Goal: Navigation & Orientation: Find specific page/section

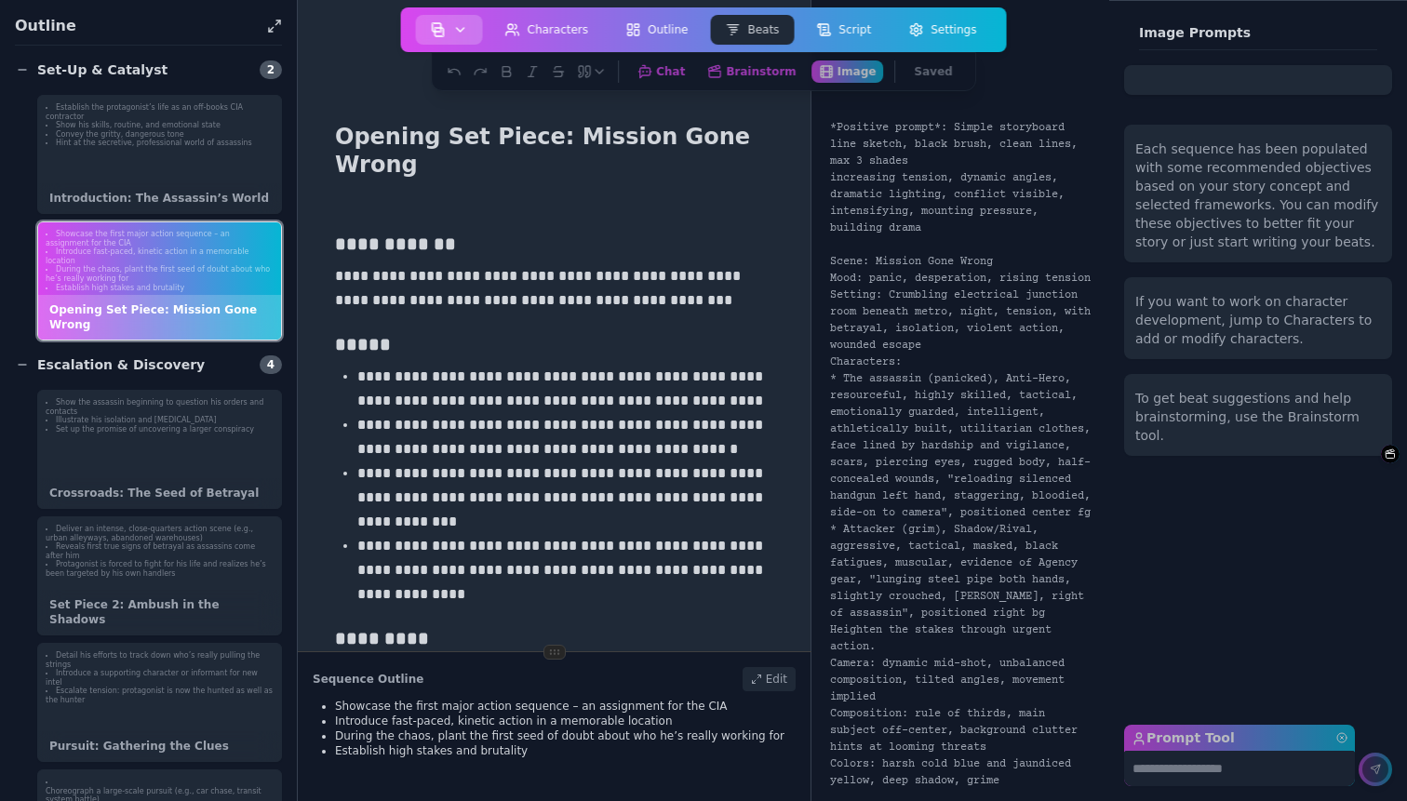
click at [454, 20] on button "button" at bounding box center [449, 30] width 67 height 30
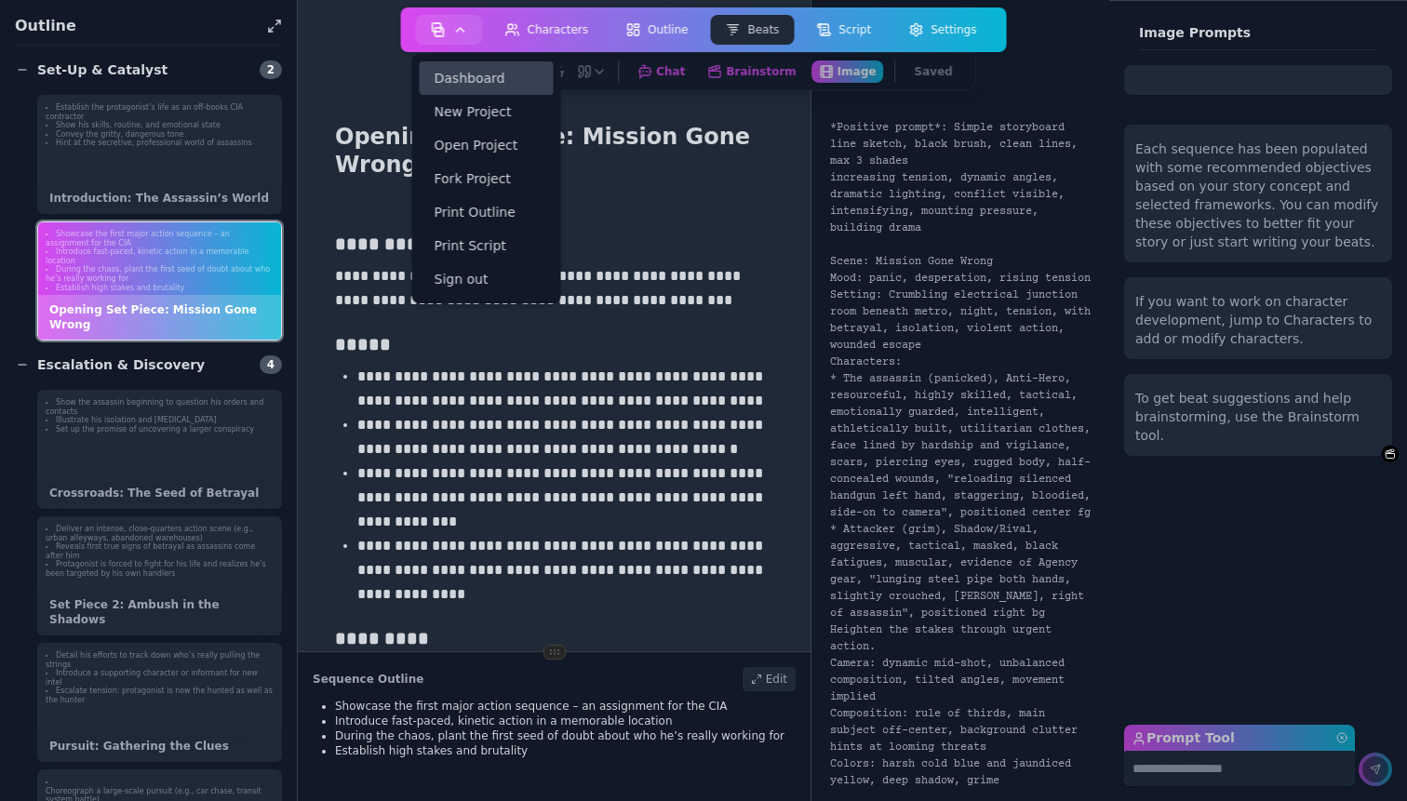
click at [472, 73] on link "Dashboard" at bounding box center [487, 78] width 134 height 34
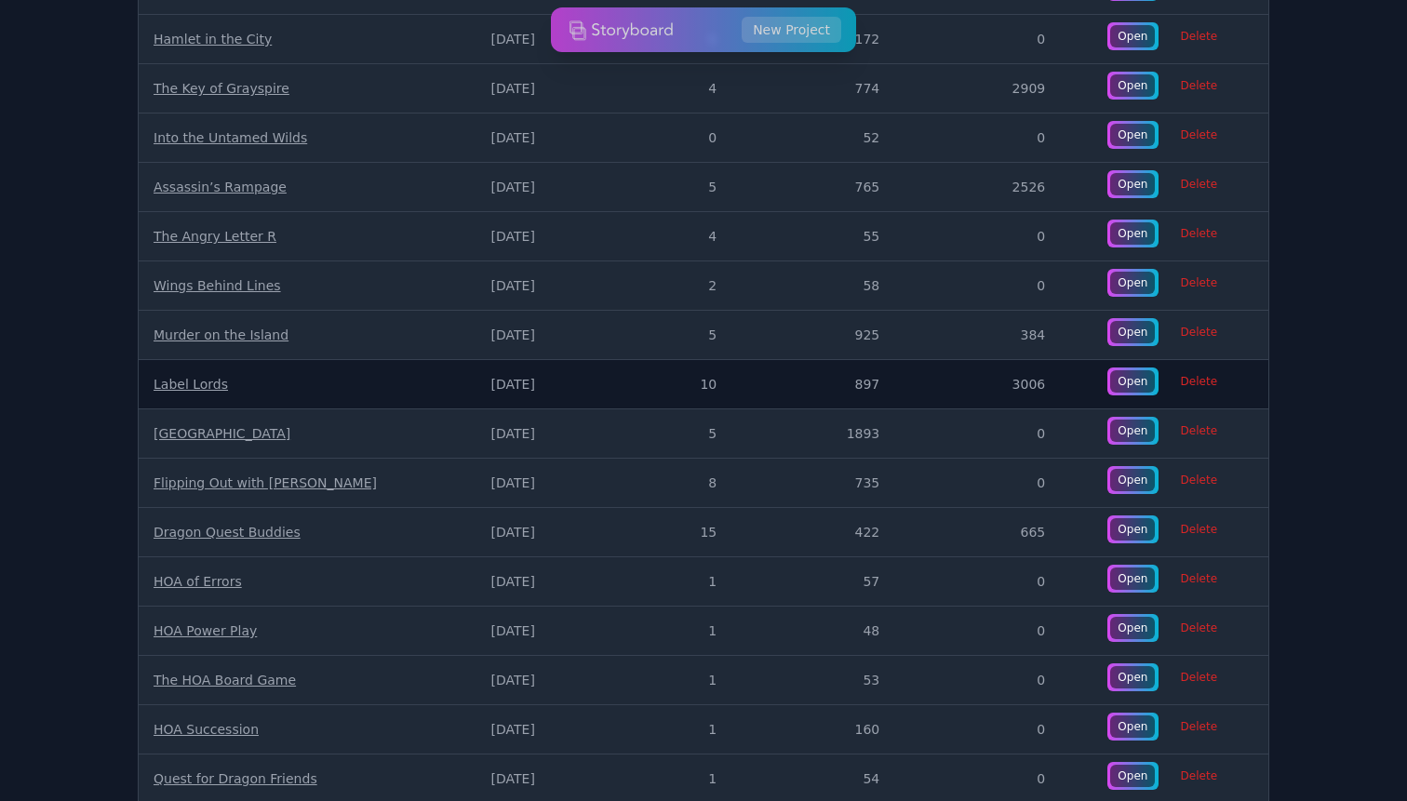
scroll to position [855, 0]
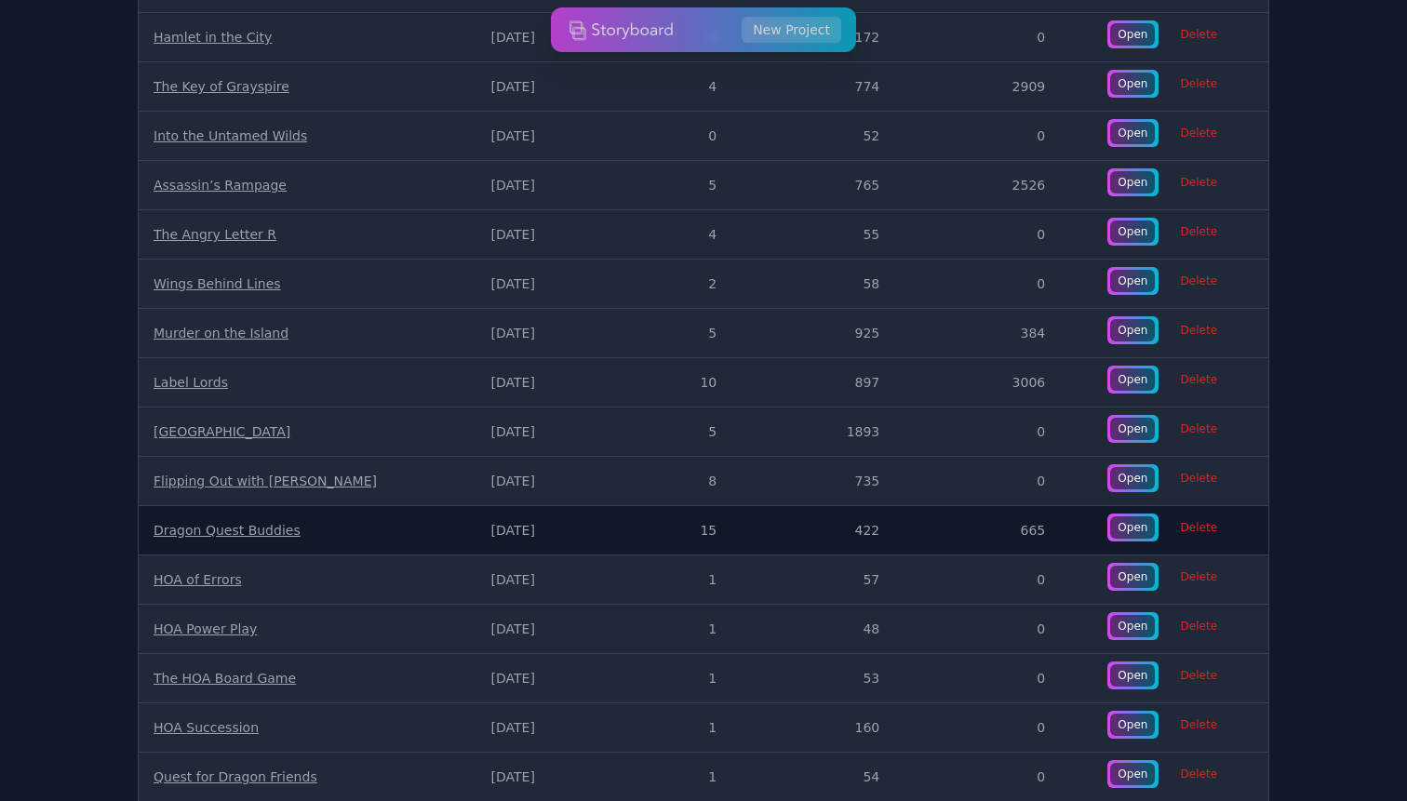
click at [190, 529] on link "Dragon Quest Buddies" at bounding box center [227, 530] width 147 height 15
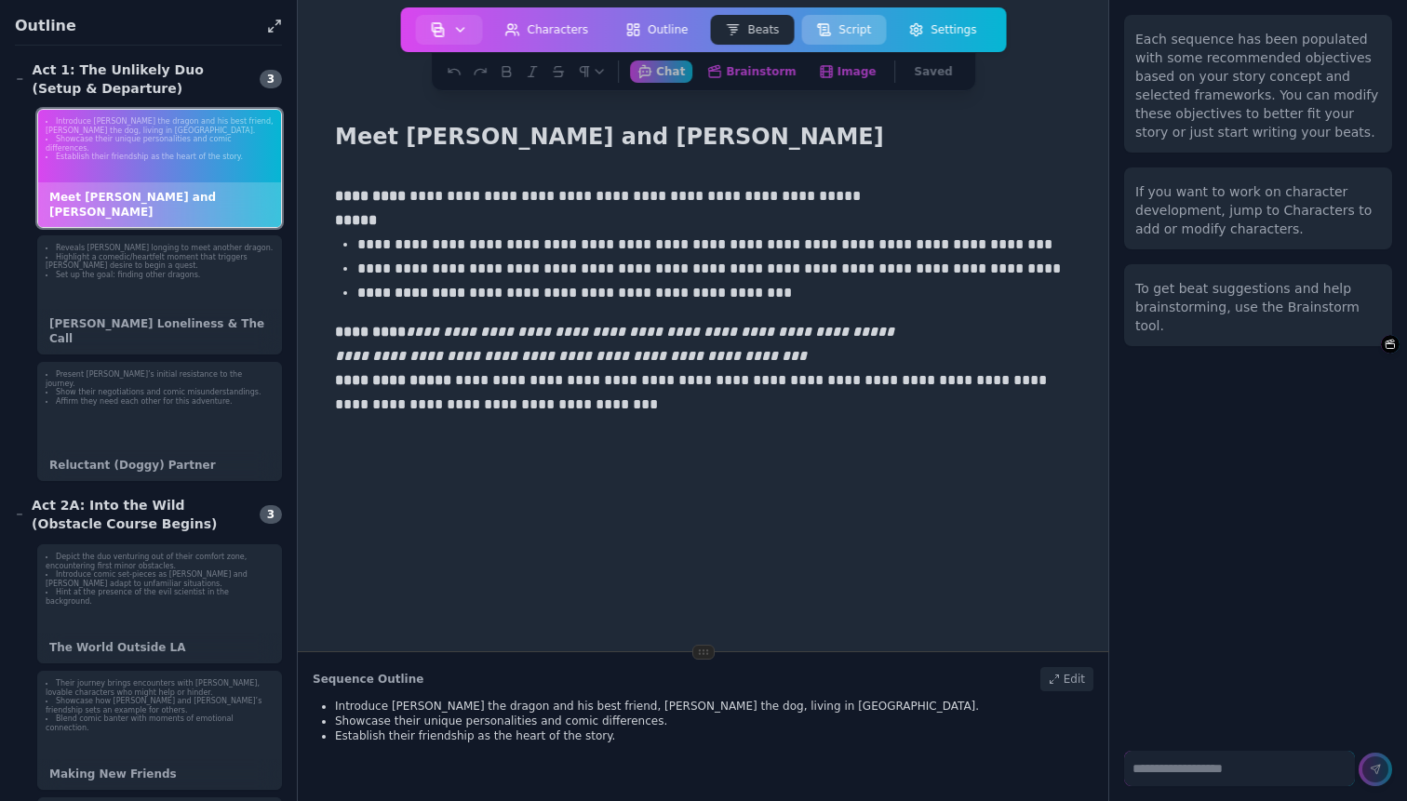
click at [850, 32] on button "Script" at bounding box center [843, 30] width 85 height 30
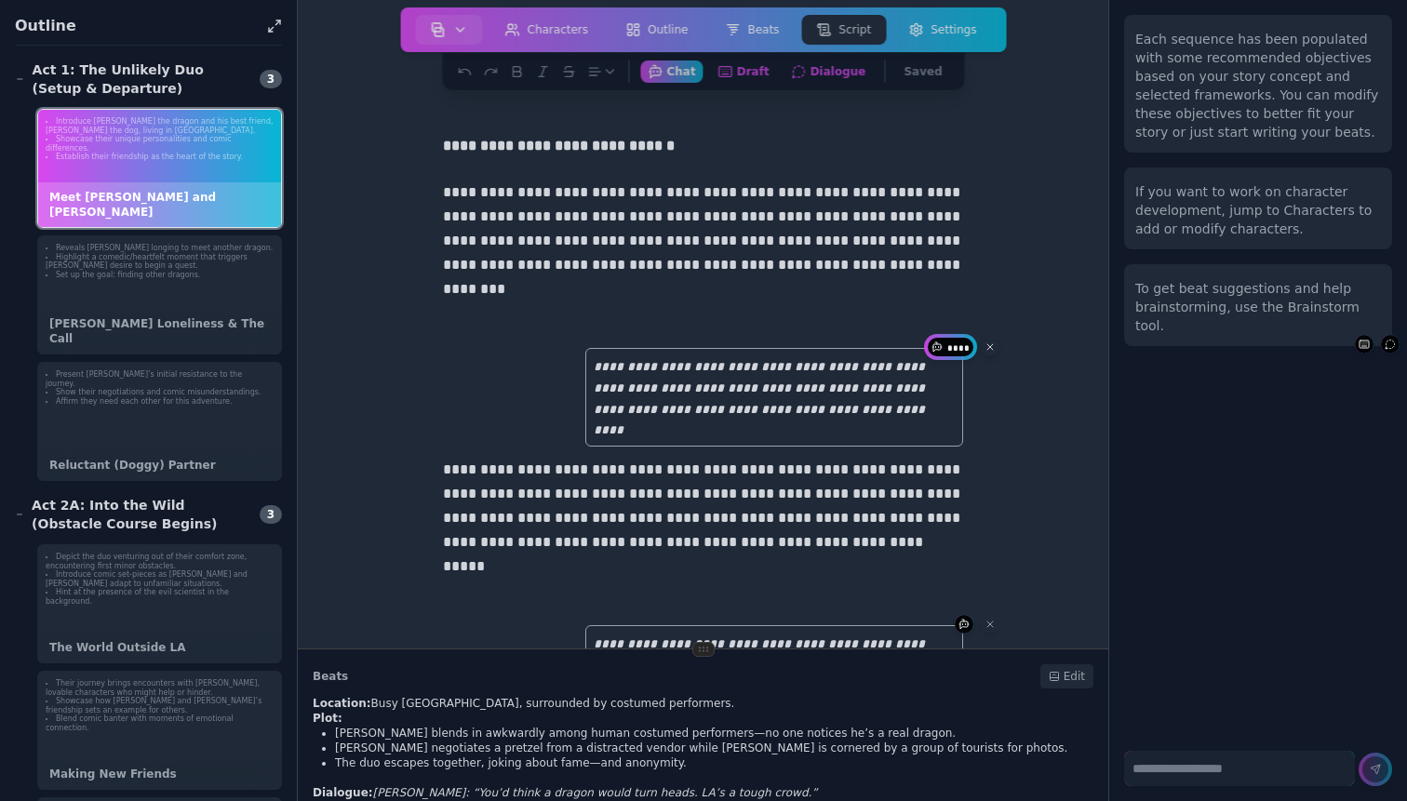
click at [989, 349] on icon at bounding box center [990, 347] width 6 height 6
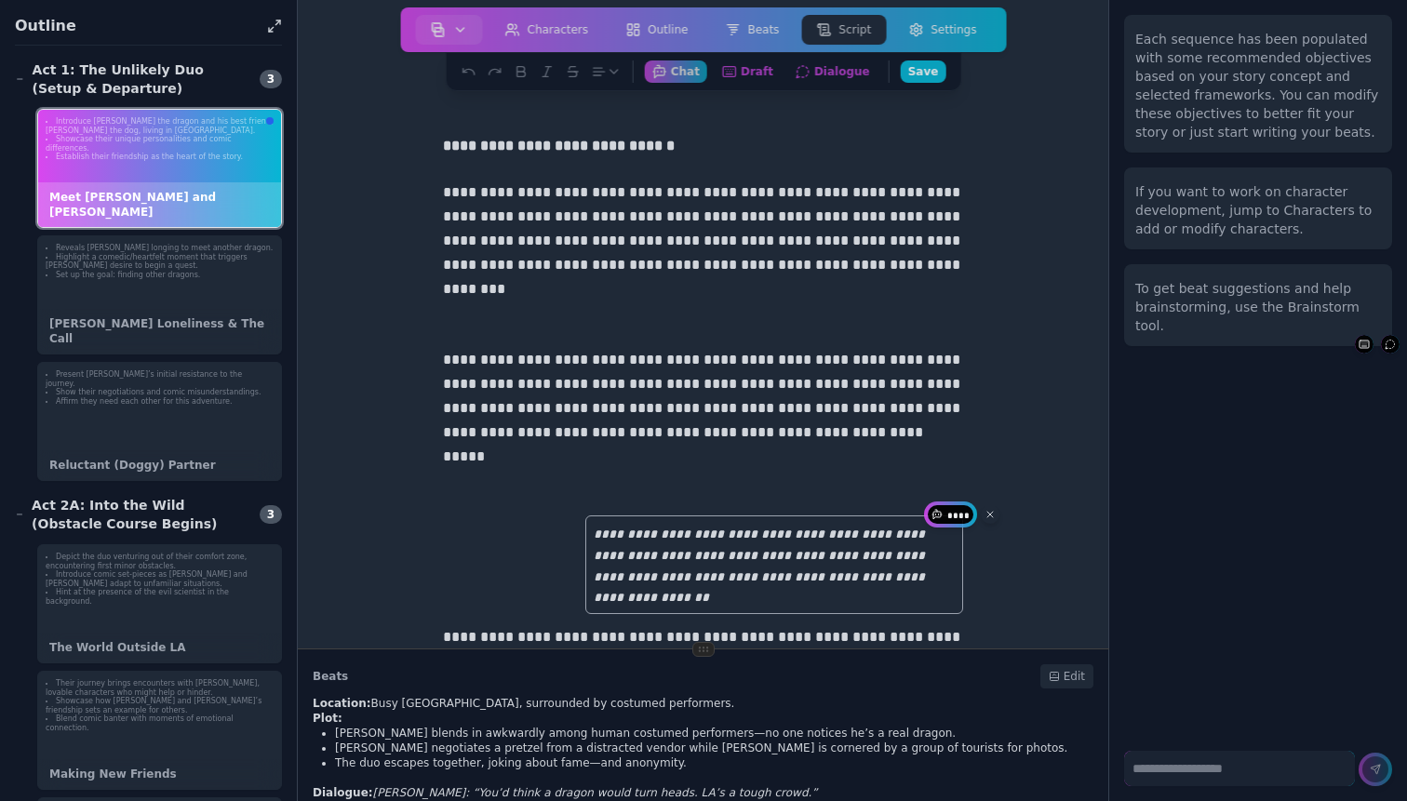
click at [994, 515] on icon at bounding box center [990, 514] width 11 height 11
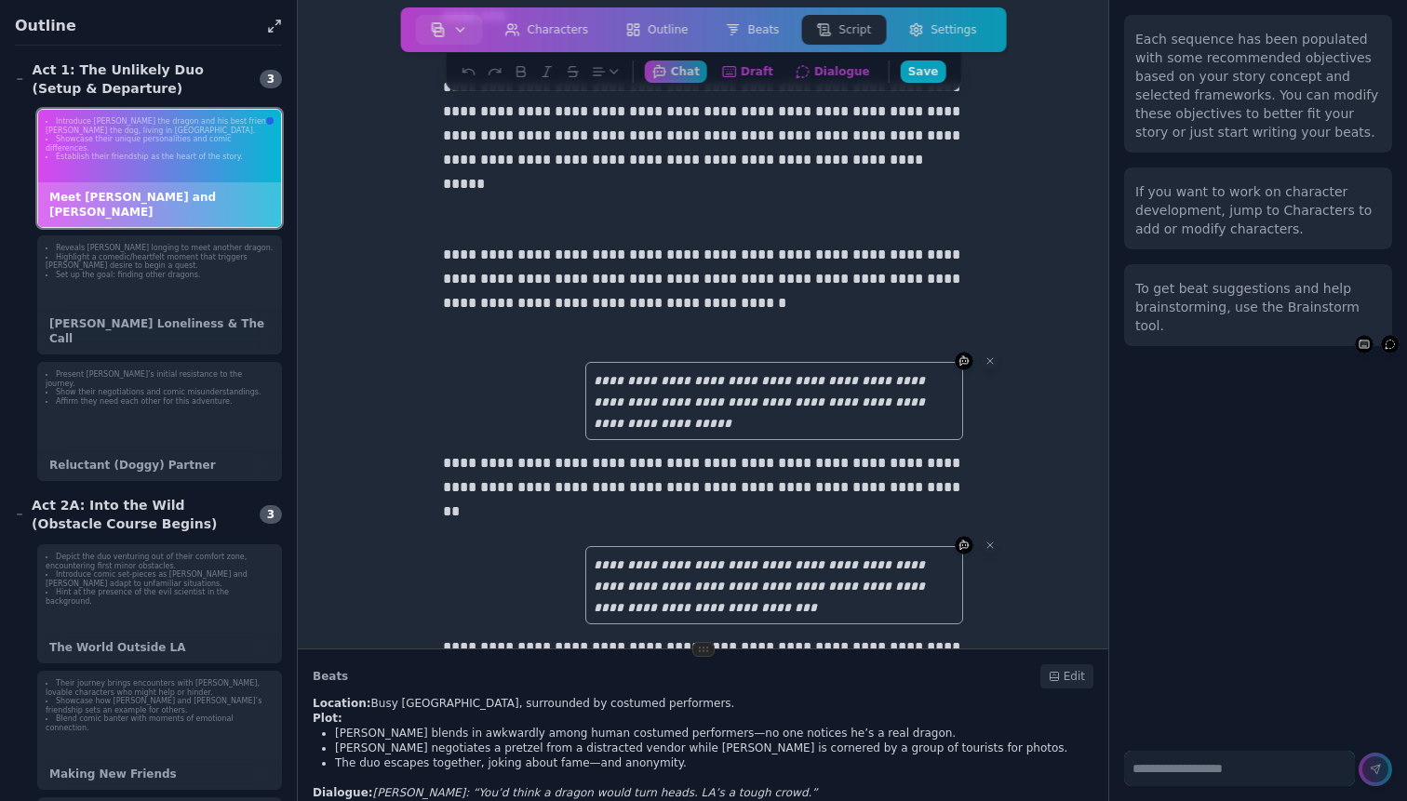
scroll to position [280, 0]
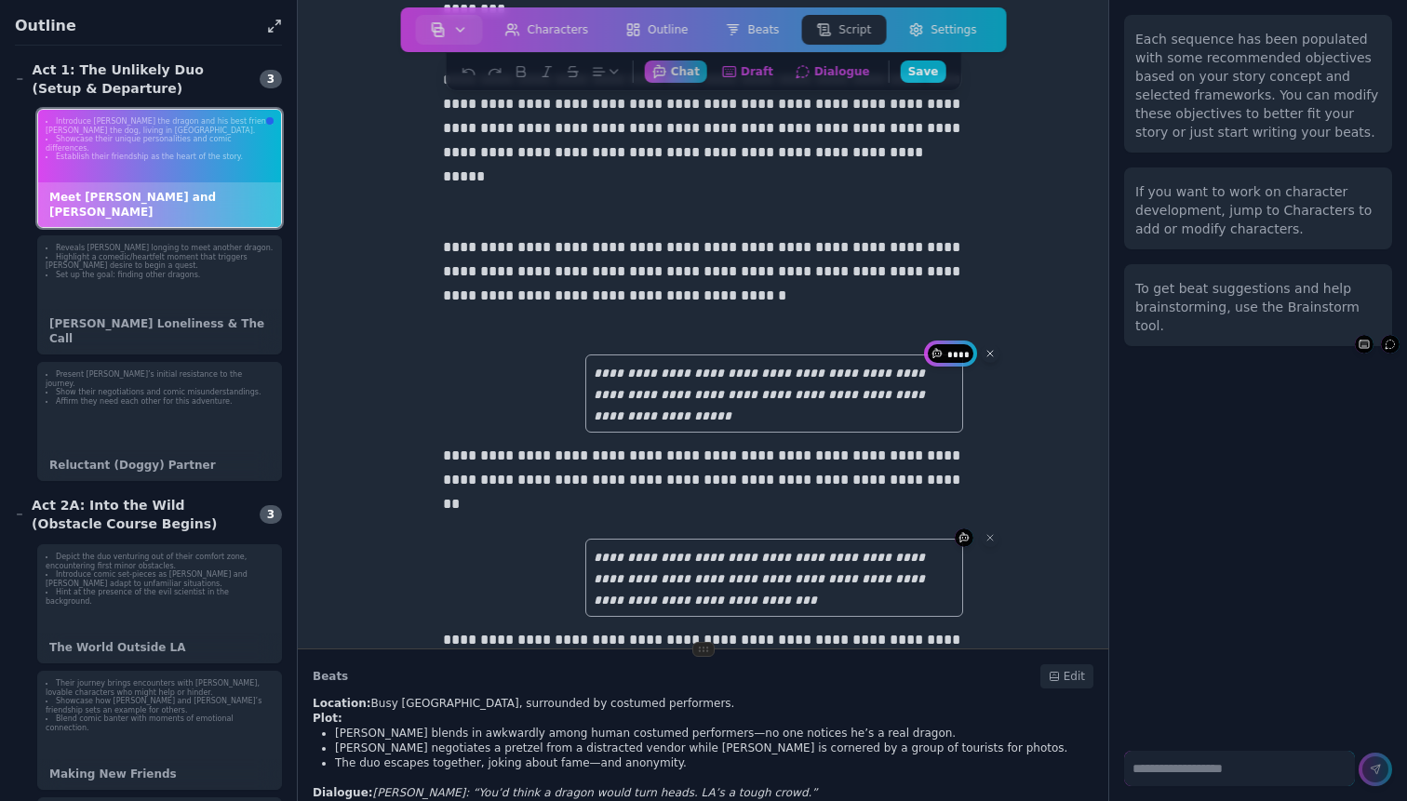
click at [994, 356] on icon at bounding box center [990, 353] width 11 height 11
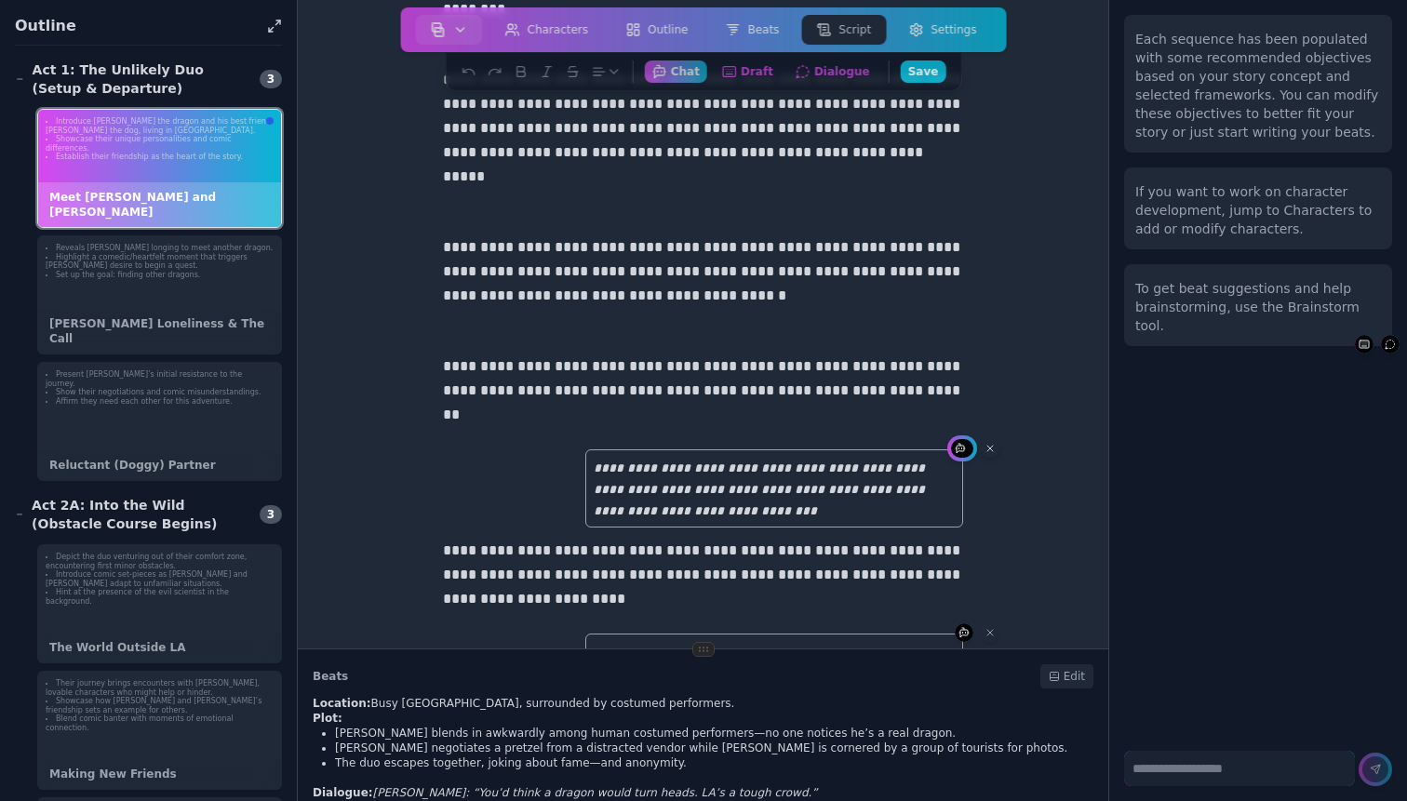
click at [991, 456] on span at bounding box center [990, 448] width 19 height 19
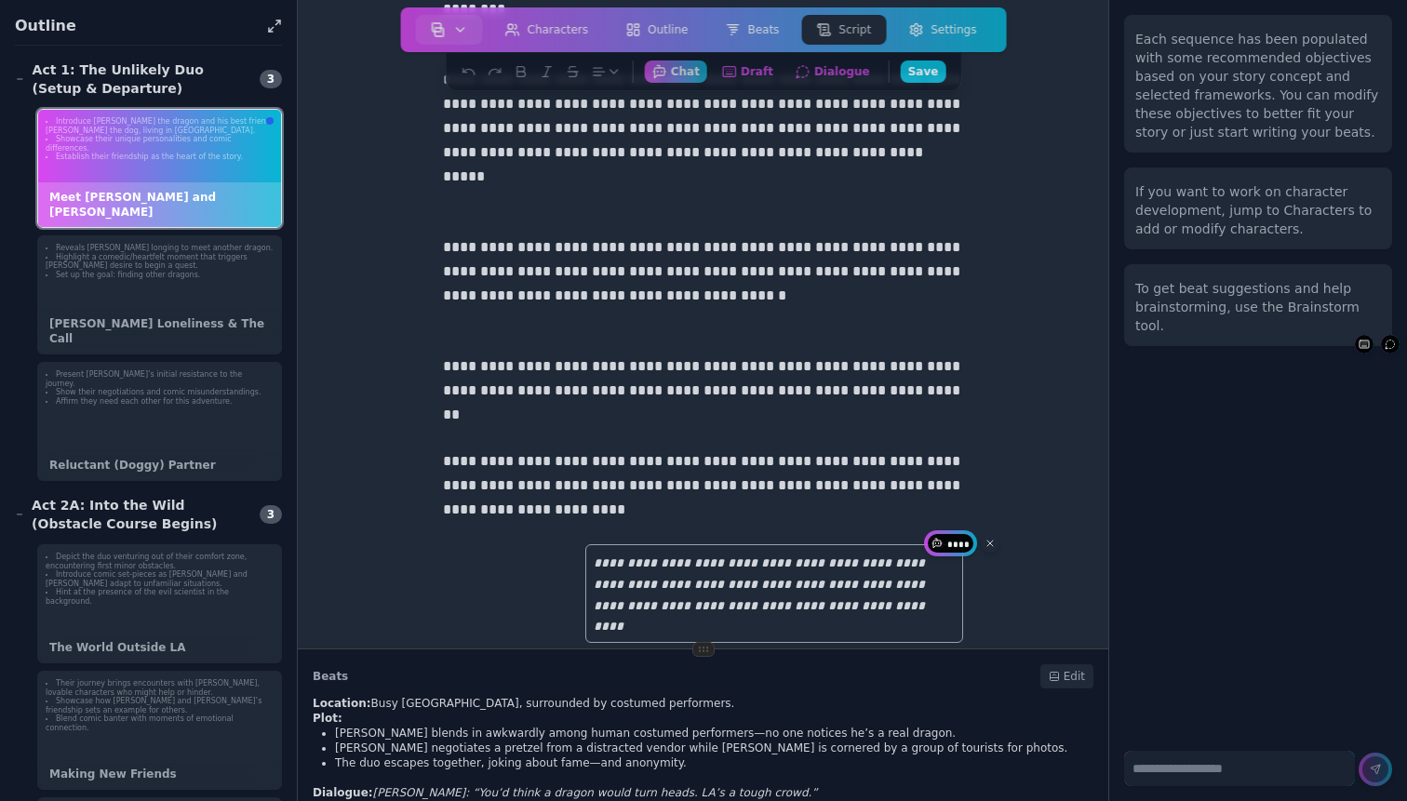
click at [993, 542] on icon at bounding box center [990, 544] width 6 height 6
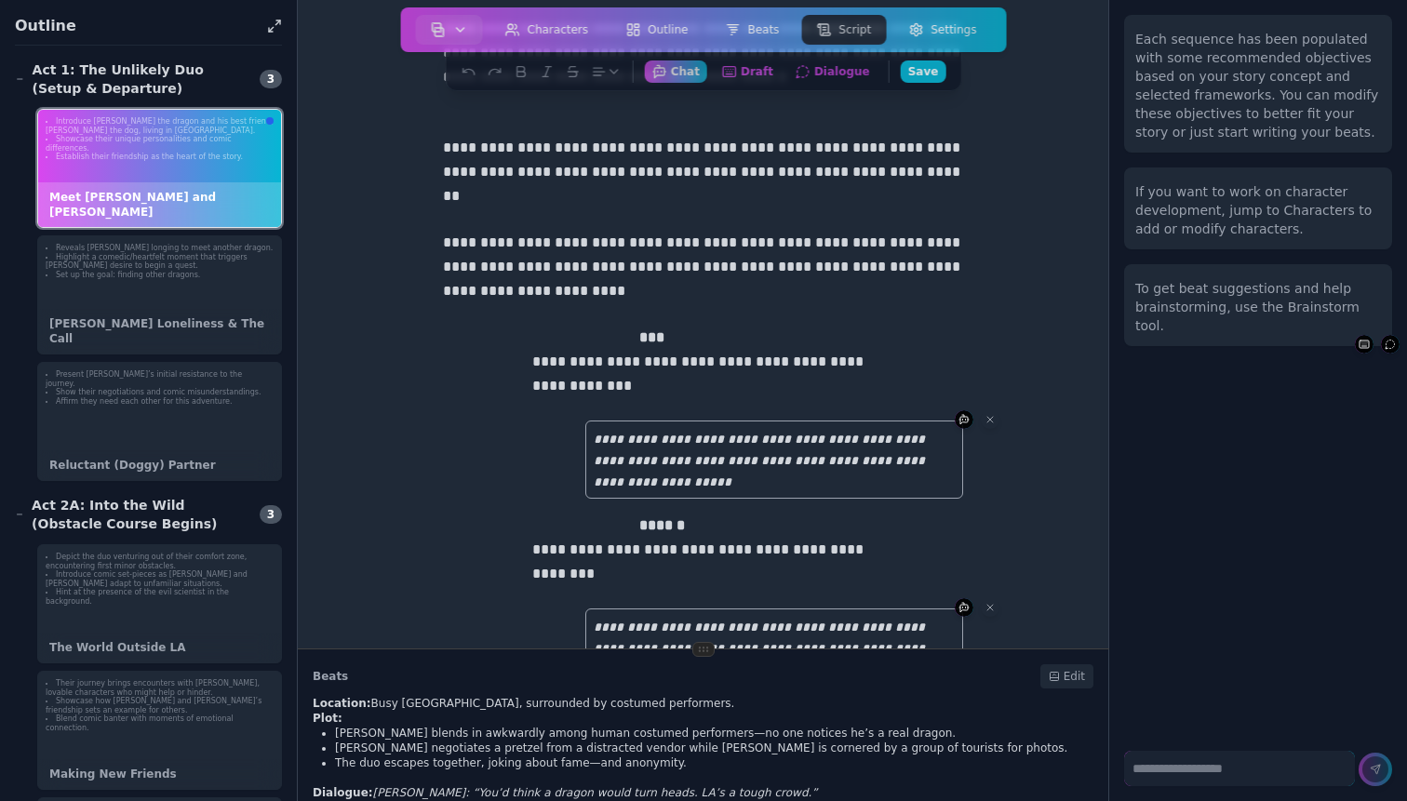
scroll to position [500, 0]
click at [993, 421] on icon at bounding box center [990, 419] width 6 height 6
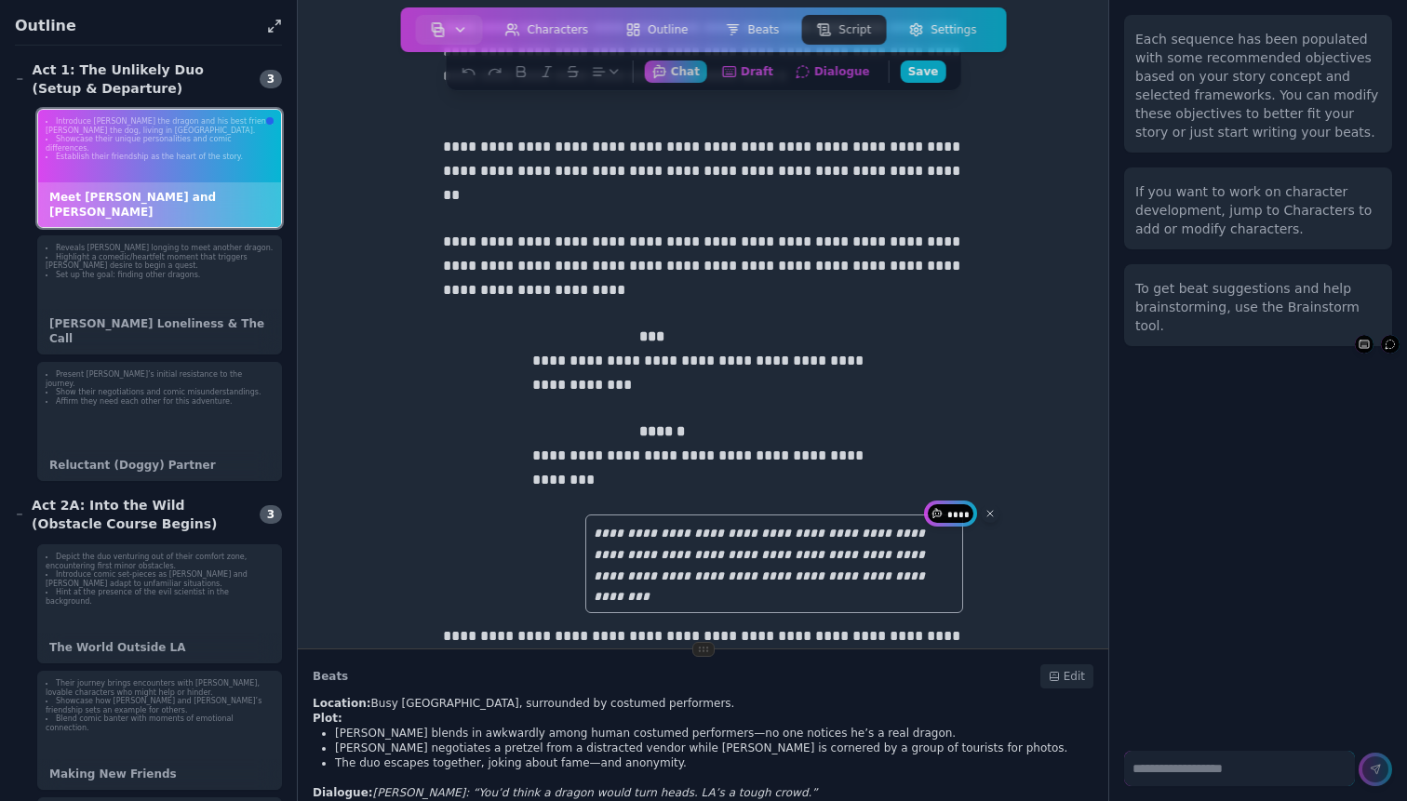
click at [994, 511] on icon at bounding box center [990, 513] width 11 height 11
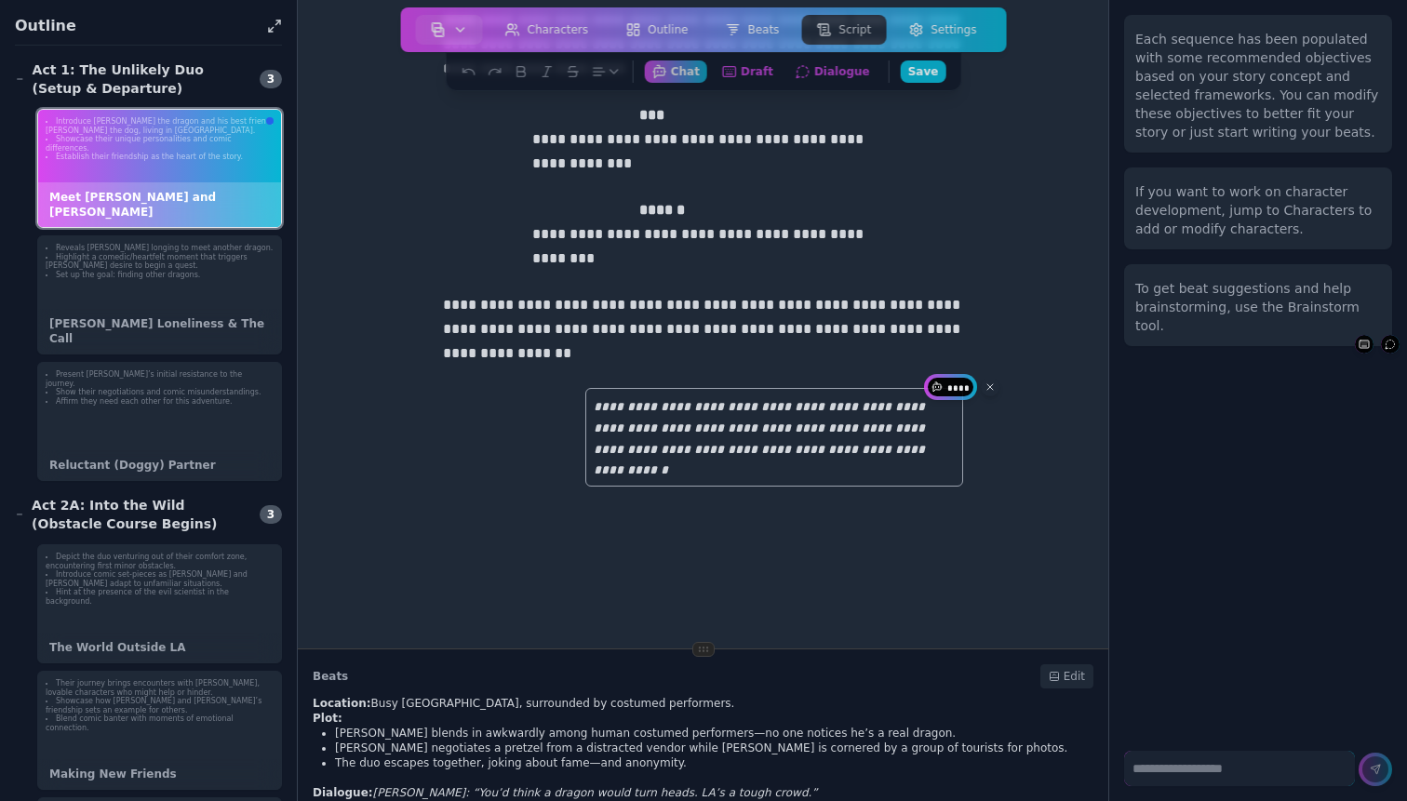
click at [997, 387] on span at bounding box center [990, 387] width 19 height 19
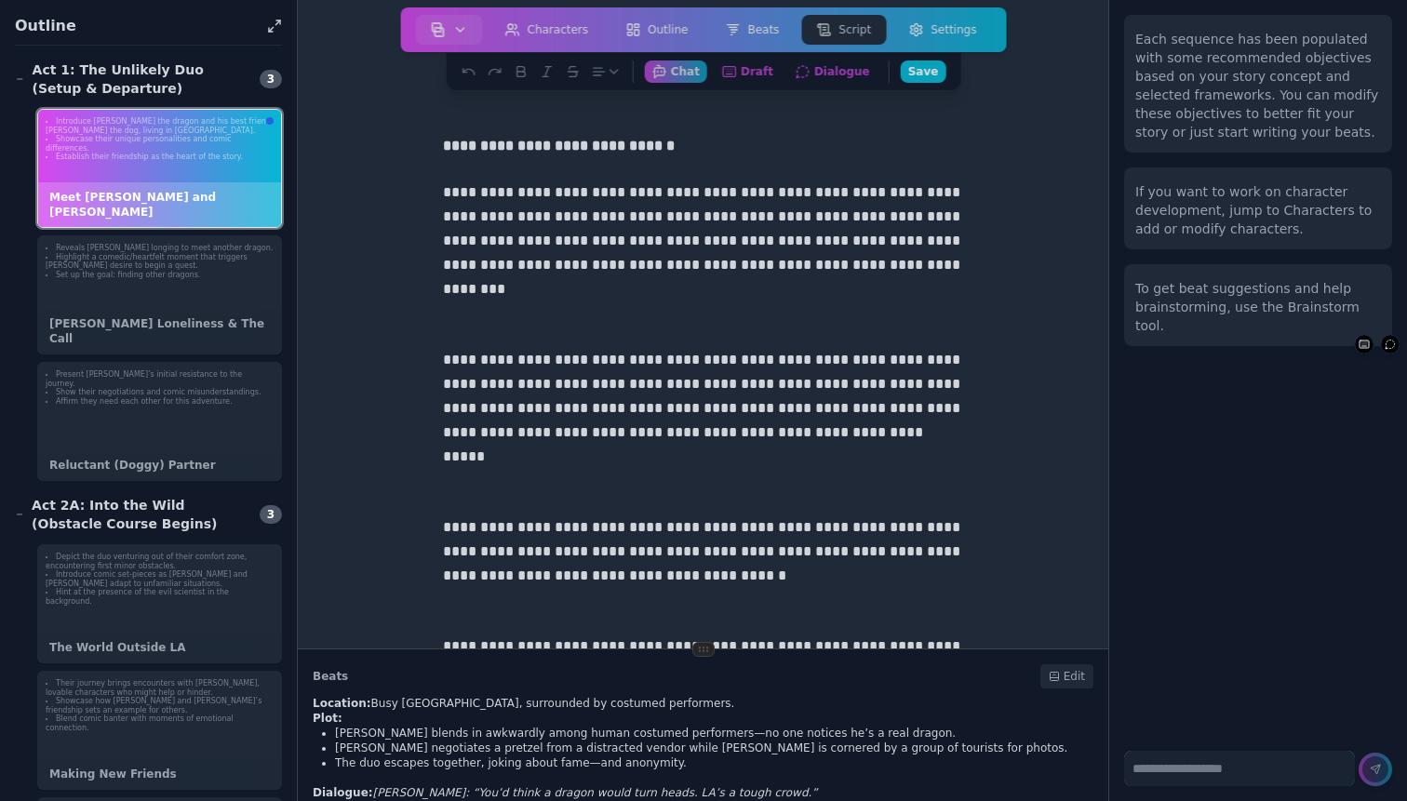
scroll to position [0, 0]
click at [569, 415] on p "**********" at bounding box center [703, 420] width 521 height 145
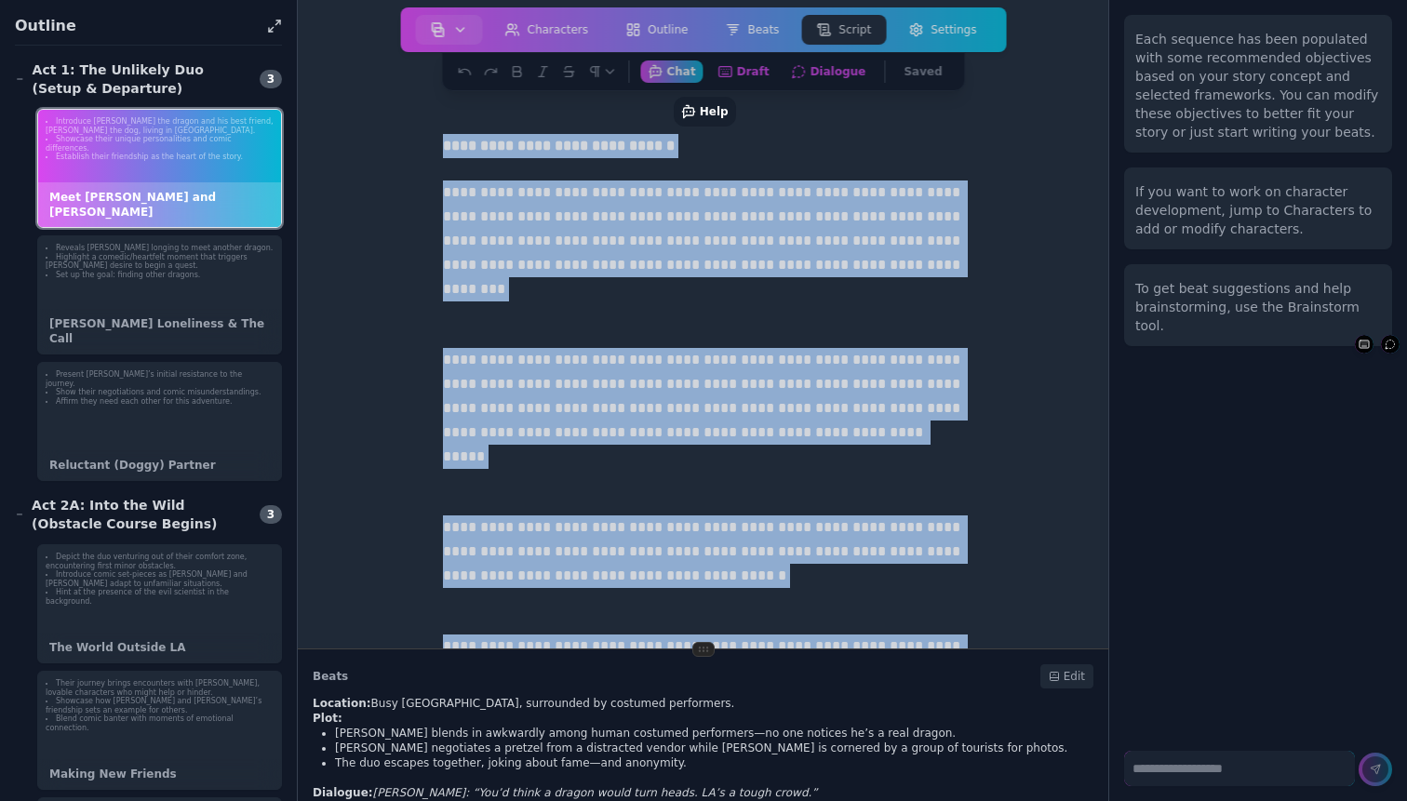
copy div "**********"
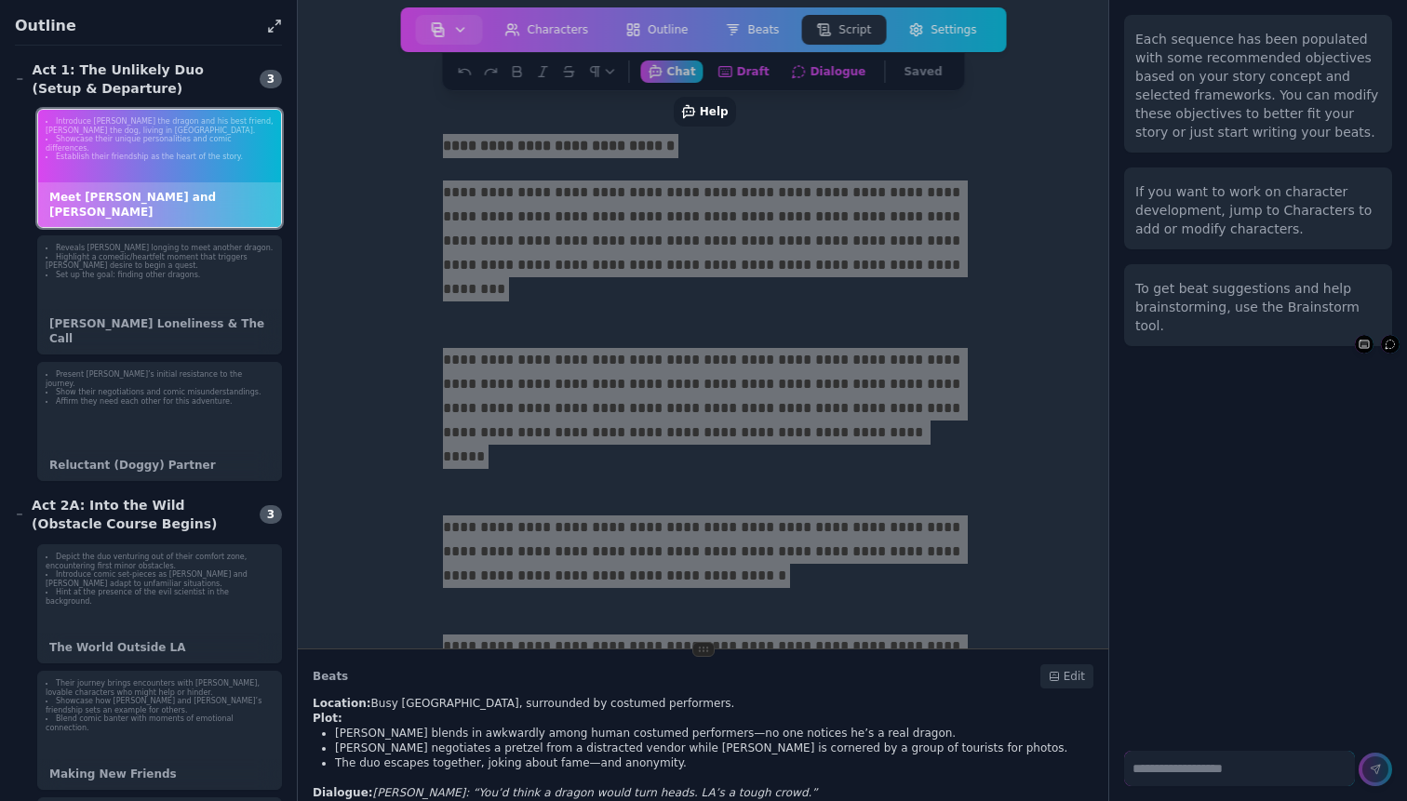
drag, startPoint x: 914, startPoint y: 56, endPoint x: 687, endPoint y: 319, distance: 347.7
click at [687, 319] on p "**********" at bounding box center [703, 253] width 521 height 145
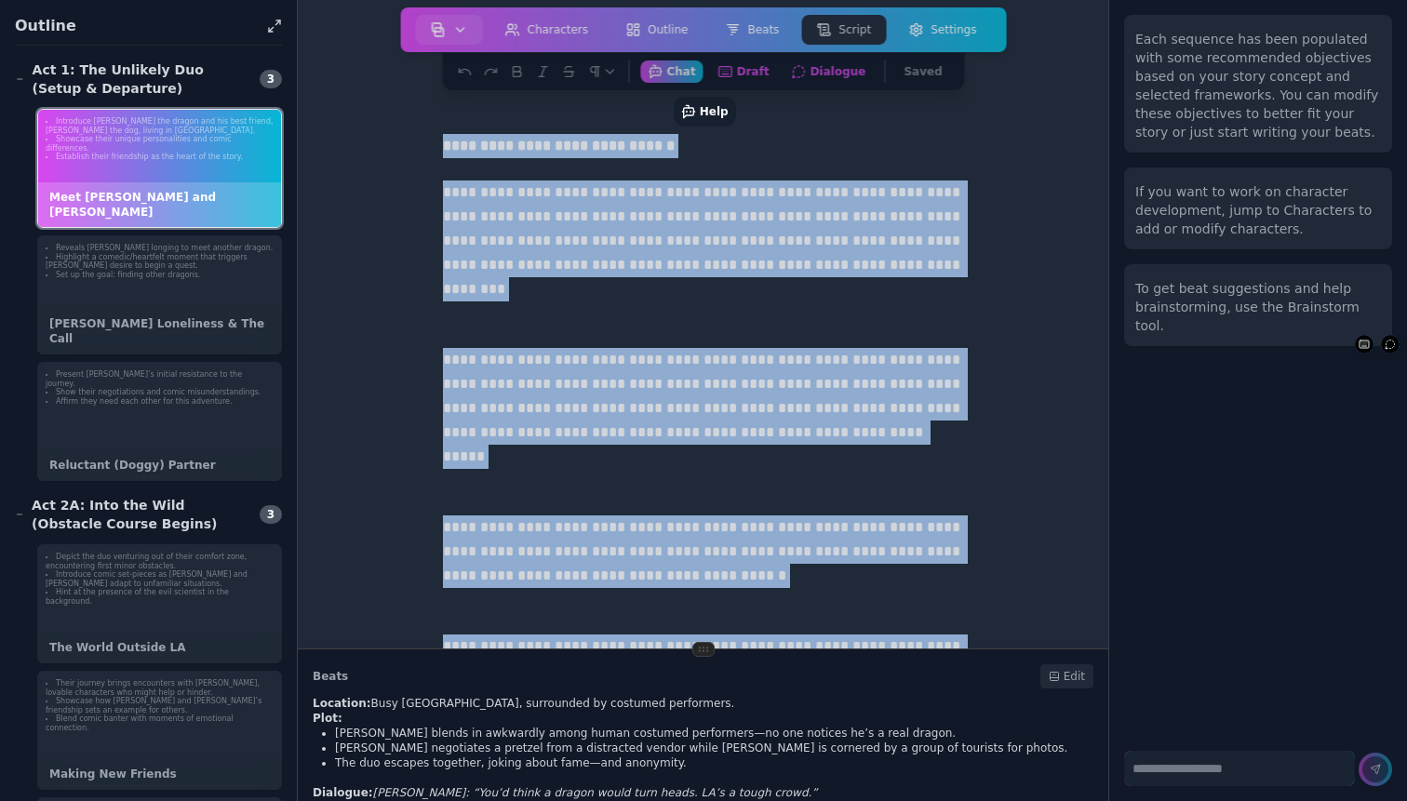
click at [687, 319] on p "**********" at bounding box center [703, 253] width 521 height 145
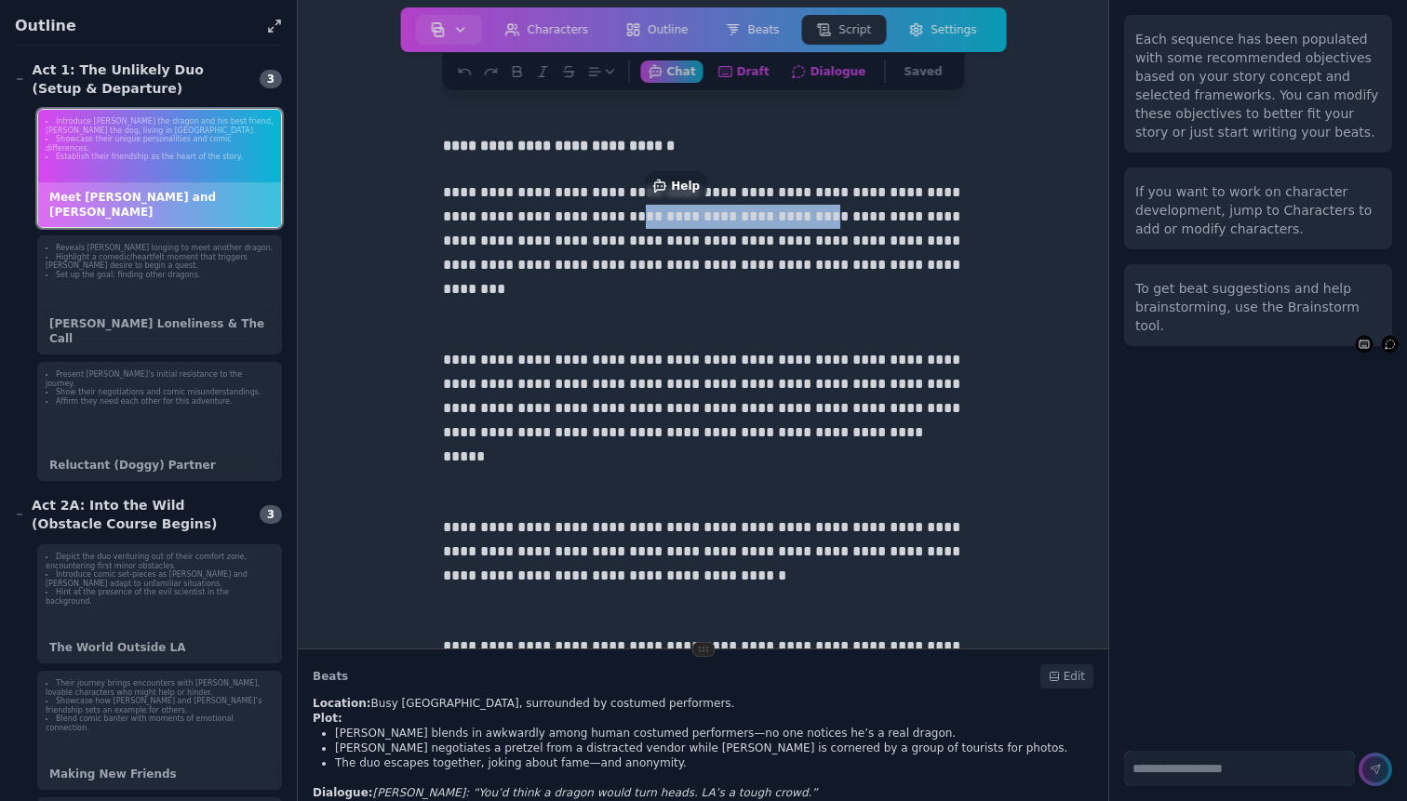
drag, startPoint x: 846, startPoint y: 216, endPoint x: 611, endPoint y: 244, distance: 236.2
click at [611, 244] on p "**********" at bounding box center [703, 253] width 521 height 145
copy p "**********"
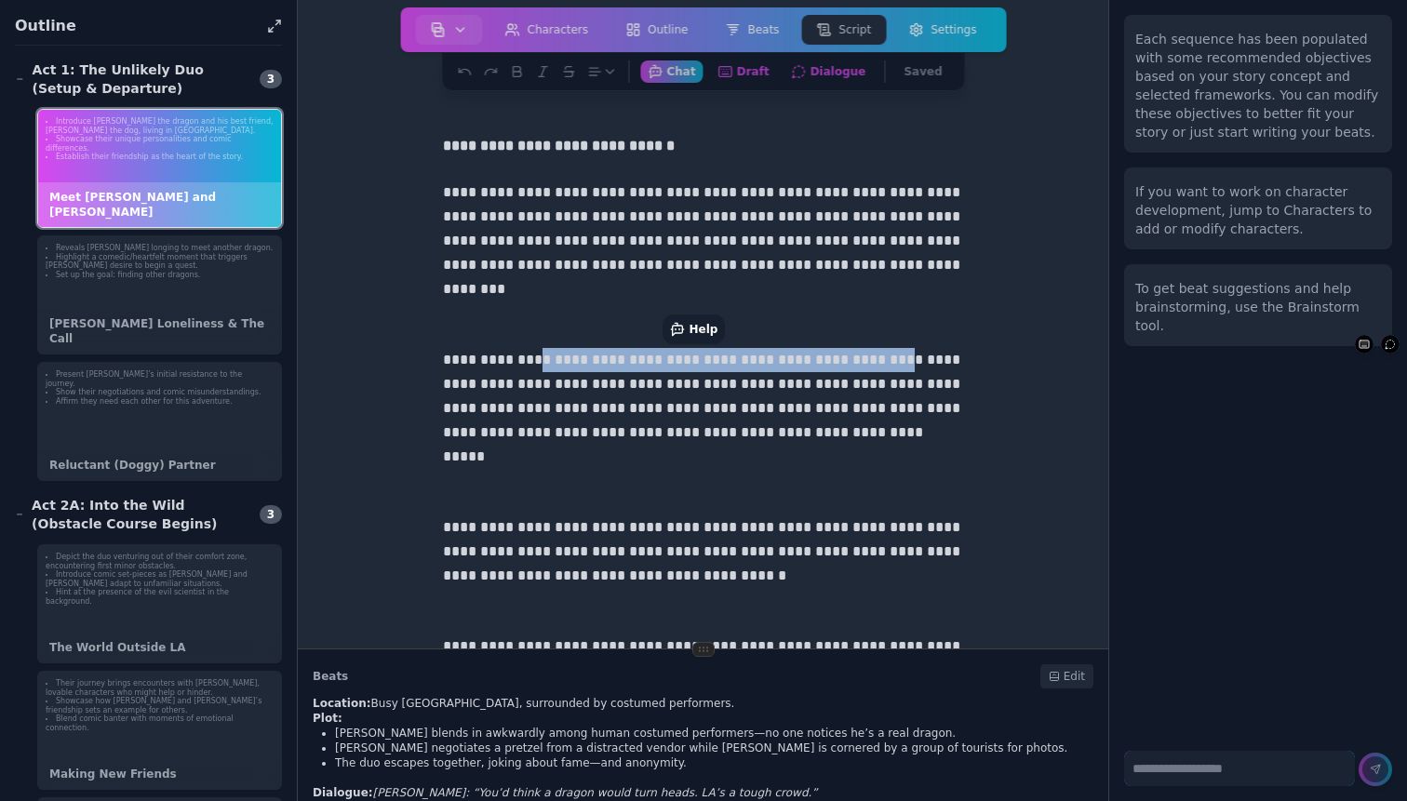
drag, startPoint x: 560, startPoint y: 359, endPoint x: 507, endPoint y: 373, distance: 54.9
click at [507, 373] on p "**********" at bounding box center [703, 420] width 521 height 145
copy p "**********"
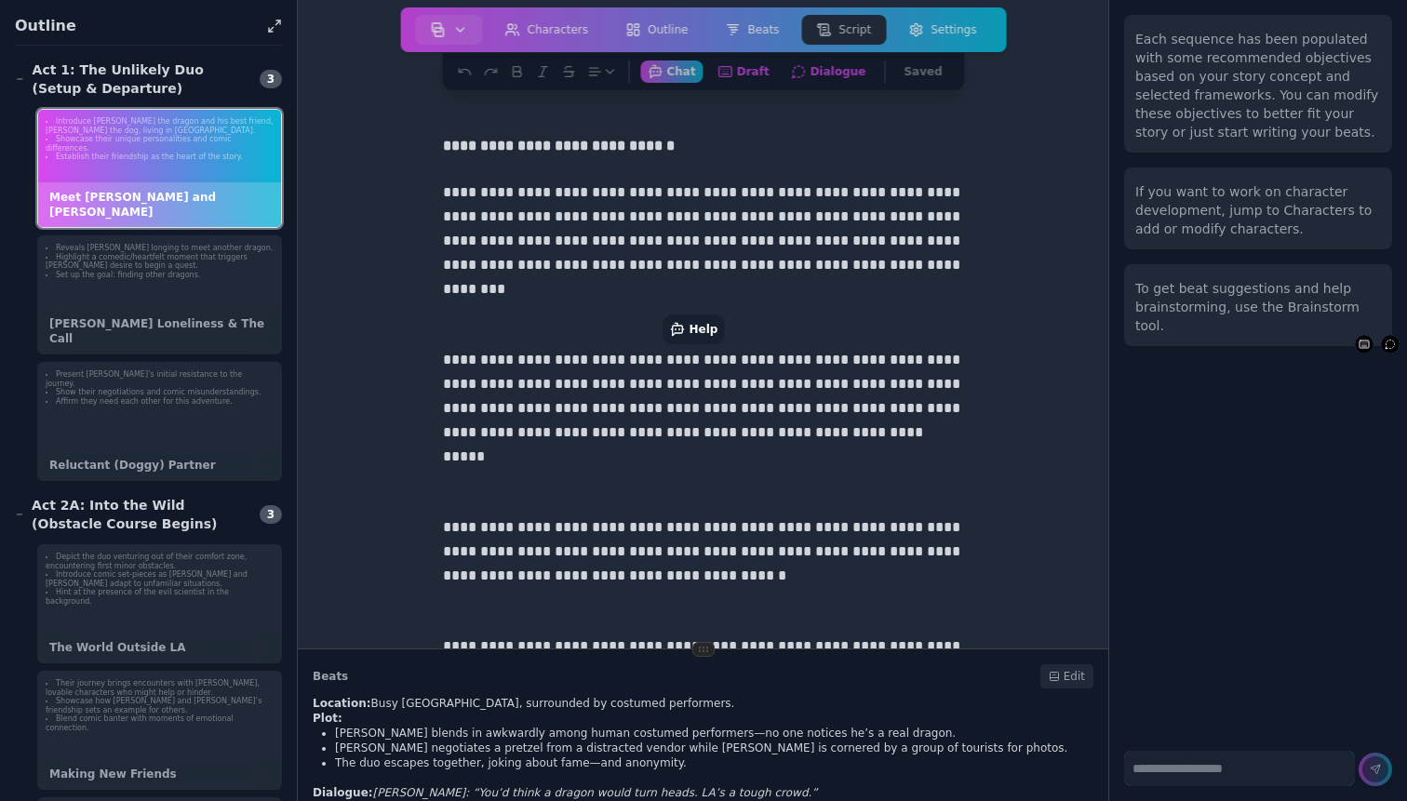
click at [760, 163] on div "**********" at bounding box center [704, 641] width 536 height 1089
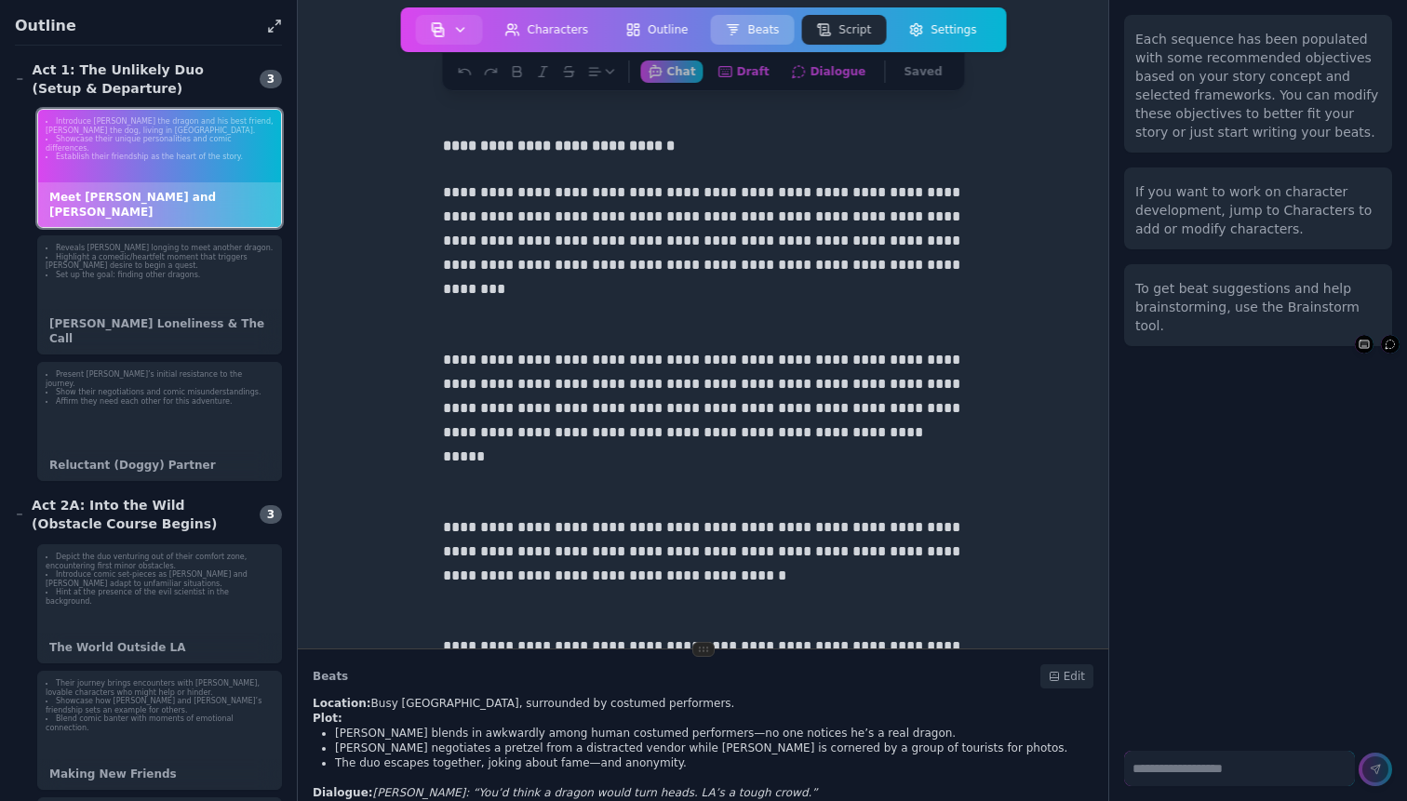
click at [758, 25] on button "Beats" at bounding box center [752, 30] width 84 height 30
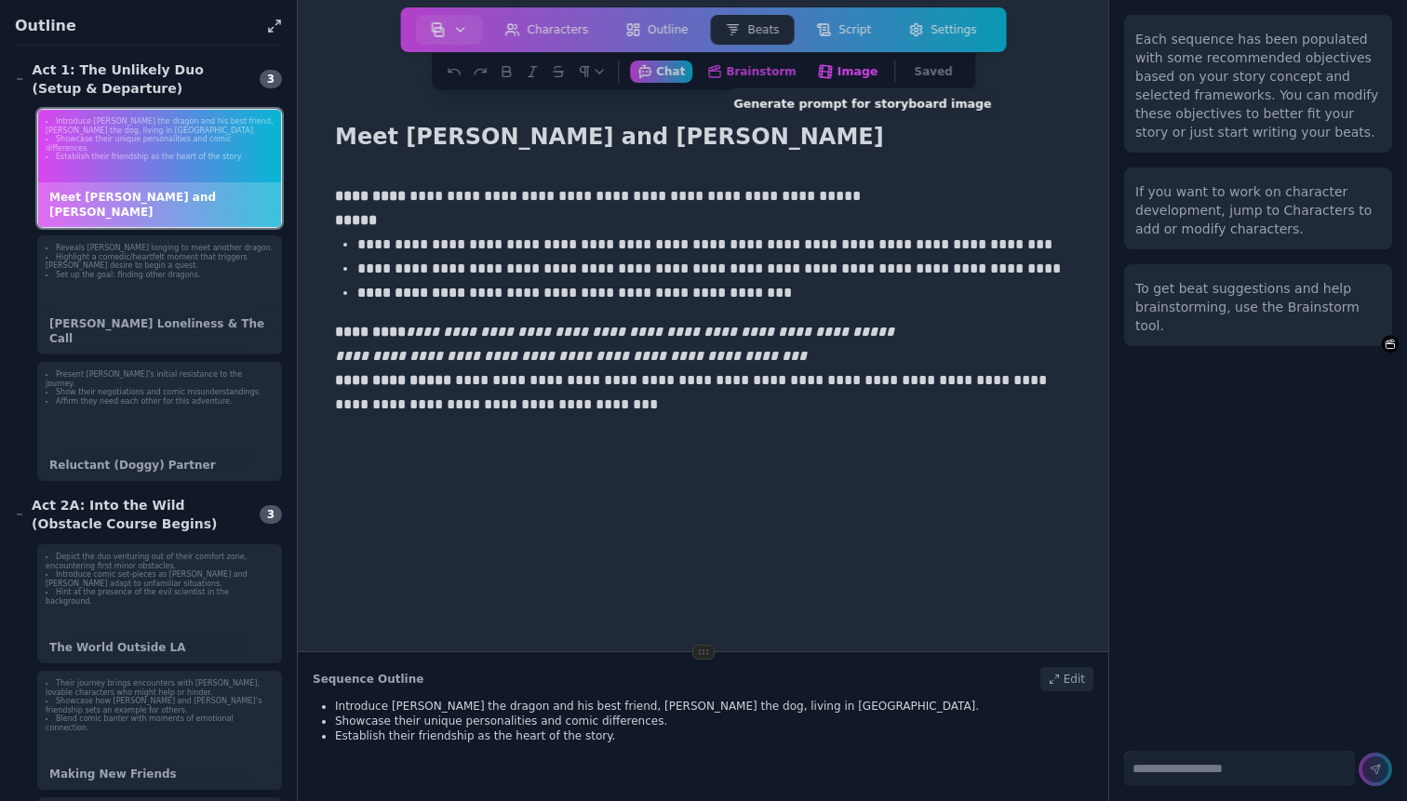
click at [861, 67] on button "Image Generate prompt for storyboard image" at bounding box center [848, 71] width 76 height 23
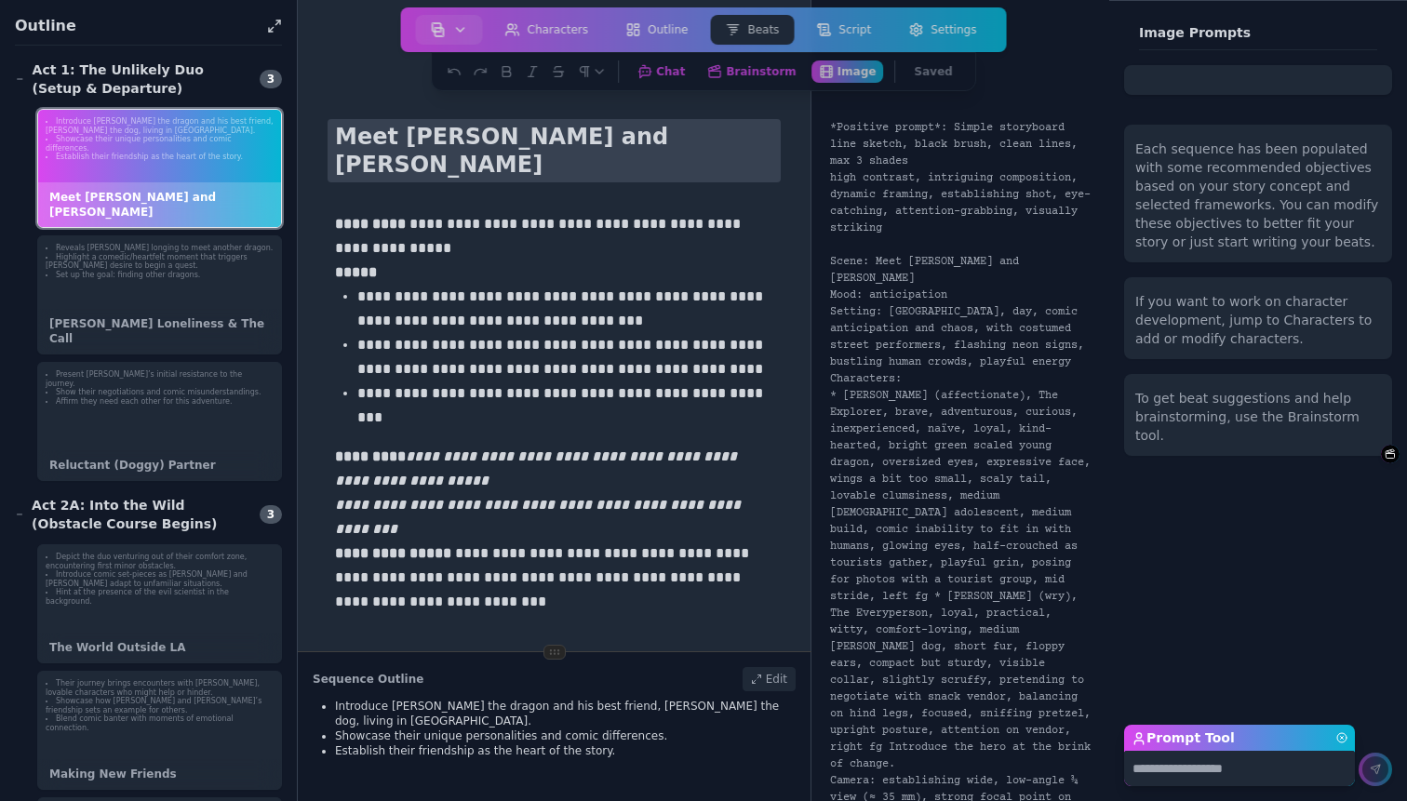
click at [484, 133] on h1 "Meet Elliot and Ted" at bounding box center [554, 150] width 453 height 63
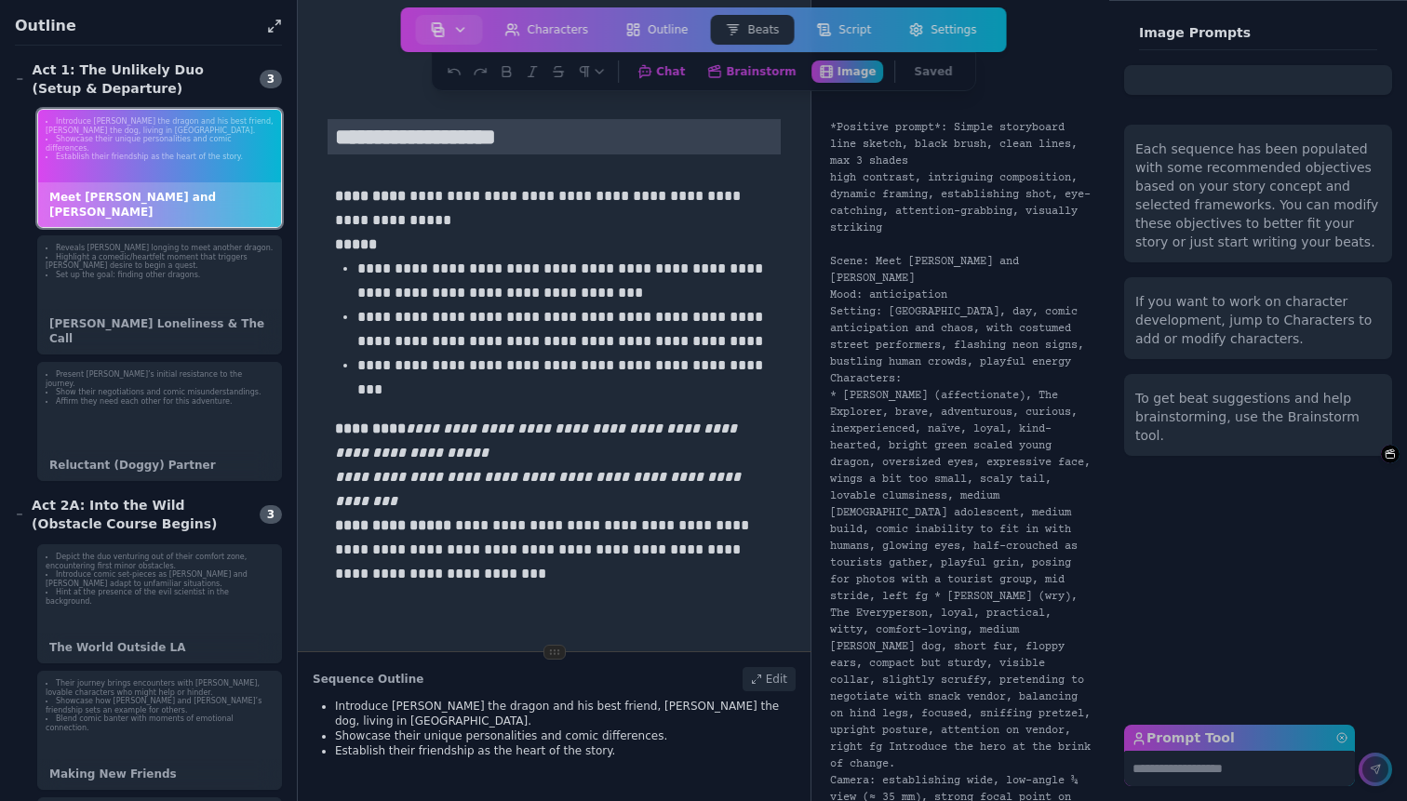
click at [484, 133] on input "**********" at bounding box center [554, 136] width 453 height 35
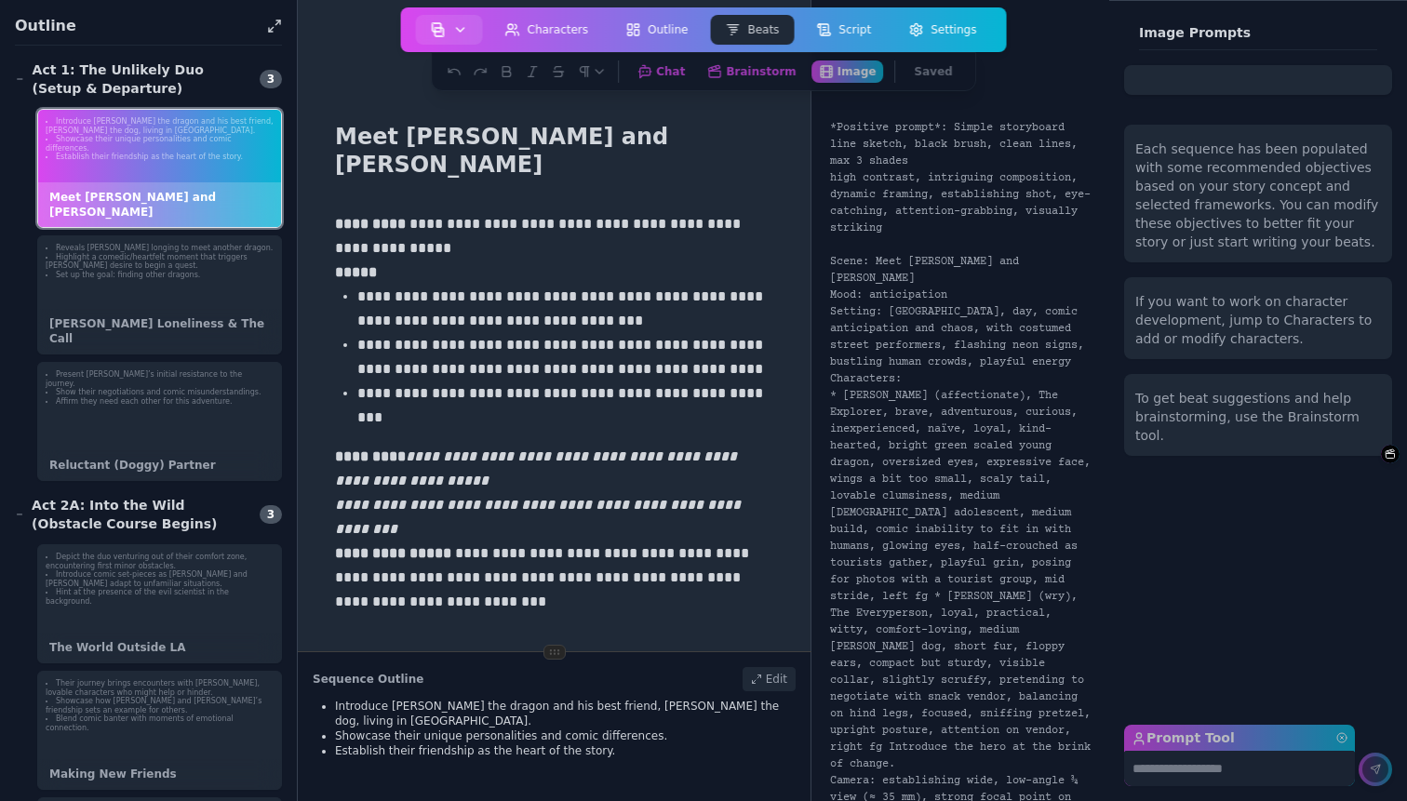
click at [451, 11] on div "Auteur Dashboard New Project Open Project Fork Project Print Outline Print Scri…" at bounding box center [704, 29] width 606 height 45
click at [451, 30] on button "button" at bounding box center [449, 30] width 67 height 30
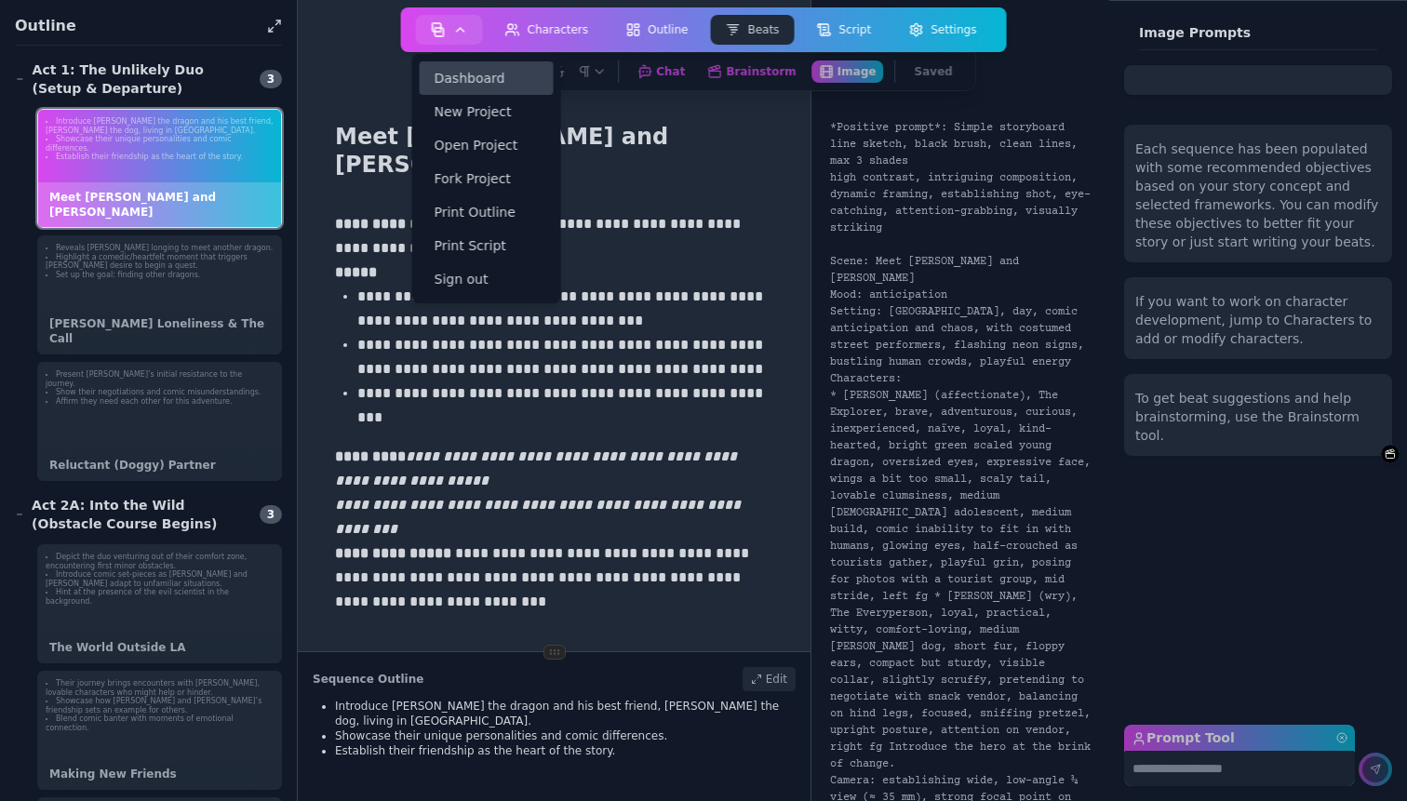
click at [463, 65] on link "Dashboard" at bounding box center [487, 78] width 134 height 34
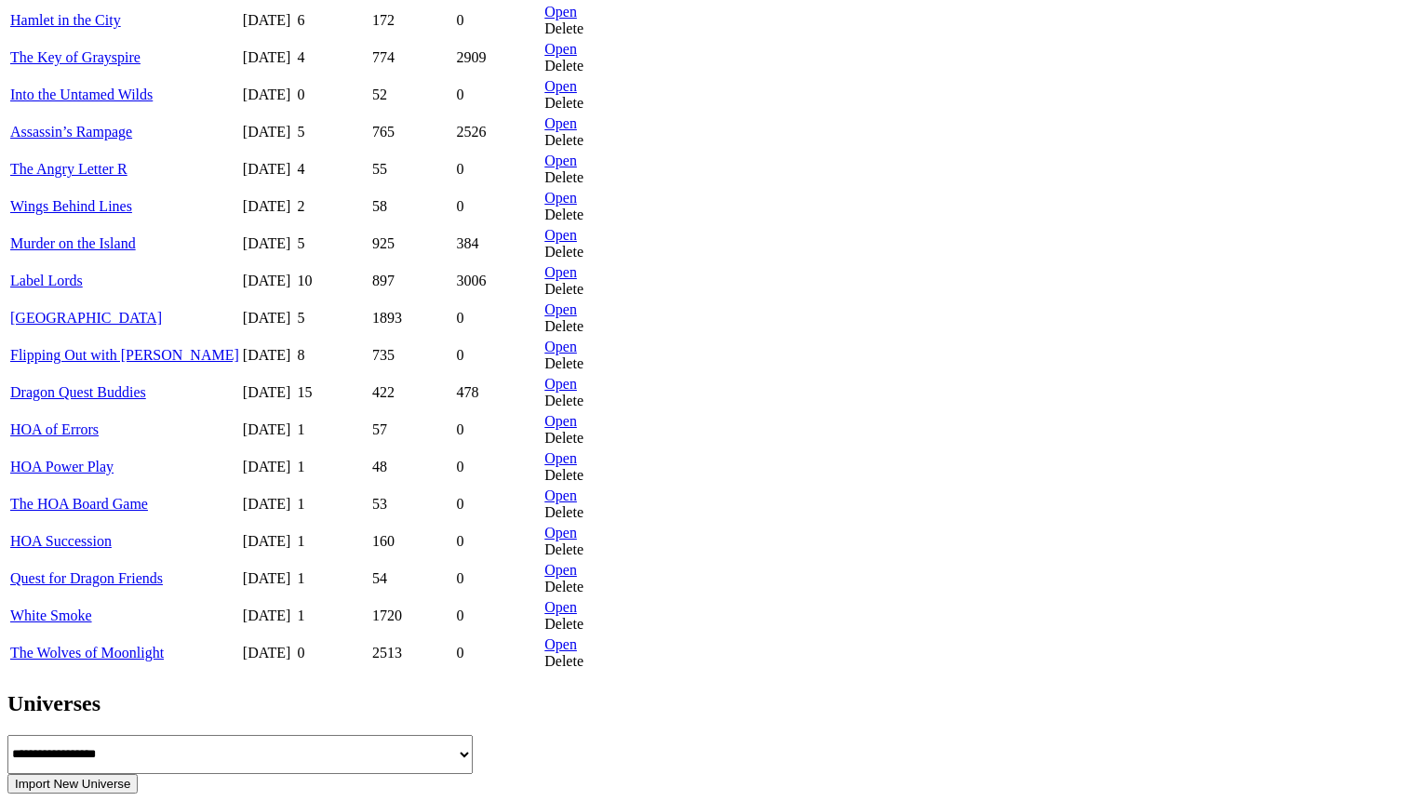
scroll to position [787, 0]
click at [136, 251] on link "Murder on the Island" at bounding box center [73, 243] width 126 height 16
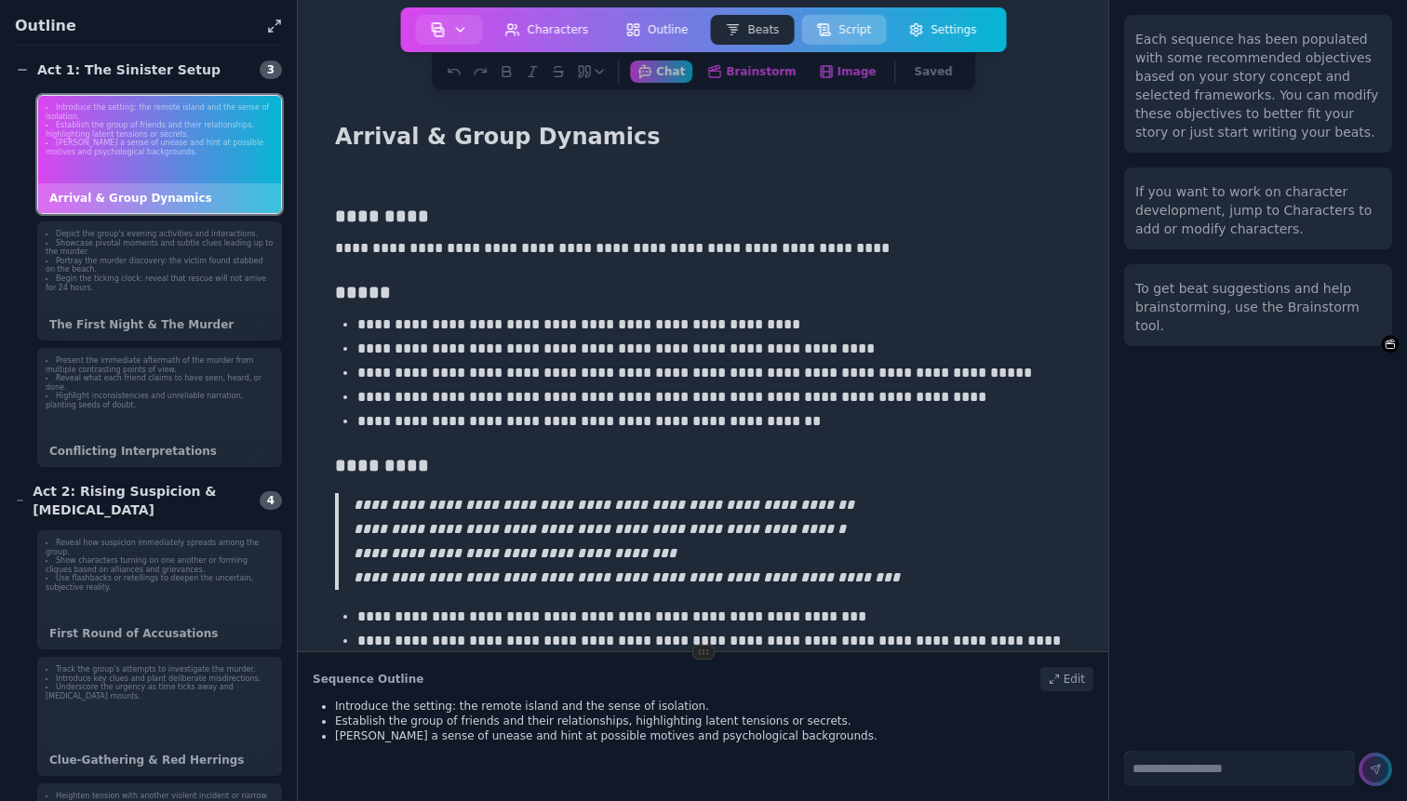
click at [840, 26] on button "Script" at bounding box center [843, 30] width 85 height 30
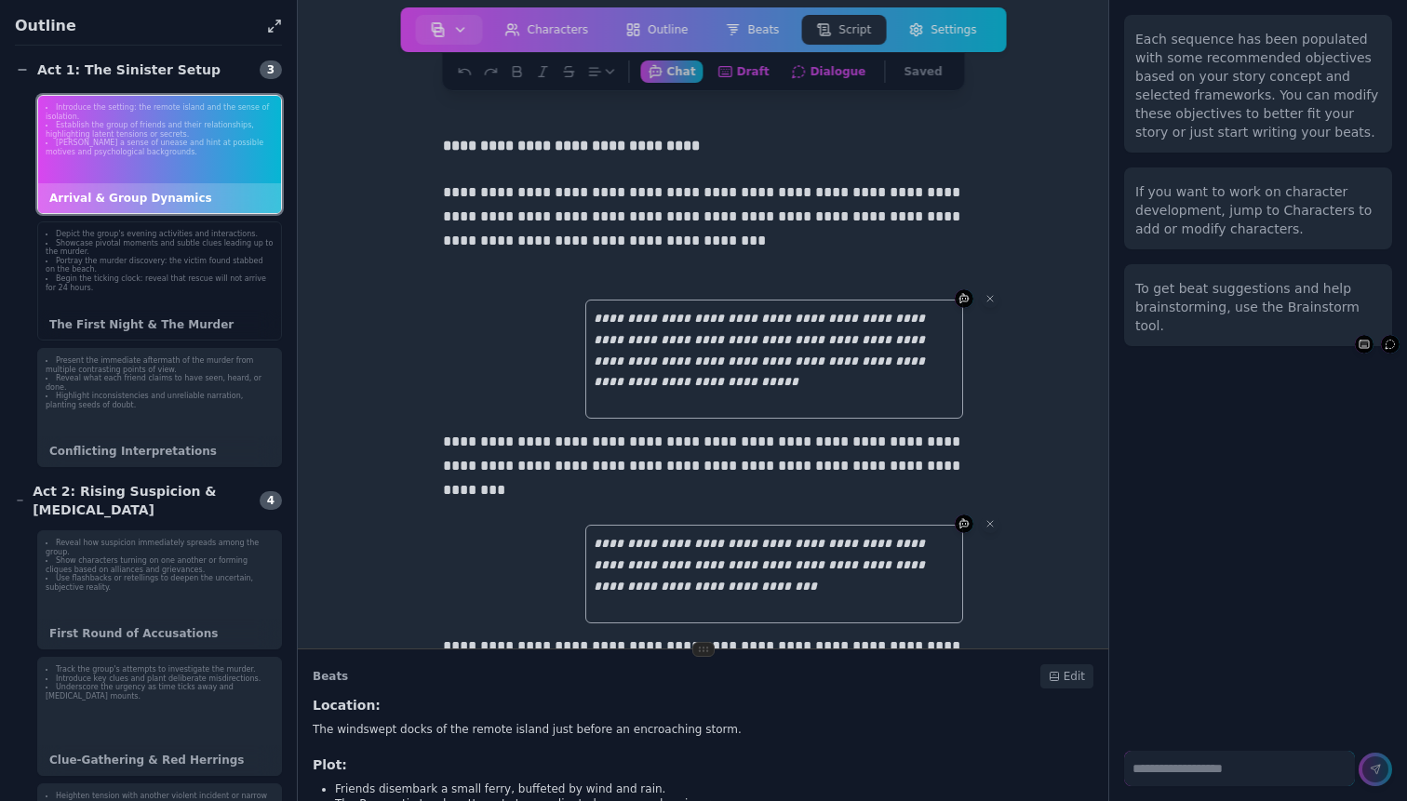
click at [161, 267] on li "Portray the murder discovery: the victim found stabbed on the beach." at bounding box center [160, 266] width 228 height 18
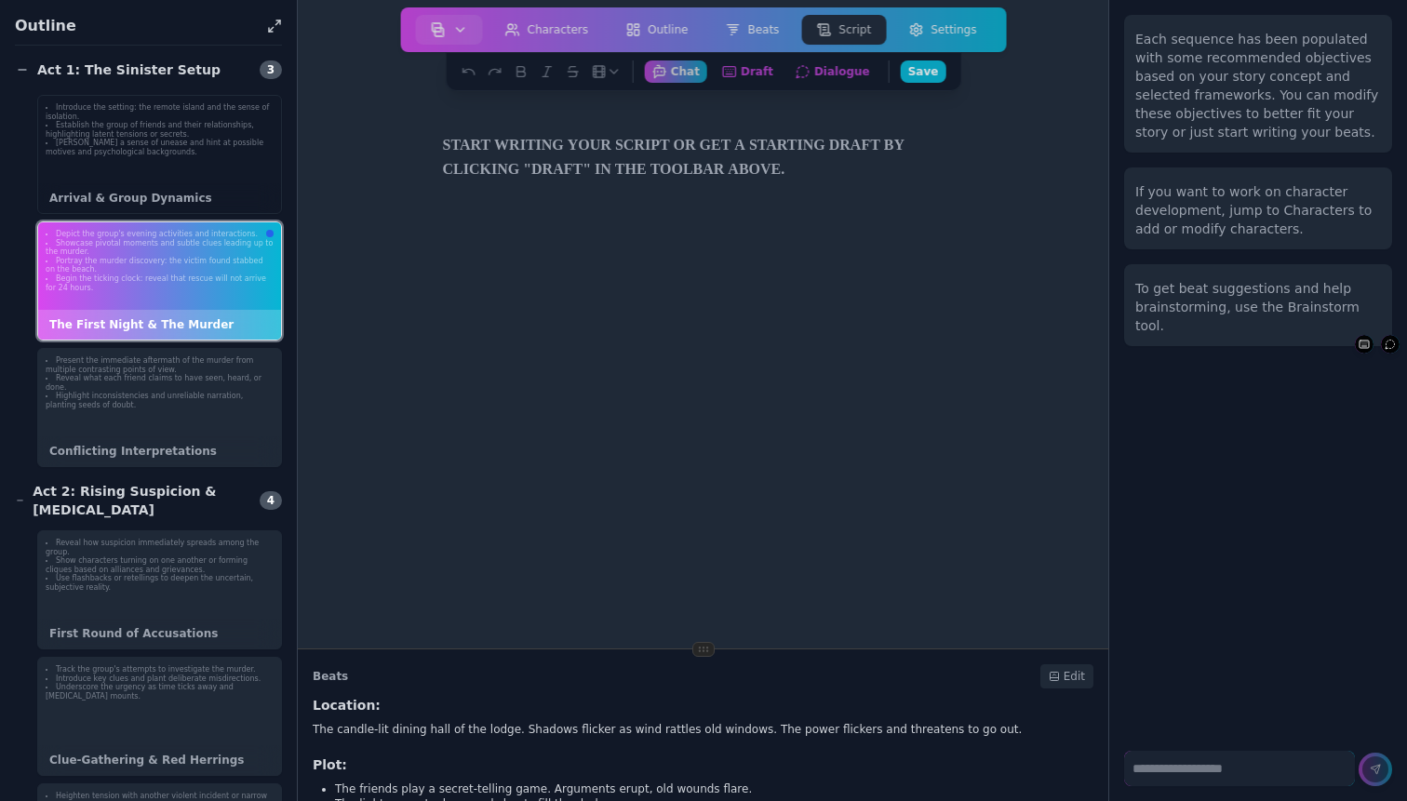
click at [181, 181] on div "Introduce the setting: the remote island and the sense of isolation. Establish …" at bounding box center [159, 154] width 245 height 119
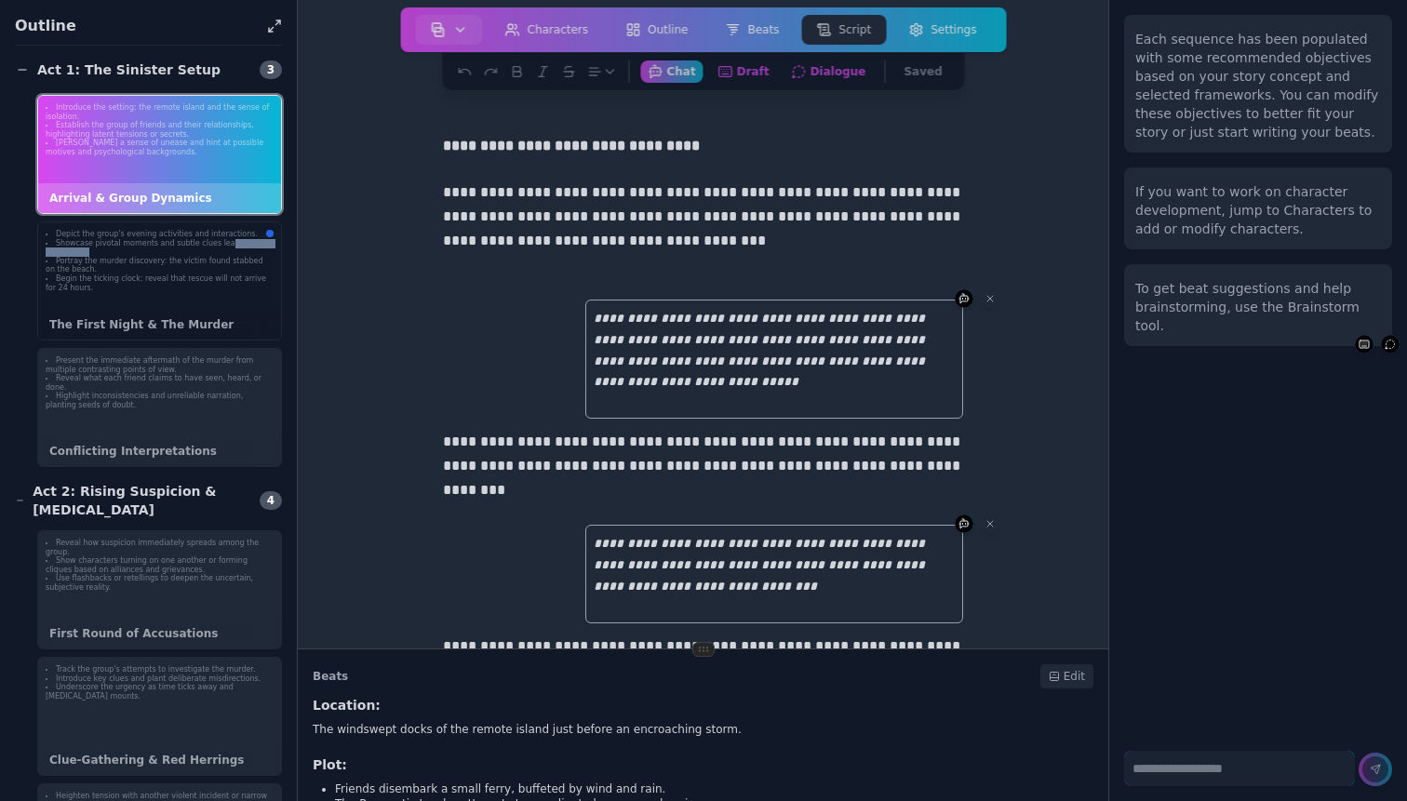
click at [227, 248] on li "Showcase pivotal moments and subtle clues leading up to the murder." at bounding box center [160, 248] width 228 height 18
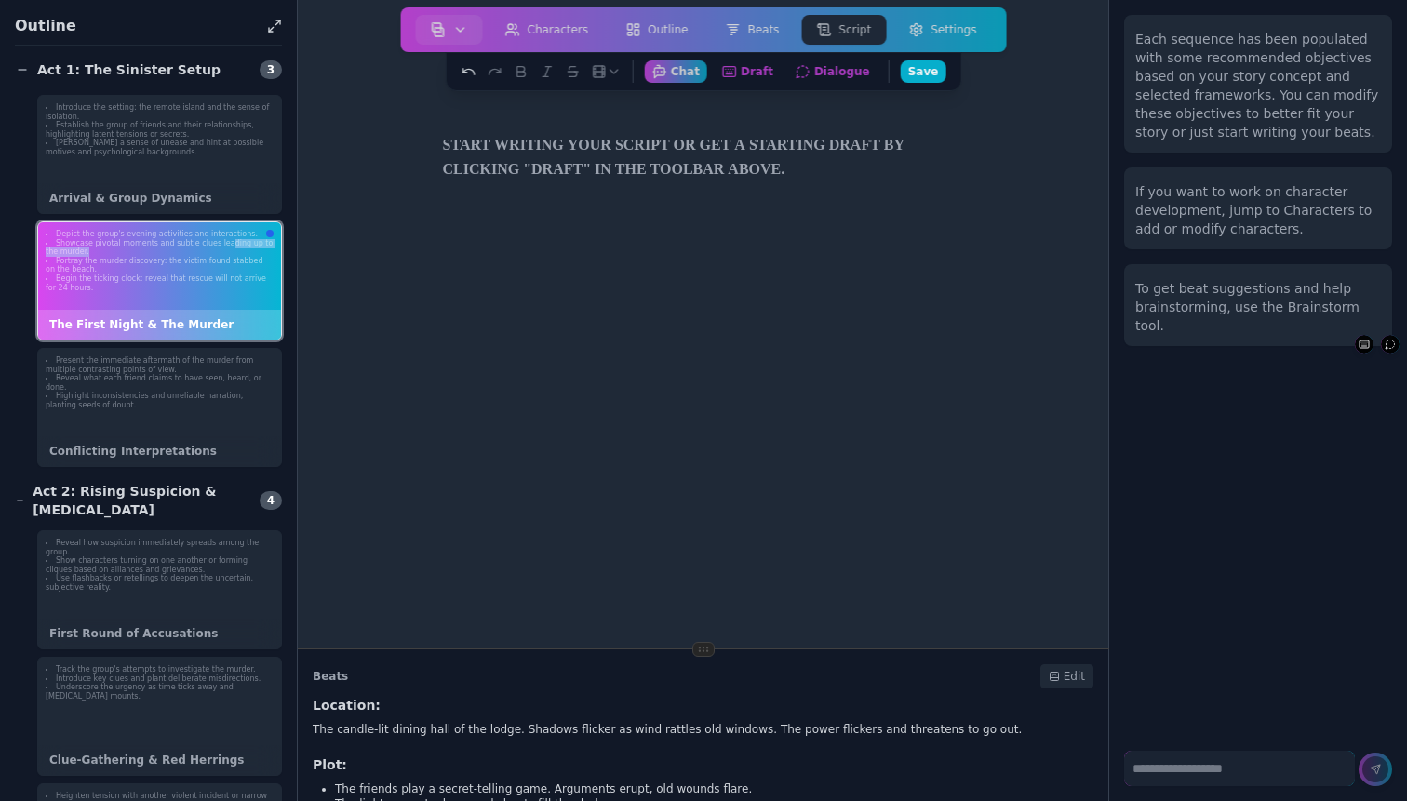
click at [475, 69] on icon at bounding box center [469, 71] width 15 height 15
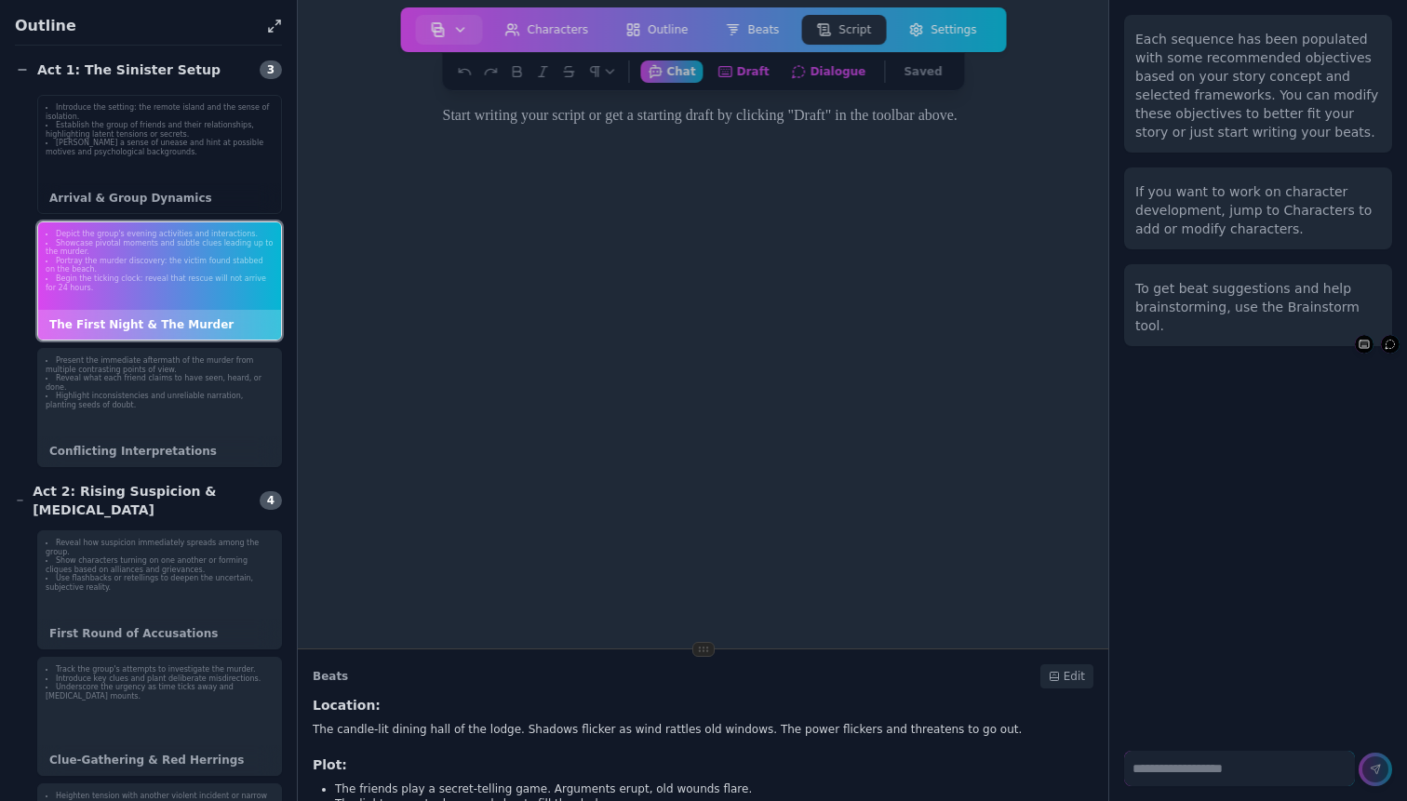
click at [217, 160] on div "Introduce the setting: the remote island and the sense of isolation. Establish …" at bounding box center [159, 130] width 243 height 69
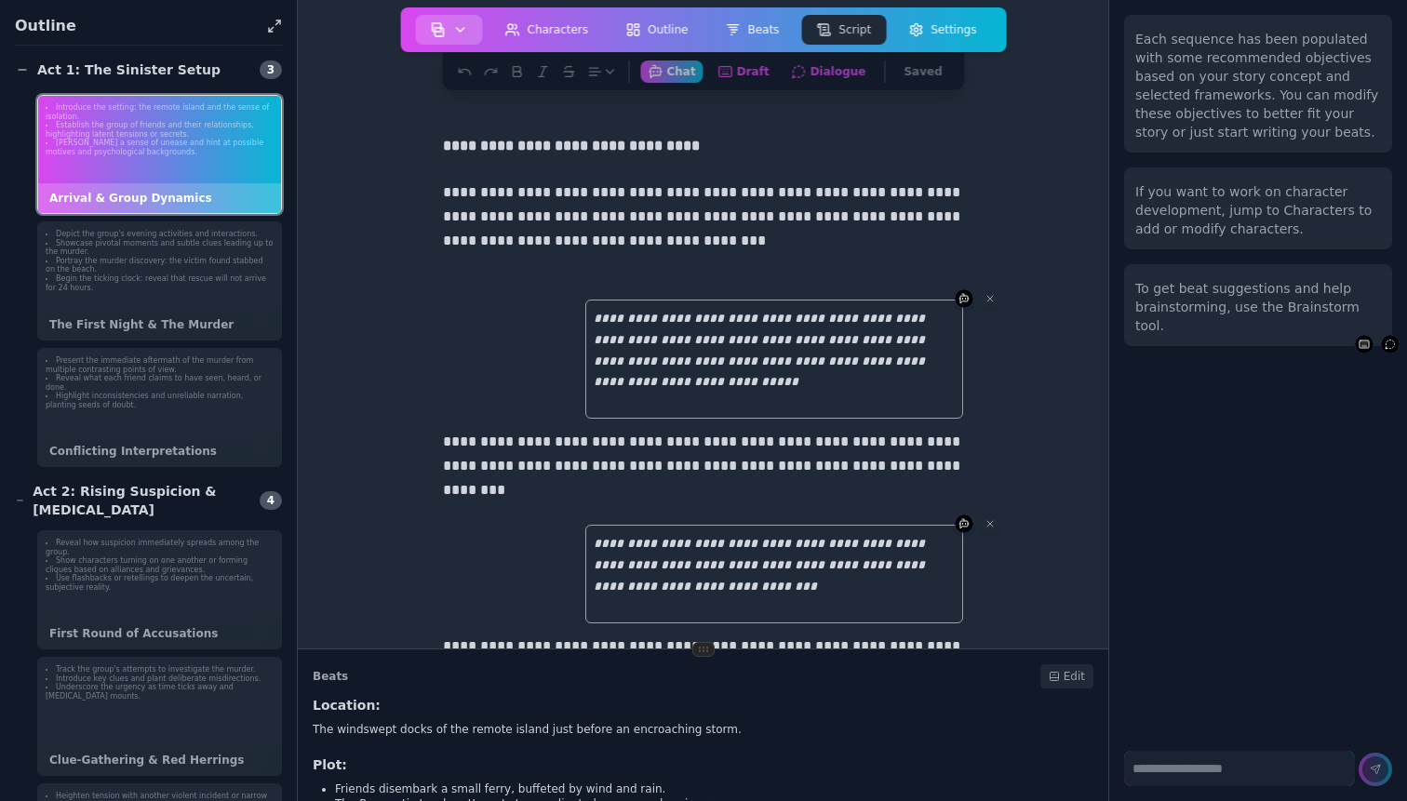
click at [467, 31] on icon "button" at bounding box center [460, 29] width 15 height 15
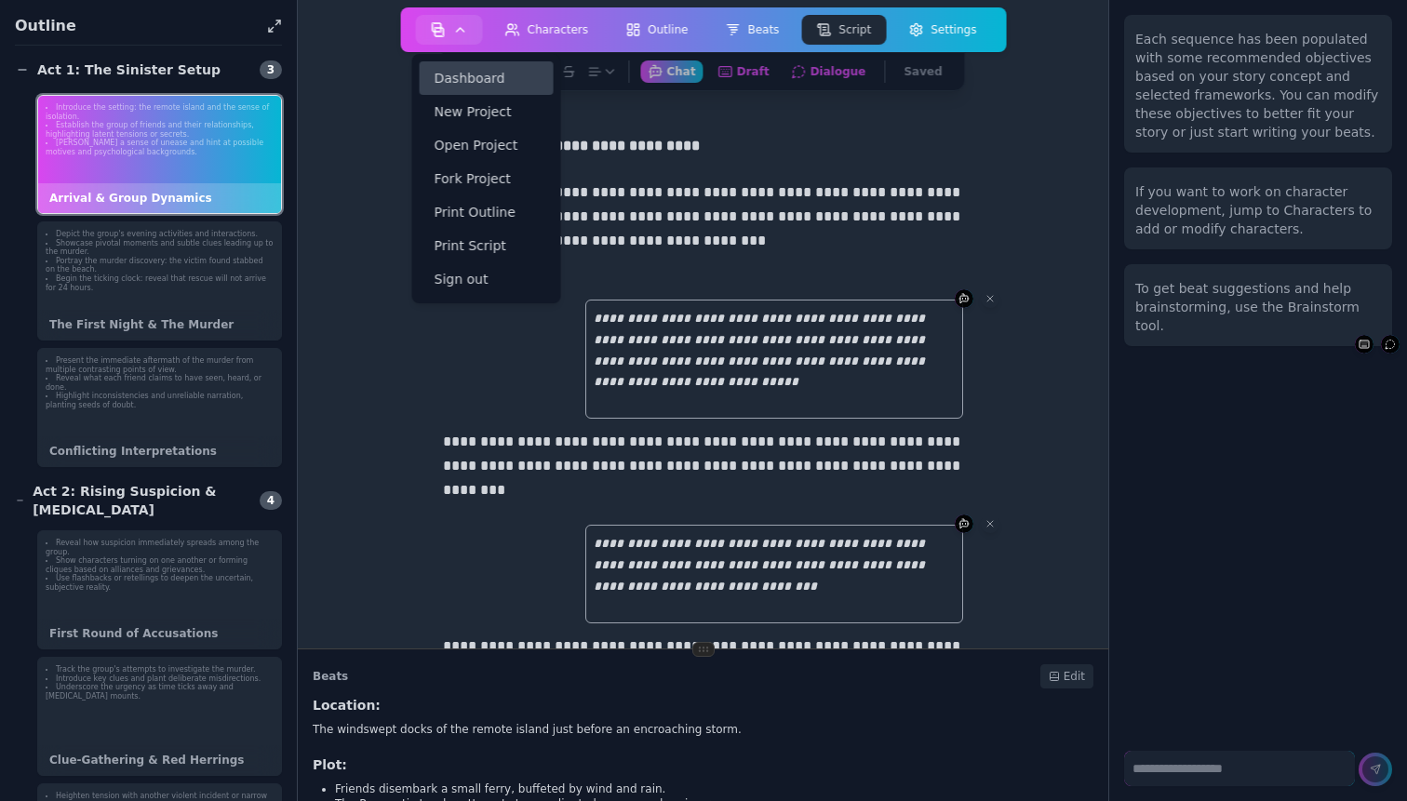
click at [476, 80] on link "Dashboard" at bounding box center [487, 78] width 134 height 34
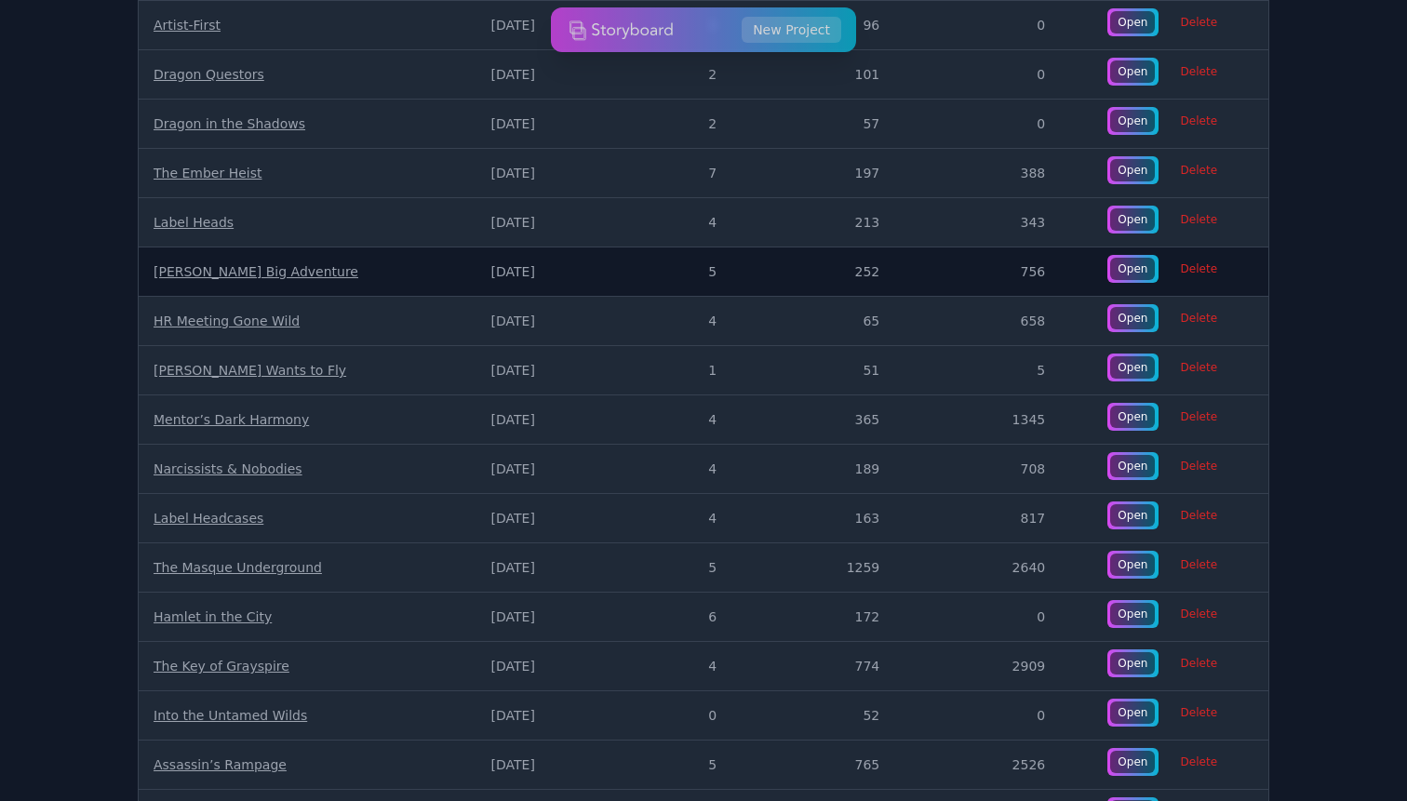
scroll to position [281, 0]
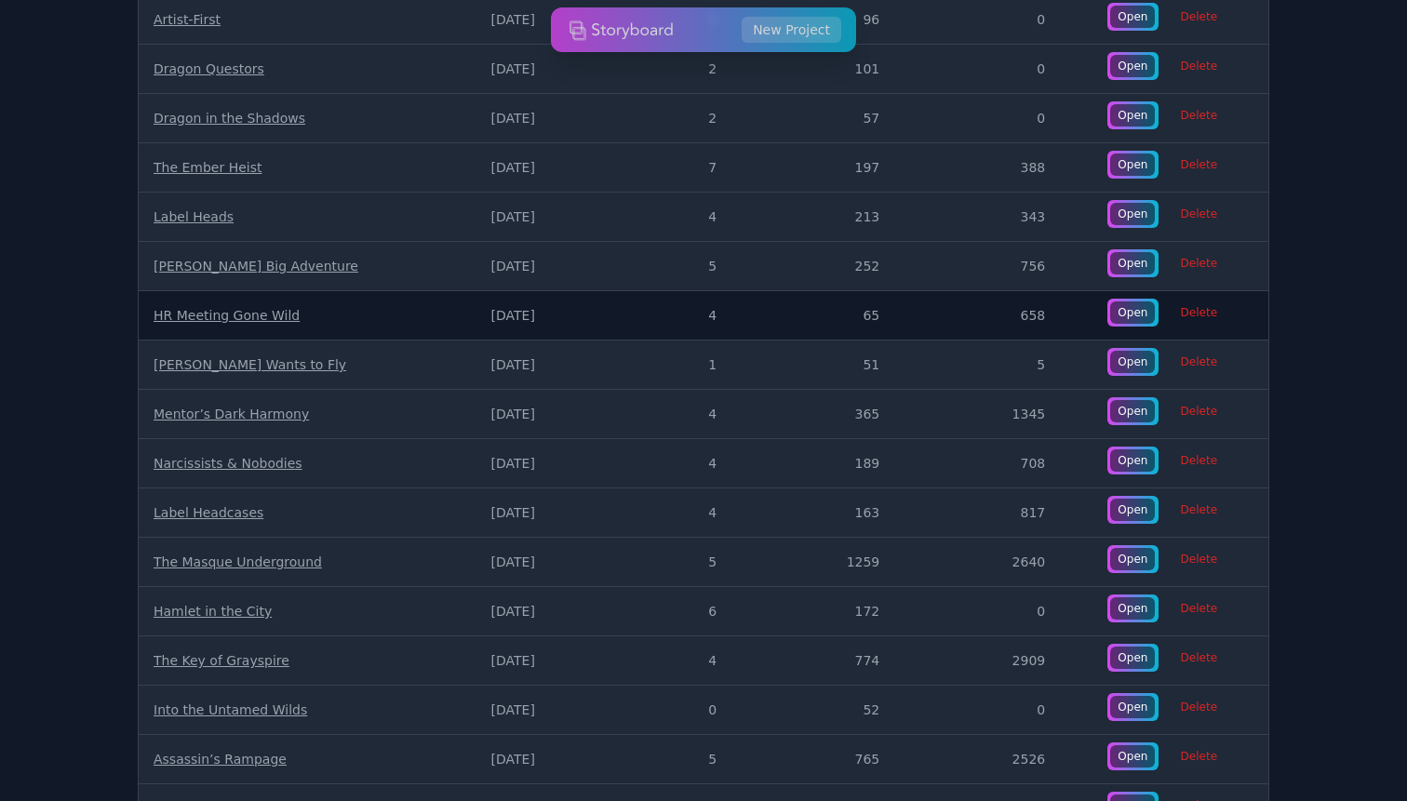
click at [244, 309] on link "HR Meeting Gone Wild" at bounding box center [227, 315] width 146 height 15
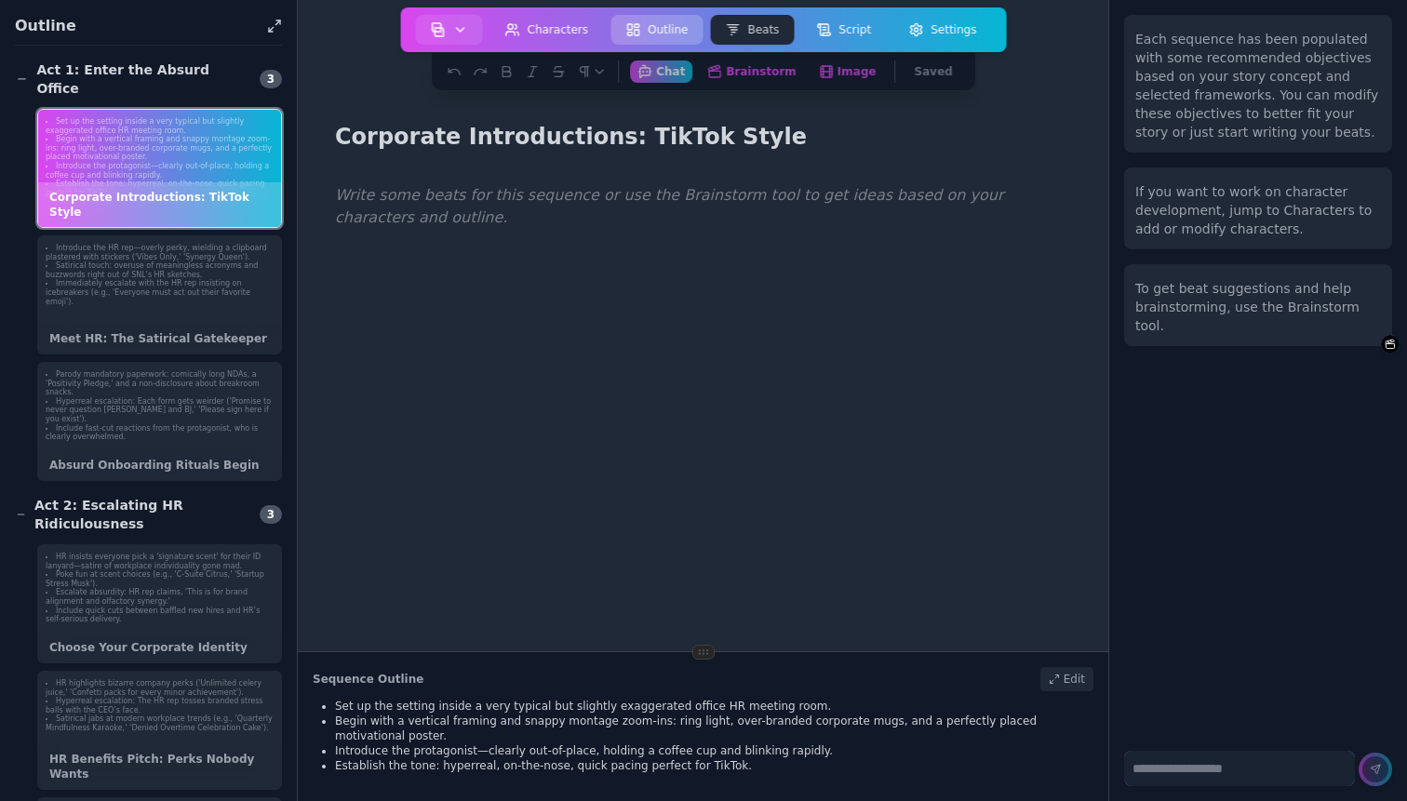
click at [669, 30] on button "Outline" at bounding box center [656, 30] width 92 height 30
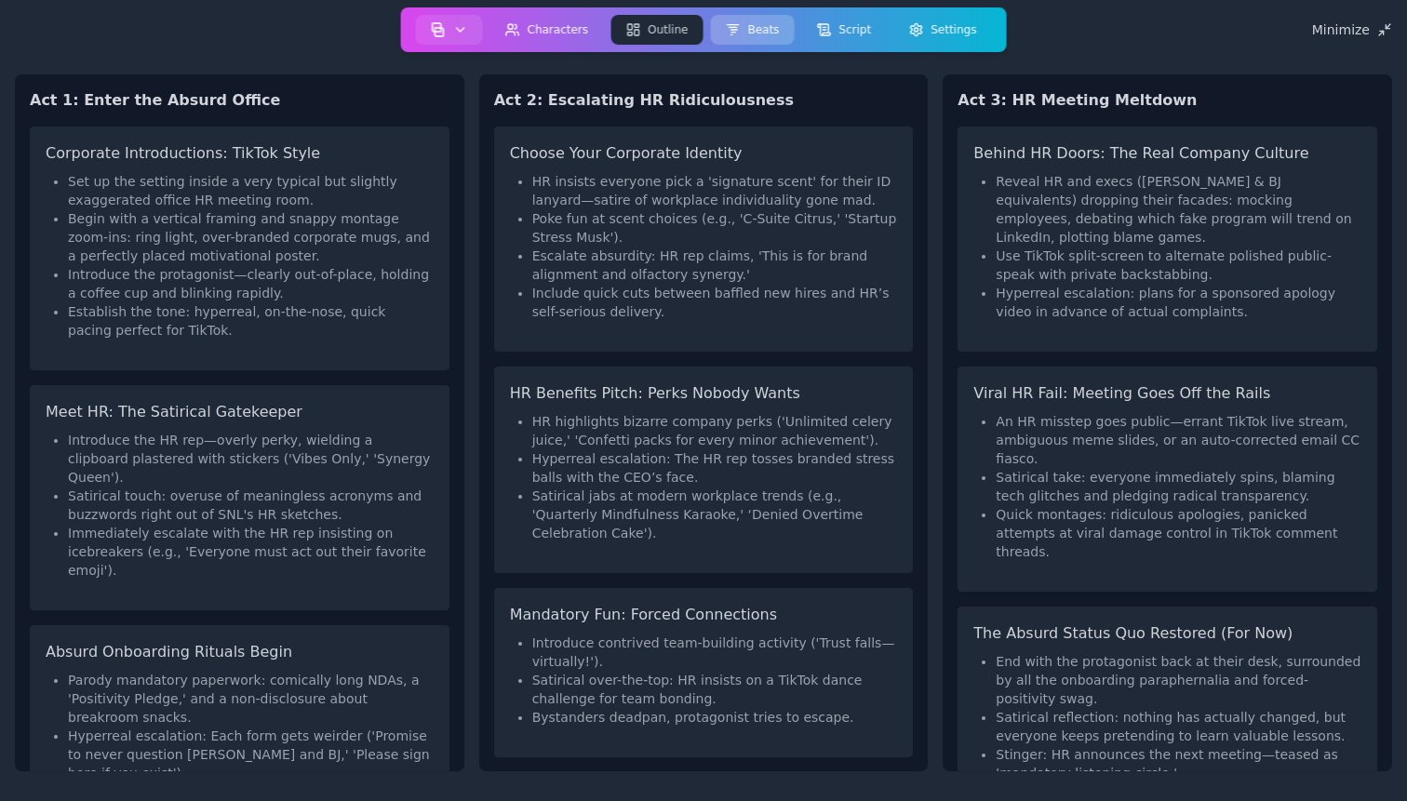
click at [758, 18] on button "Beats" at bounding box center [752, 30] width 84 height 30
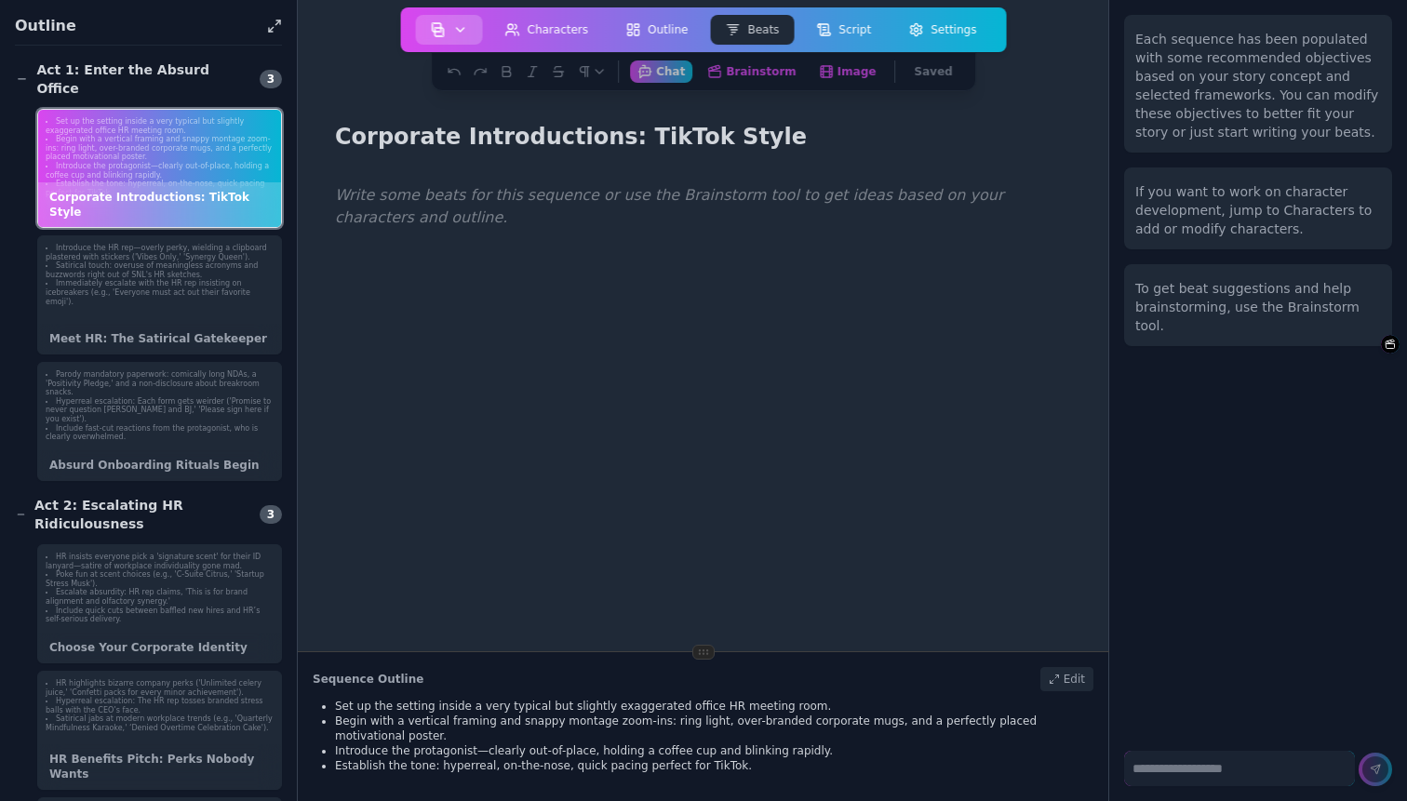
click at [451, 42] on button "button" at bounding box center [449, 30] width 67 height 30
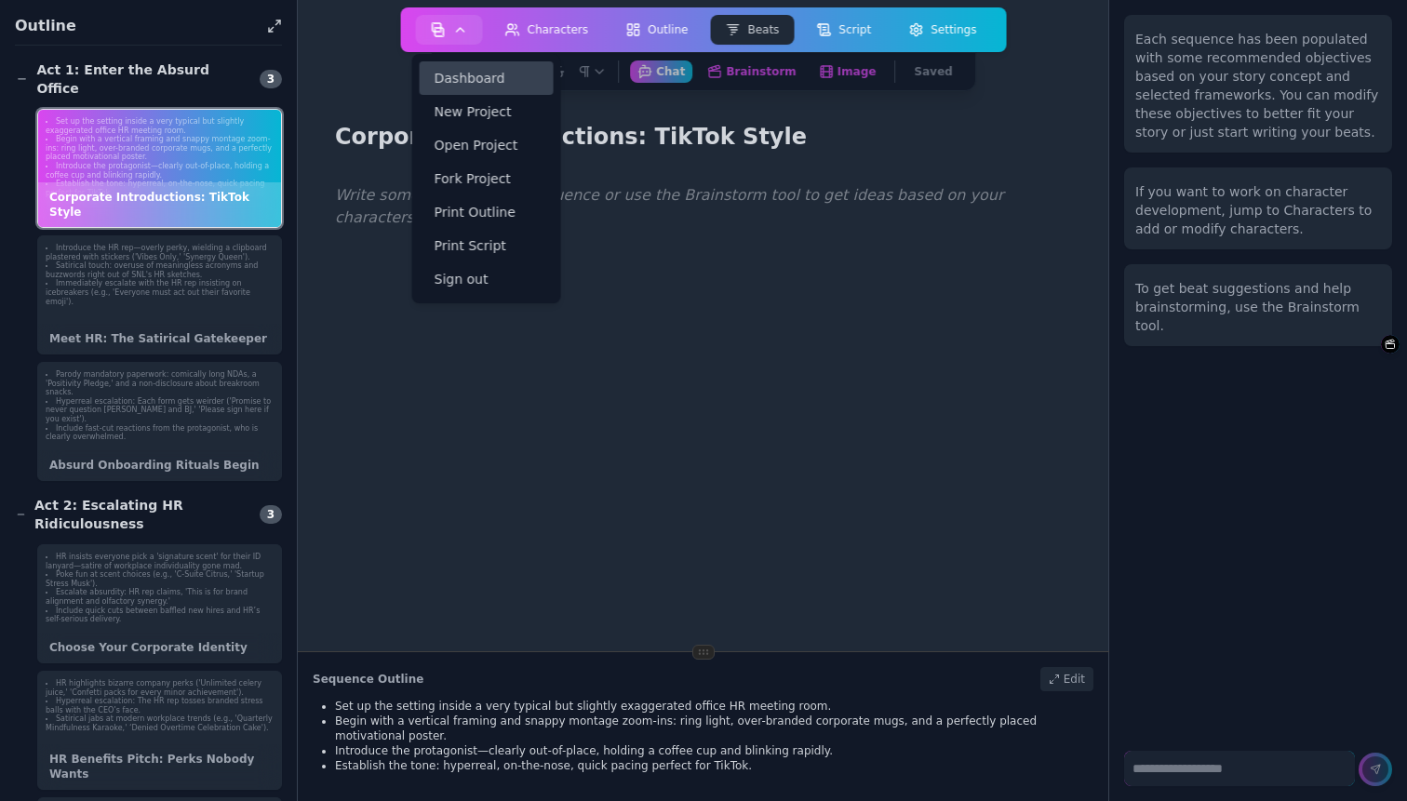
click at [484, 84] on link "Dashboard" at bounding box center [487, 78] width 134 height 34
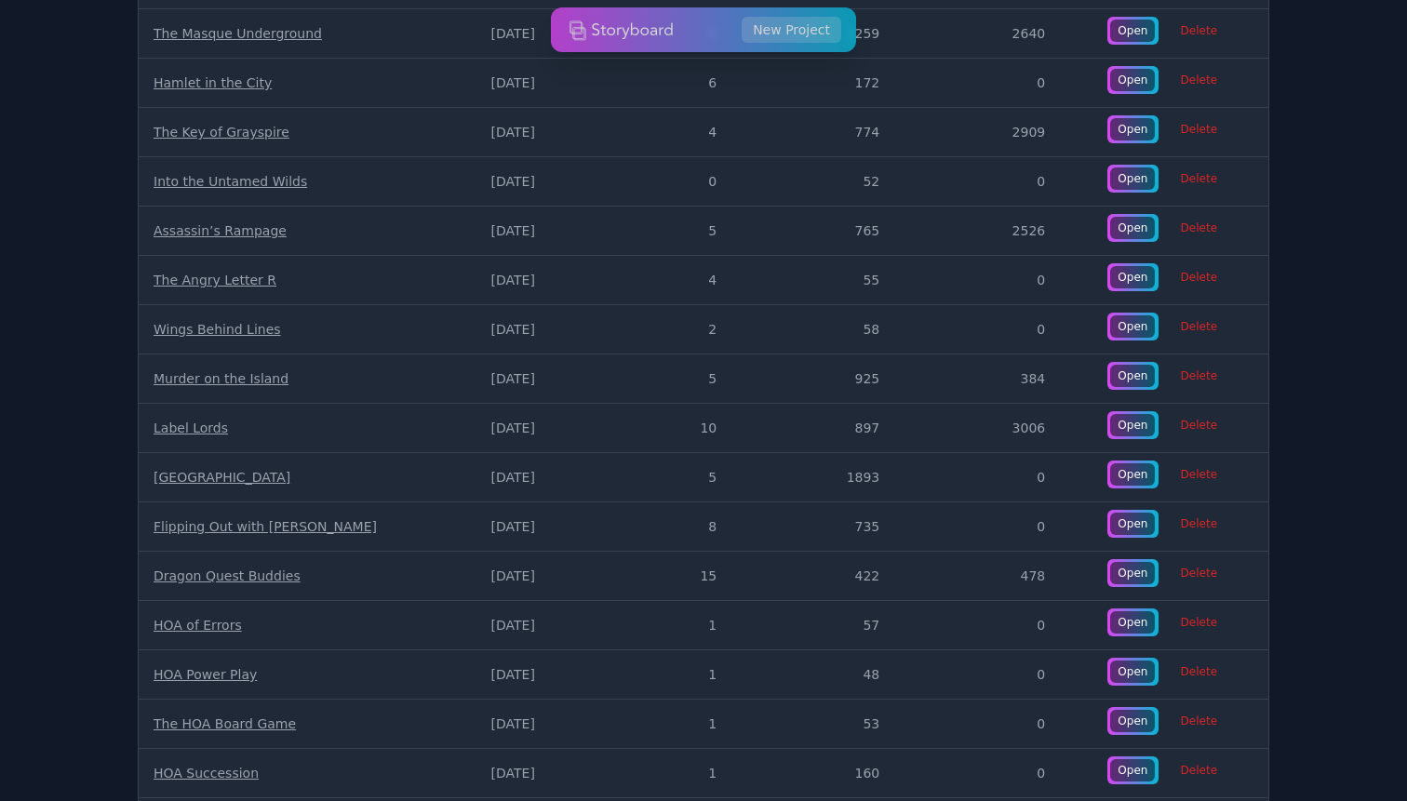
scroll to position [786, 0]
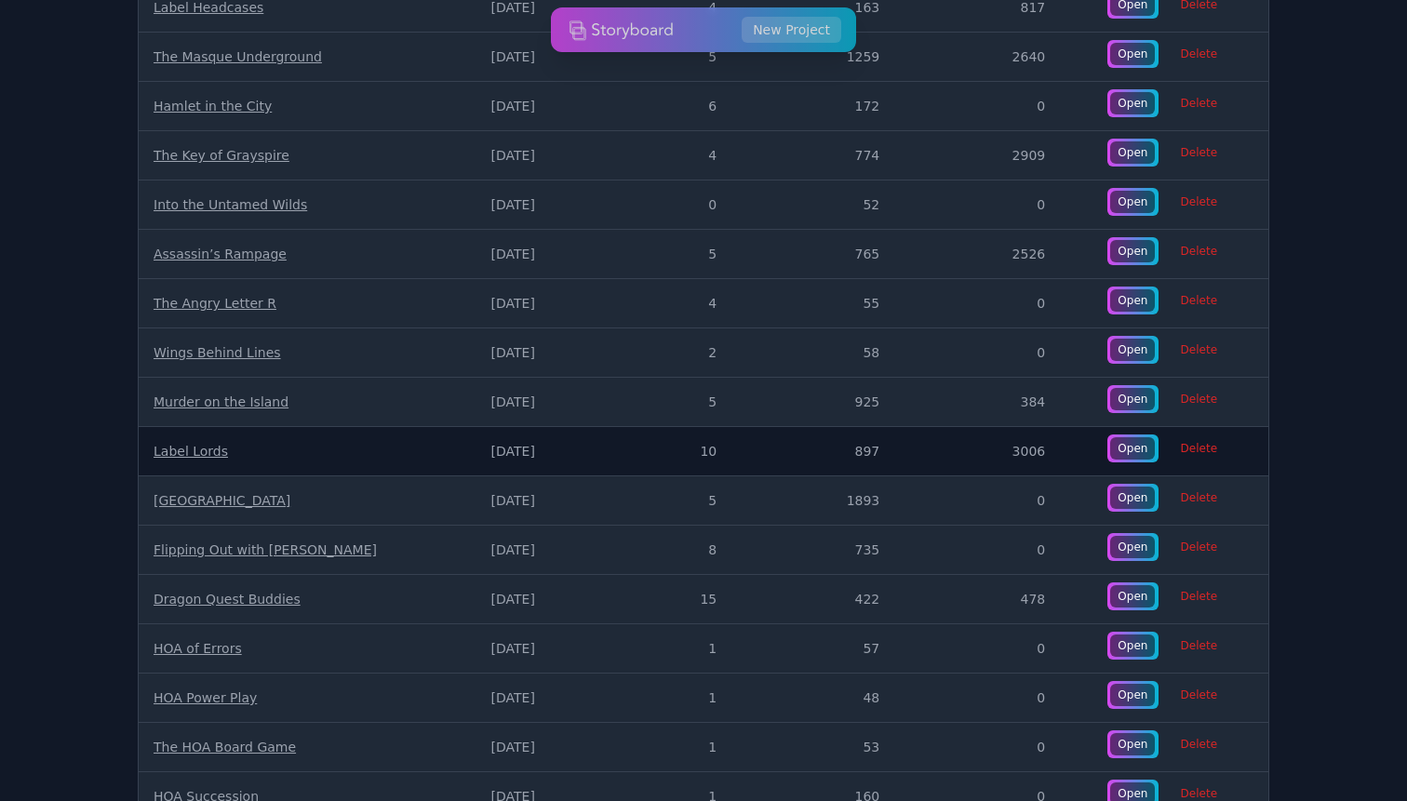
click at [189, 451] on link "Label Lords" at bounding box center [191, 451] width 74 height 15
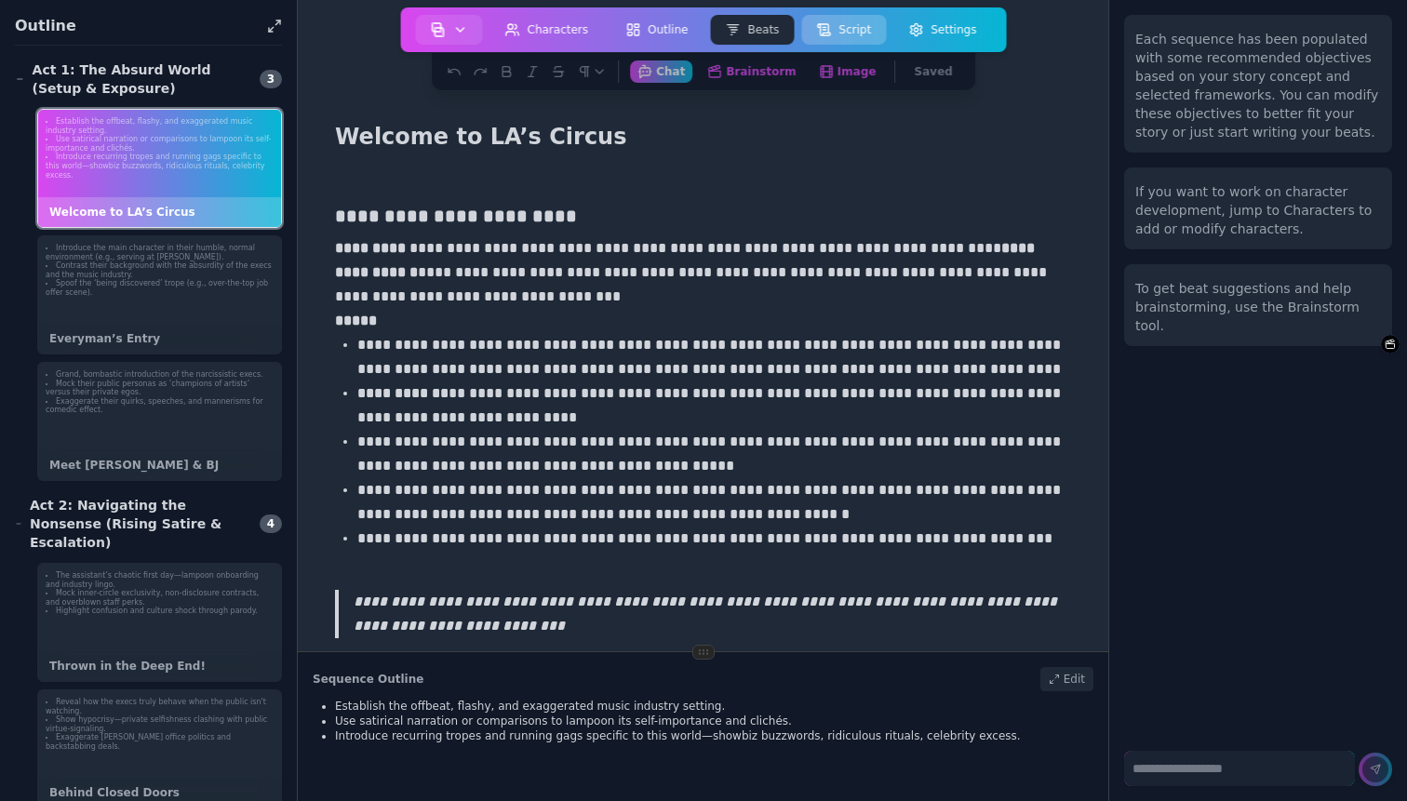
click at [851, 33] on button "Script" at bounding box center [843, 30] width 85 height 30
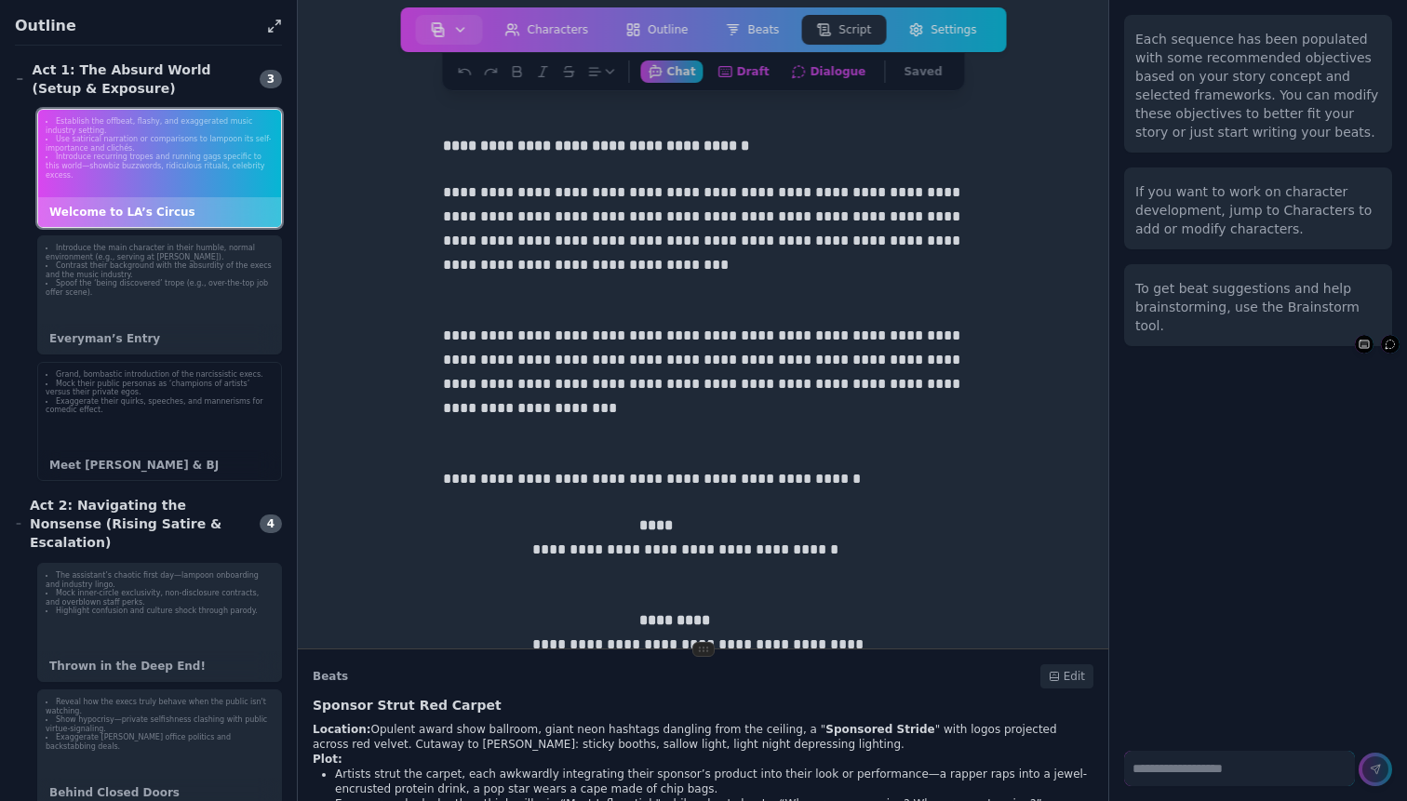
click at [128, 397] on li "Exaggerate their quirks, speeches, and mannerisms for comedic effect." at bounding box center [160, 406] width 228 height 18
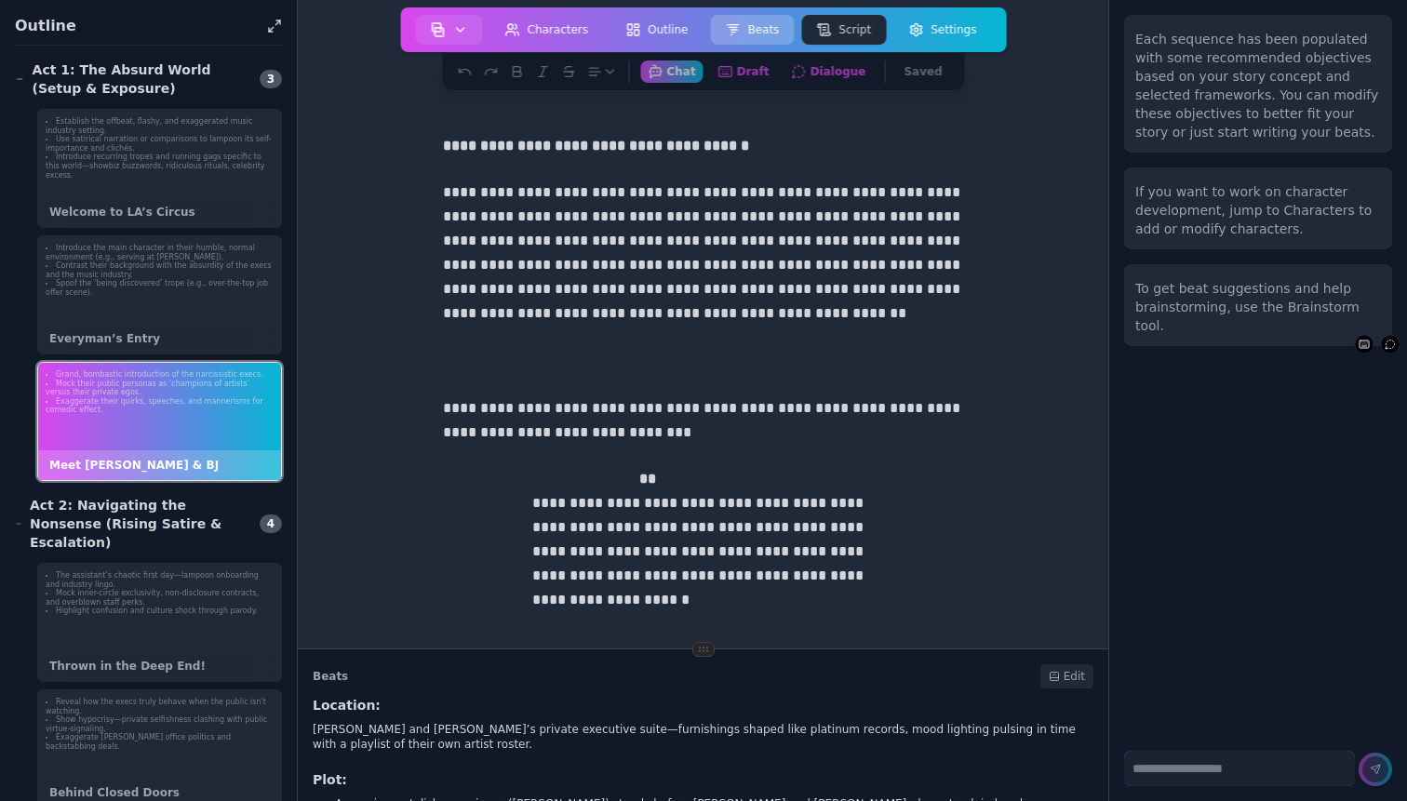
click at [768, 28] on button "Beats" at bounding box center [752, 30] width 84 height 30
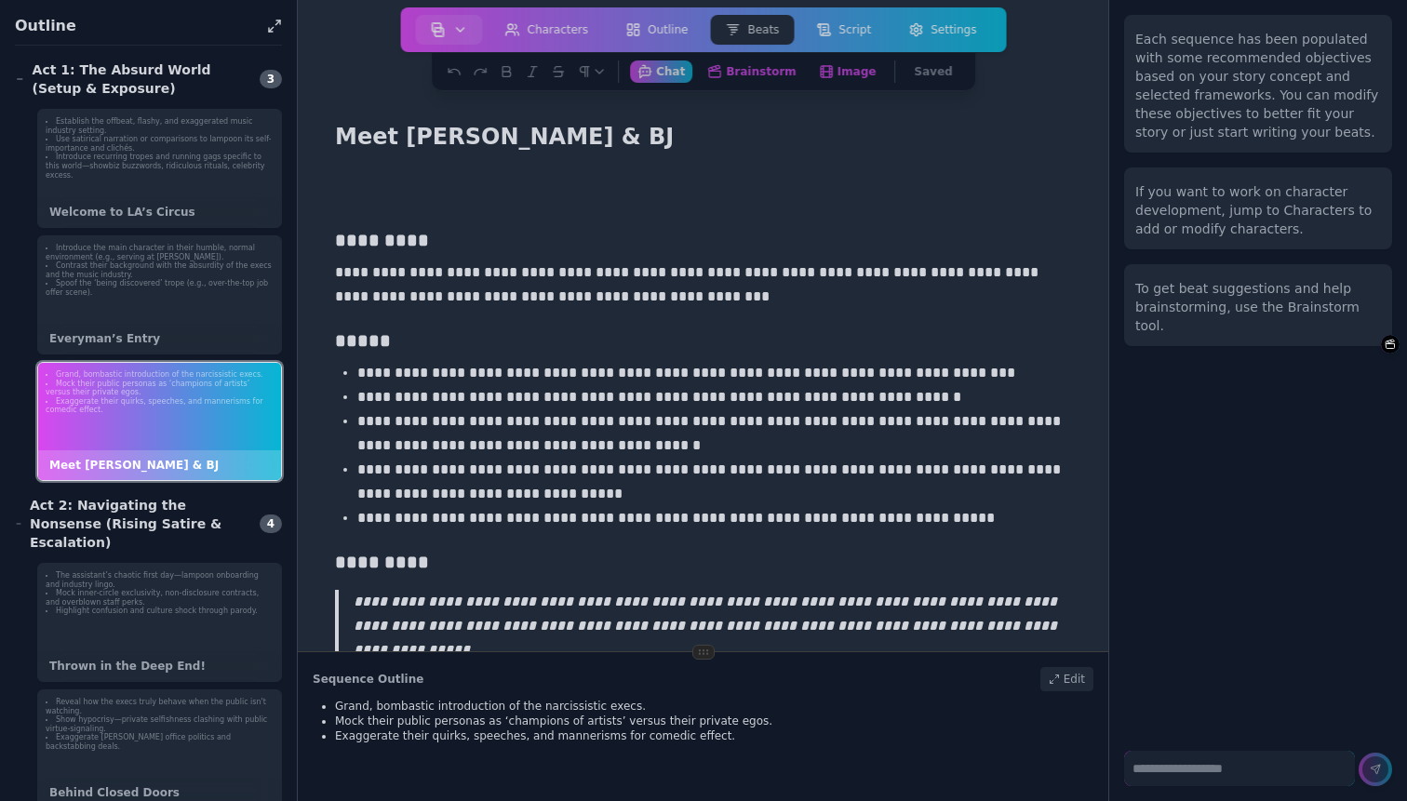
scroll to position [5, 0]
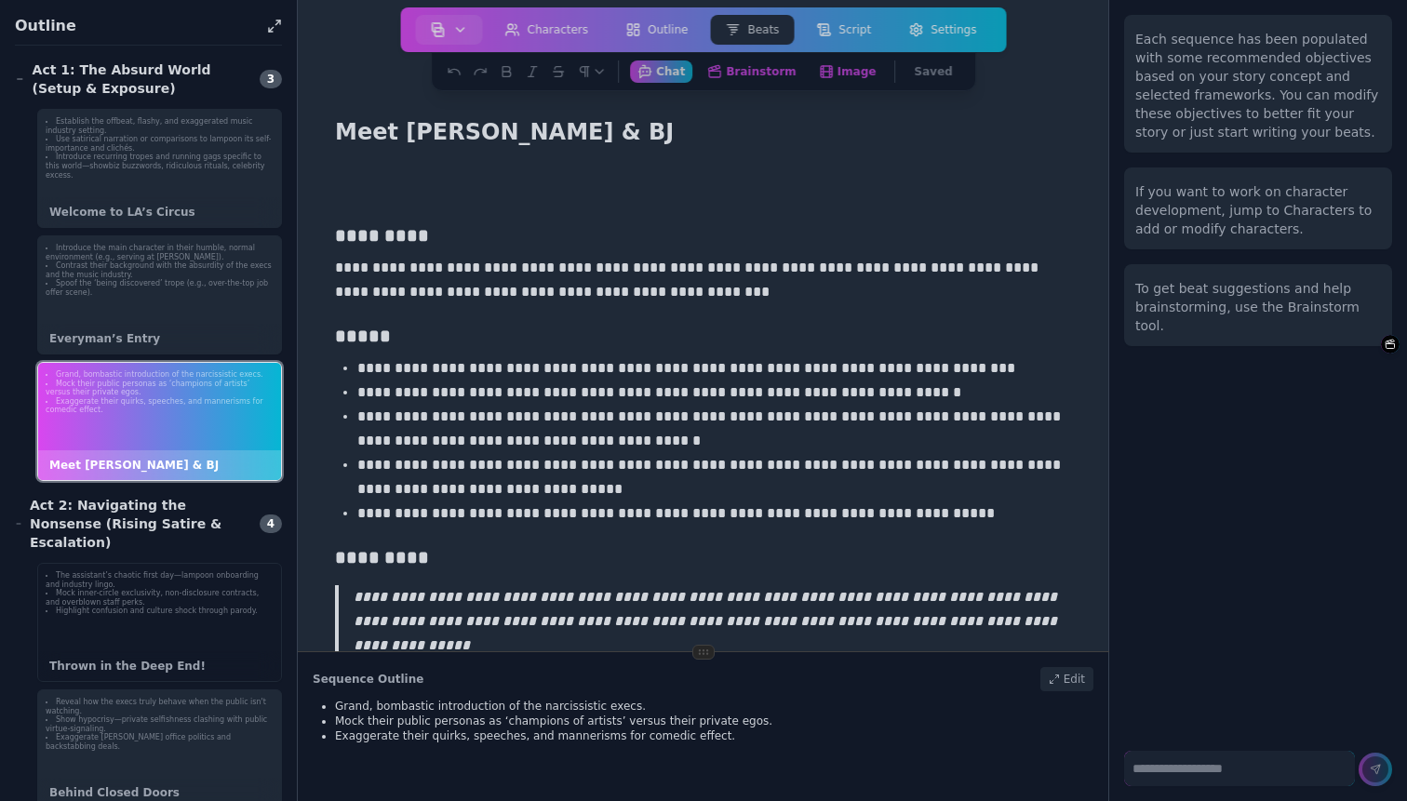
click at [175, 615] on div "The assistant’s chaotic first day—lampoon onboarding and industry lingo. Mock i…" at bounding box center [159, 622] width 245 height 119
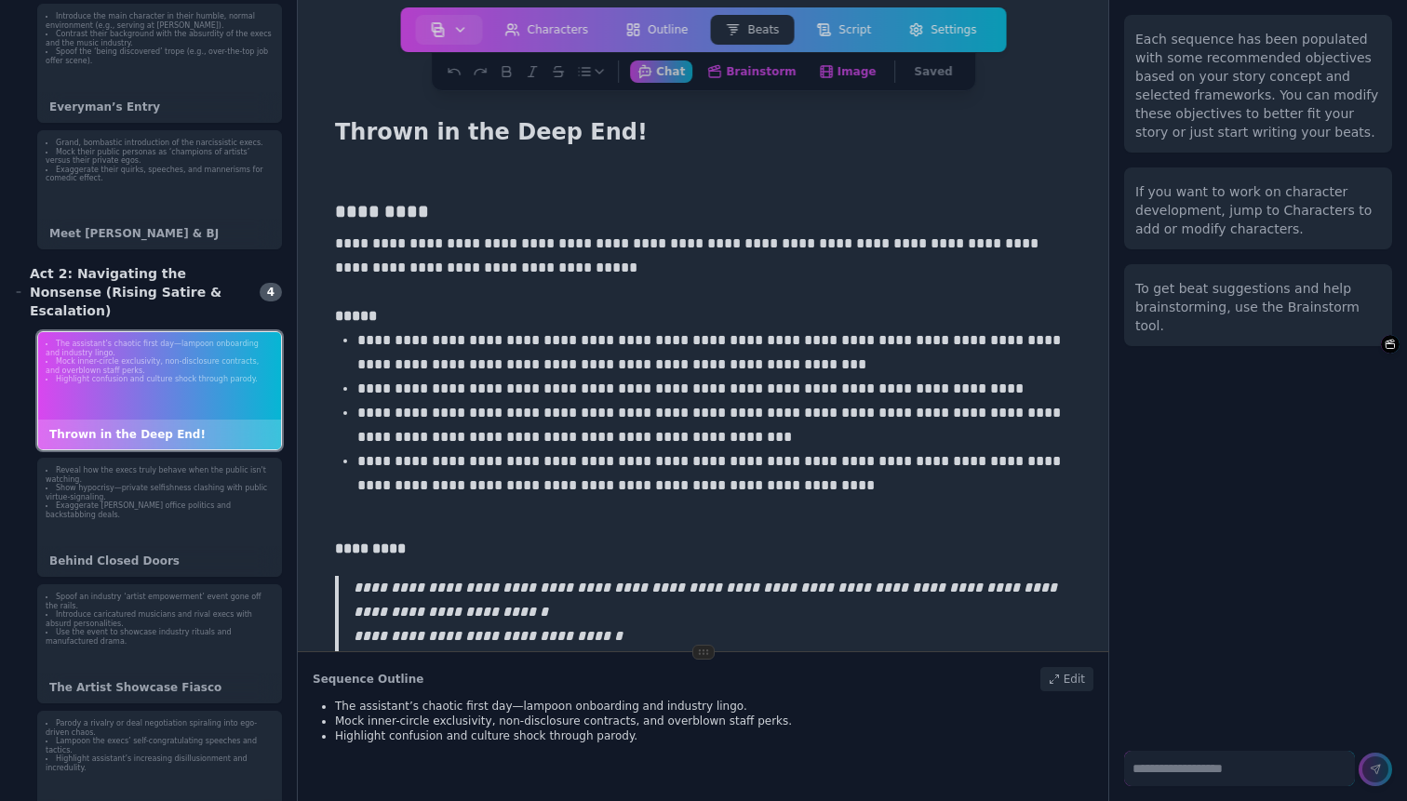
scroll to position [8, 0]
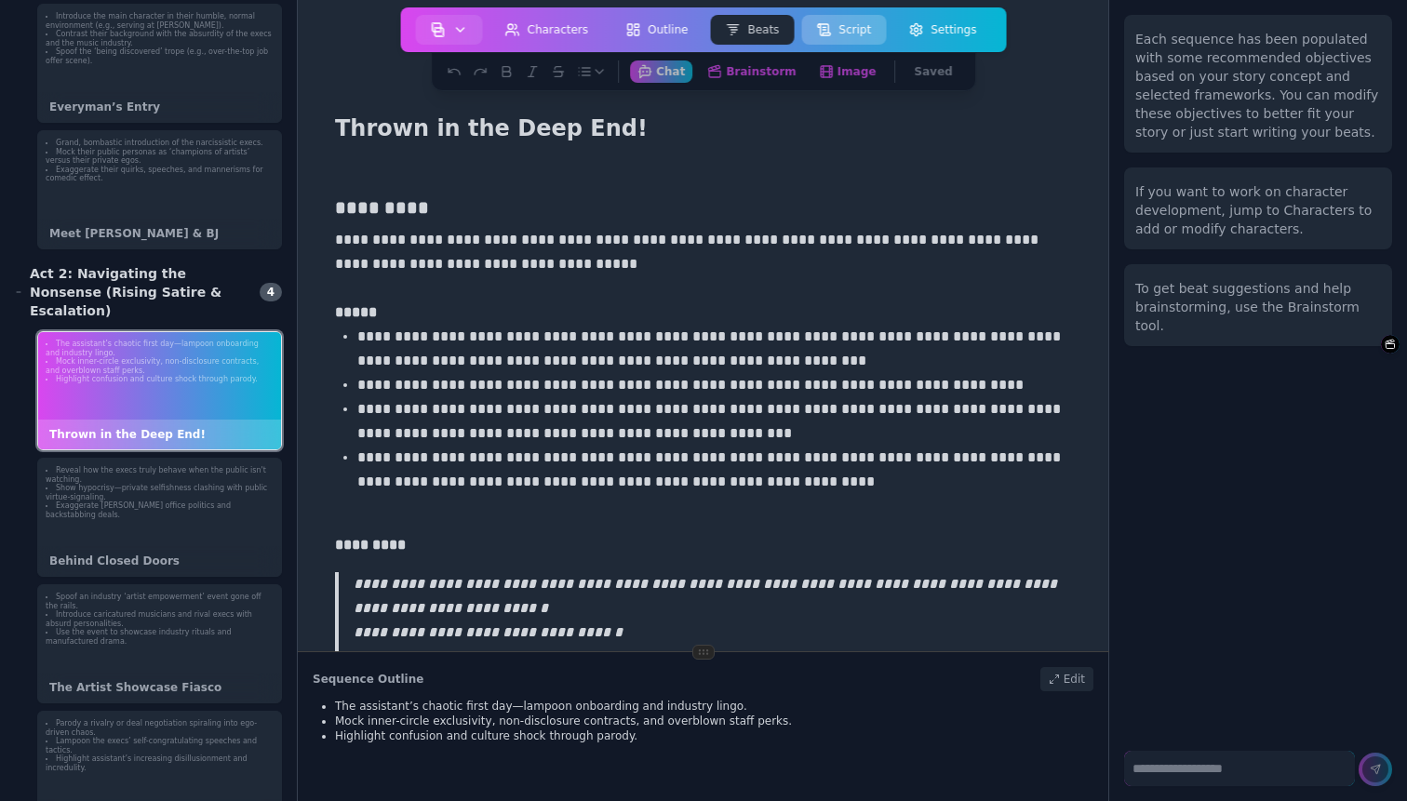
click at [838, 29] on button "Script" at bounding box center [843, 30] width 85 height 30
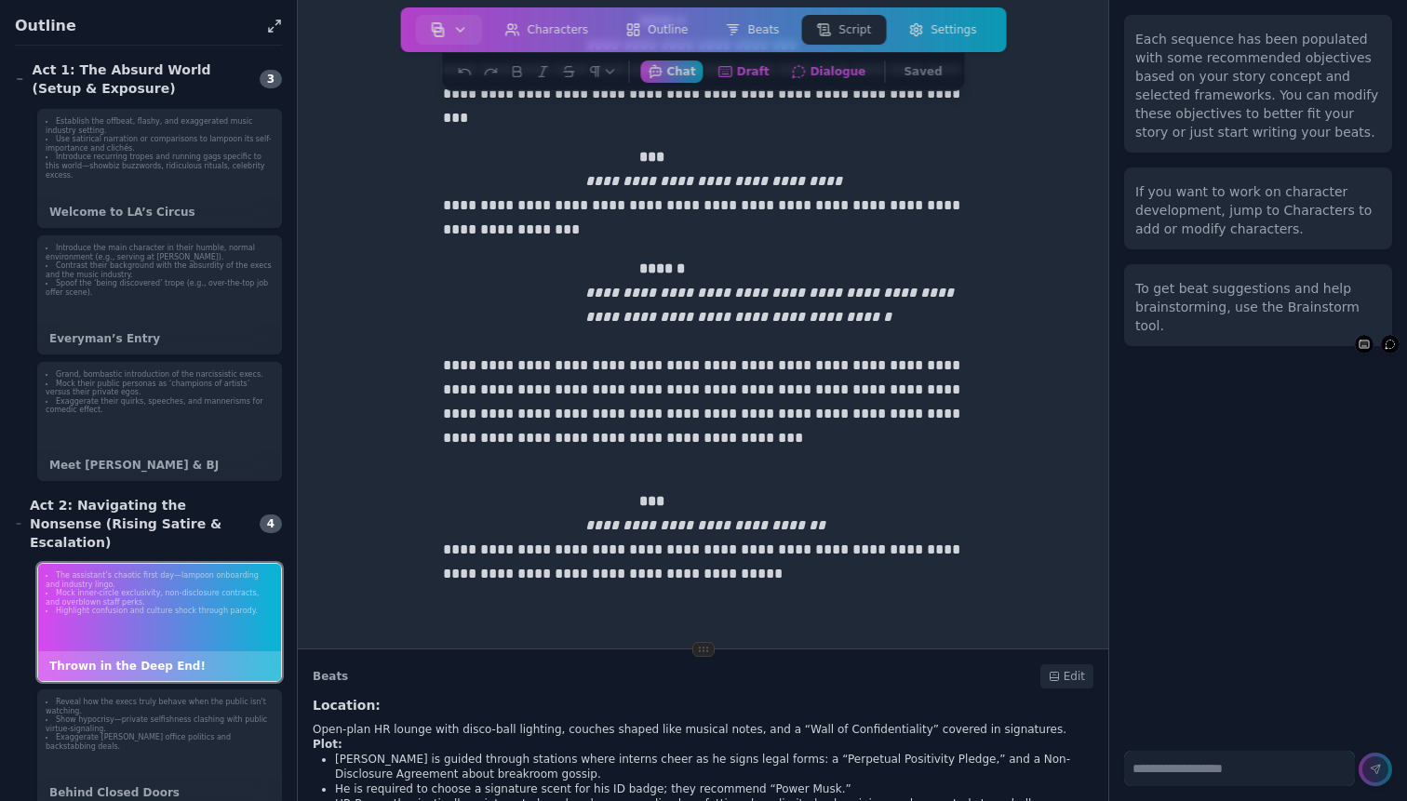
scroll to position [2294, 0]
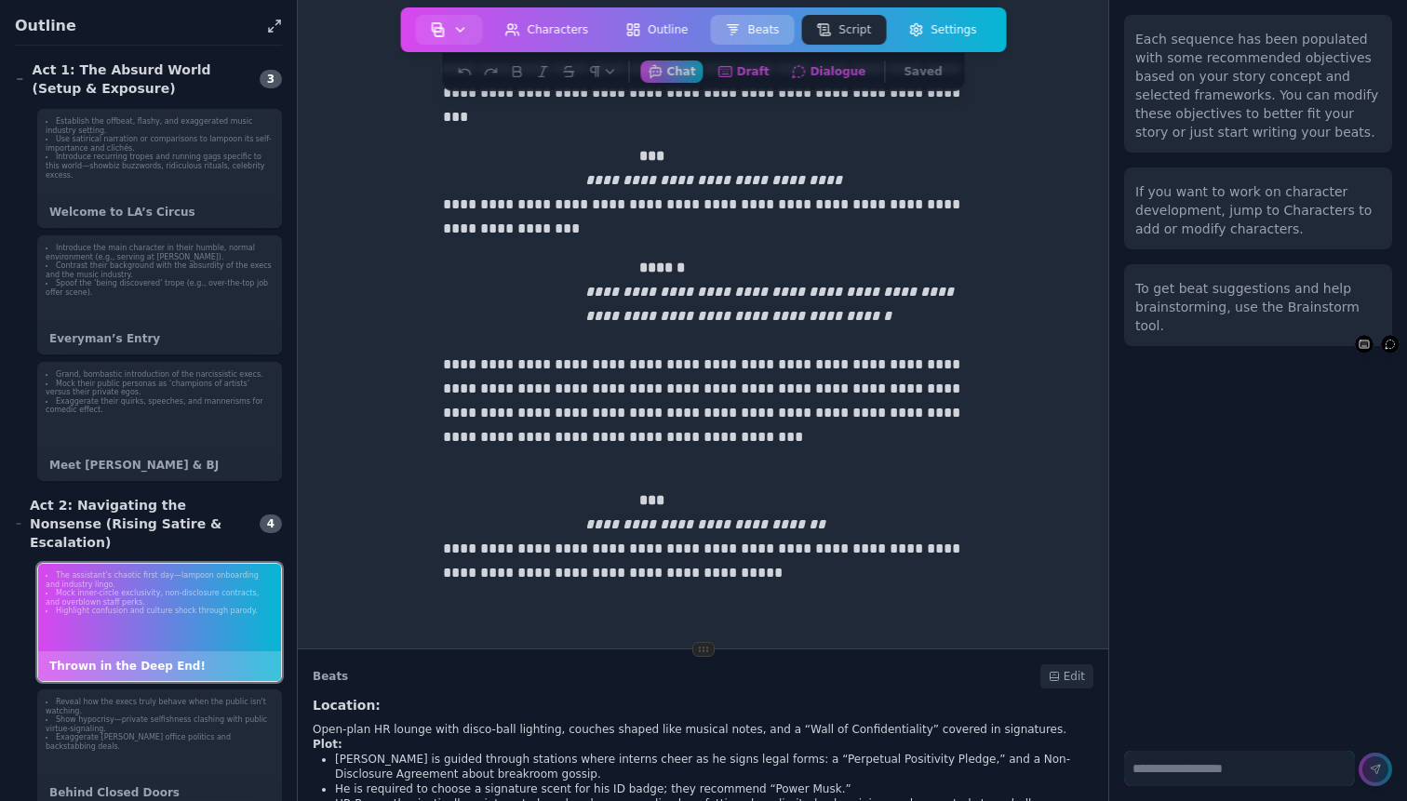
click at [761, 29] on button "Beats" at bounding box center [752, 30] width 84 height 30
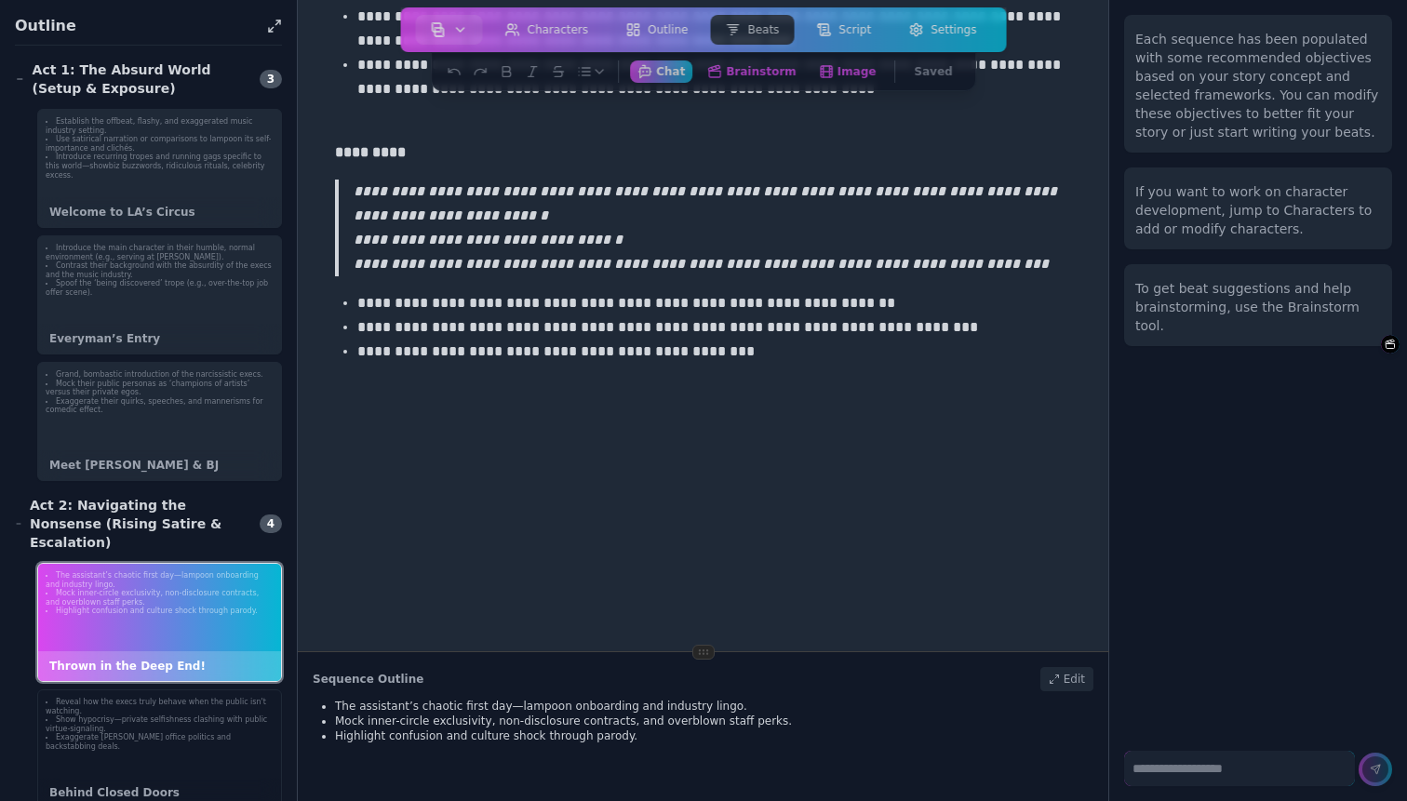
scroll to position [401, 0]
click at [218, 778] on div "Behind Closed Doors" at bounding box center [159, 793] width 243 height 30
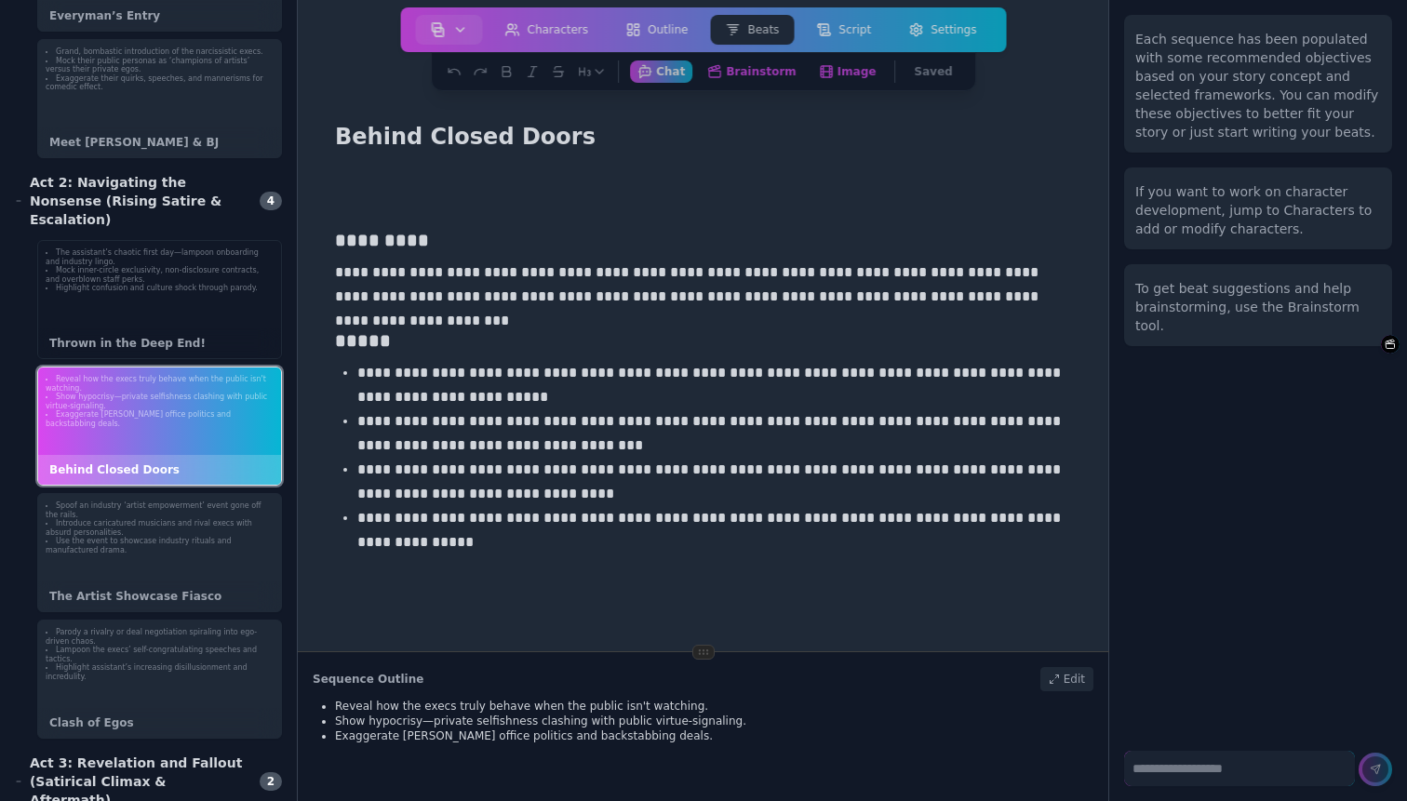
scroll to position [330, 0]
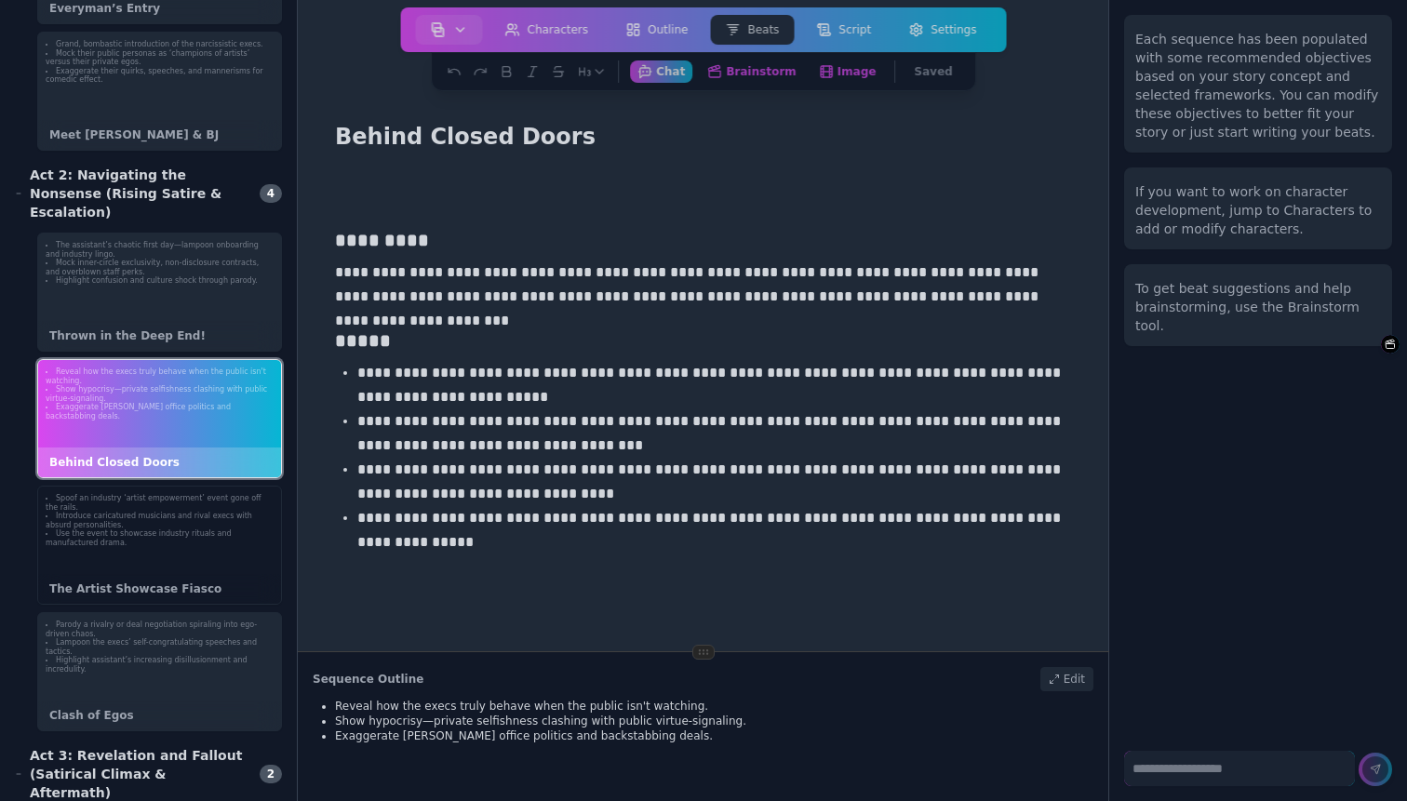
click at [143, 535] on div "Spoof an industry ‘artist empowerment’ event gone off the rails. Introduce cari…" at bounding box center [159, 545] width 245 height 119
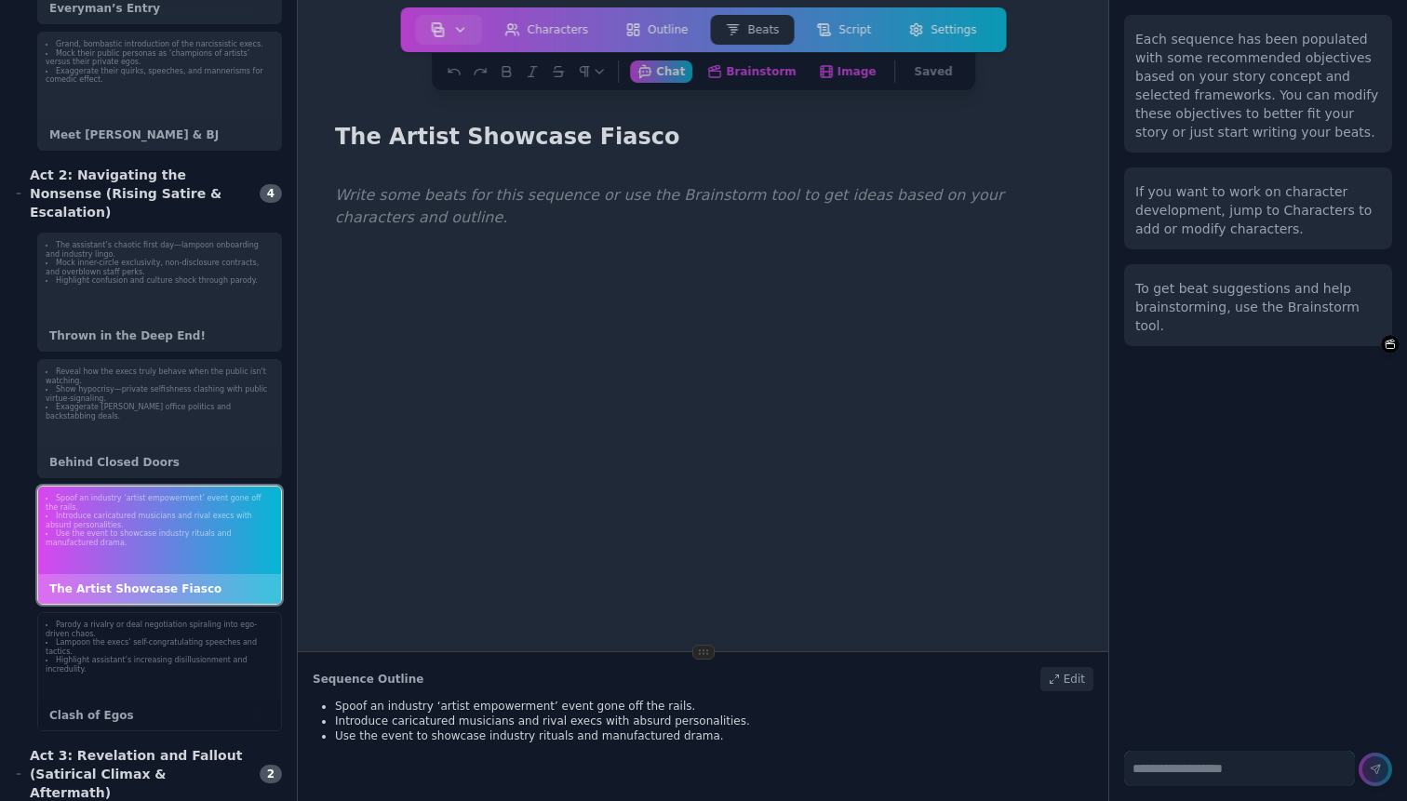
click at [123, 656] on li "Highlight assistant’s increasing disillusionment and incredulity." at bounding box center [160, 665] width 228 height 18
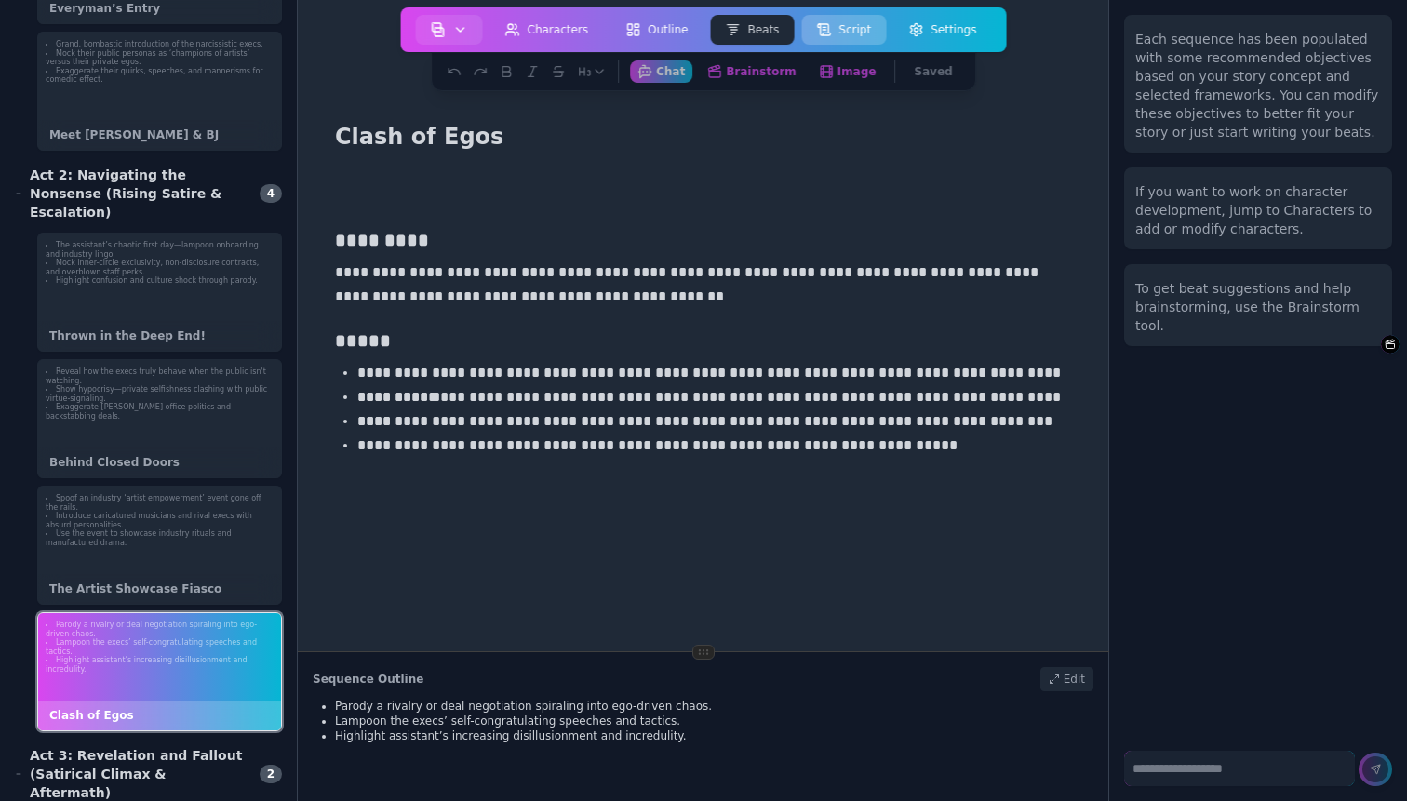
click at [838, 30] on button "Script" at bounding box center [843, 30] width 85 height 30
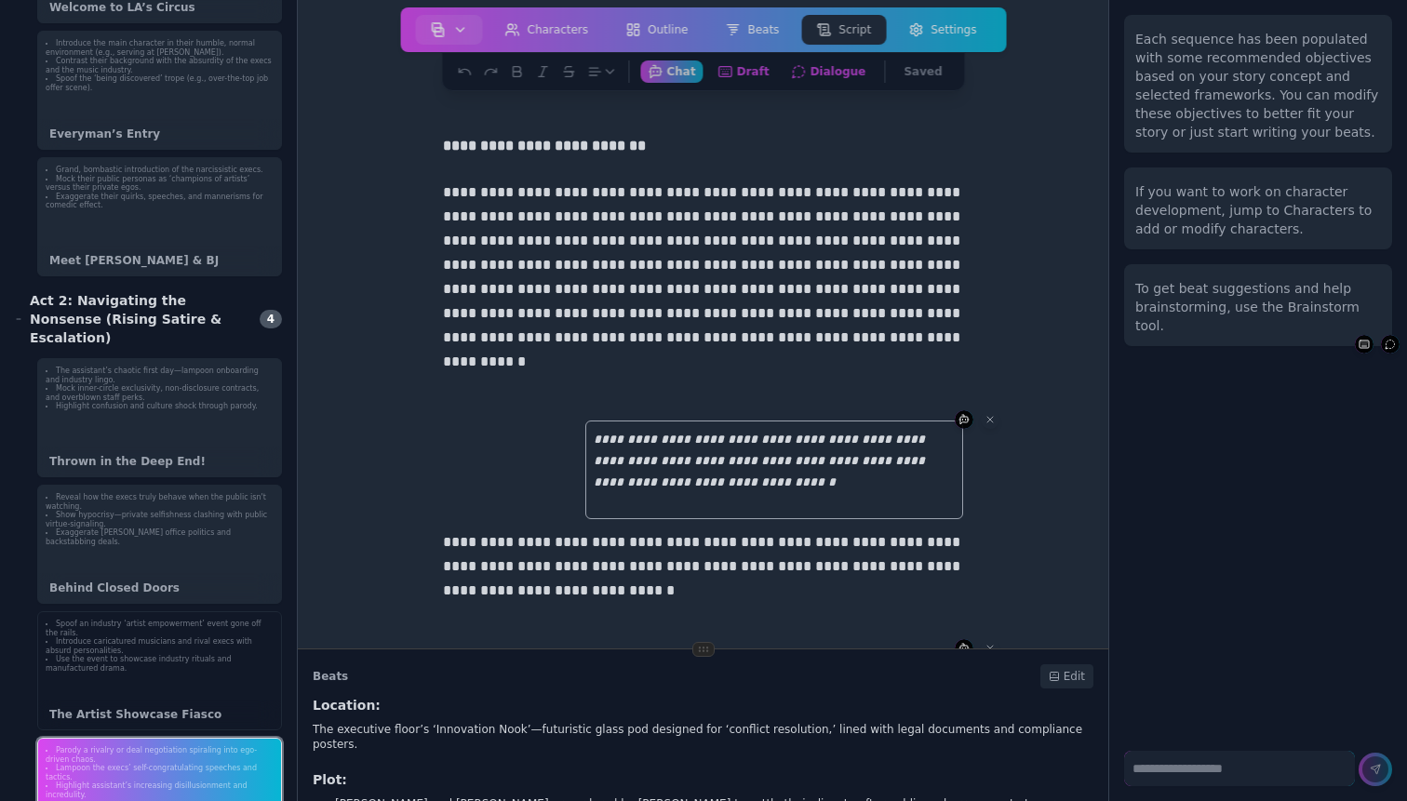
click at [143, 655] on li "Use the event to showcase industry rituals and manufactured drama." at bounding box center [160, 664] width 228 height 18
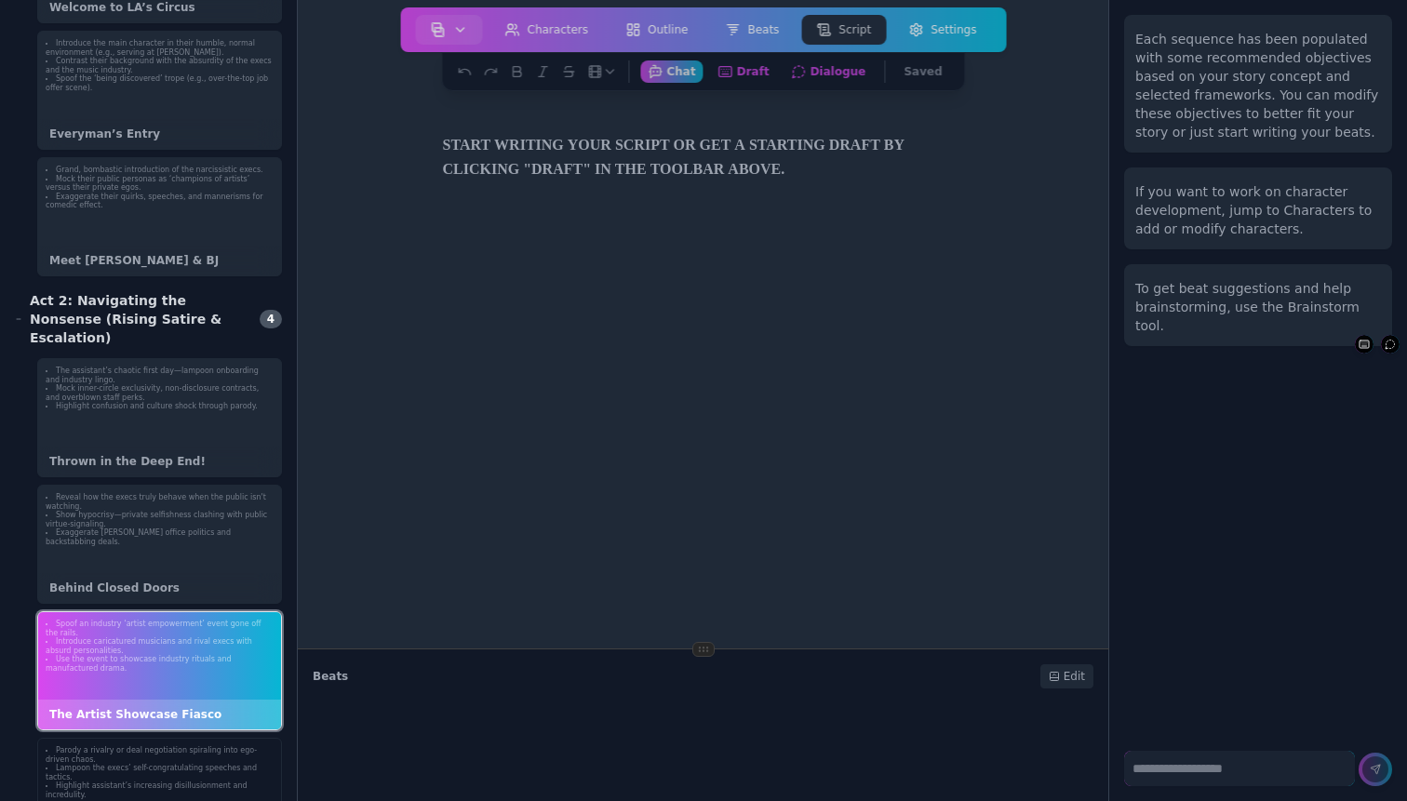
click at [138, 764] on li "Lampoon the execs’ self-congratulating speeches and tactics." at bounding box center [160, 773] width 228 height 18
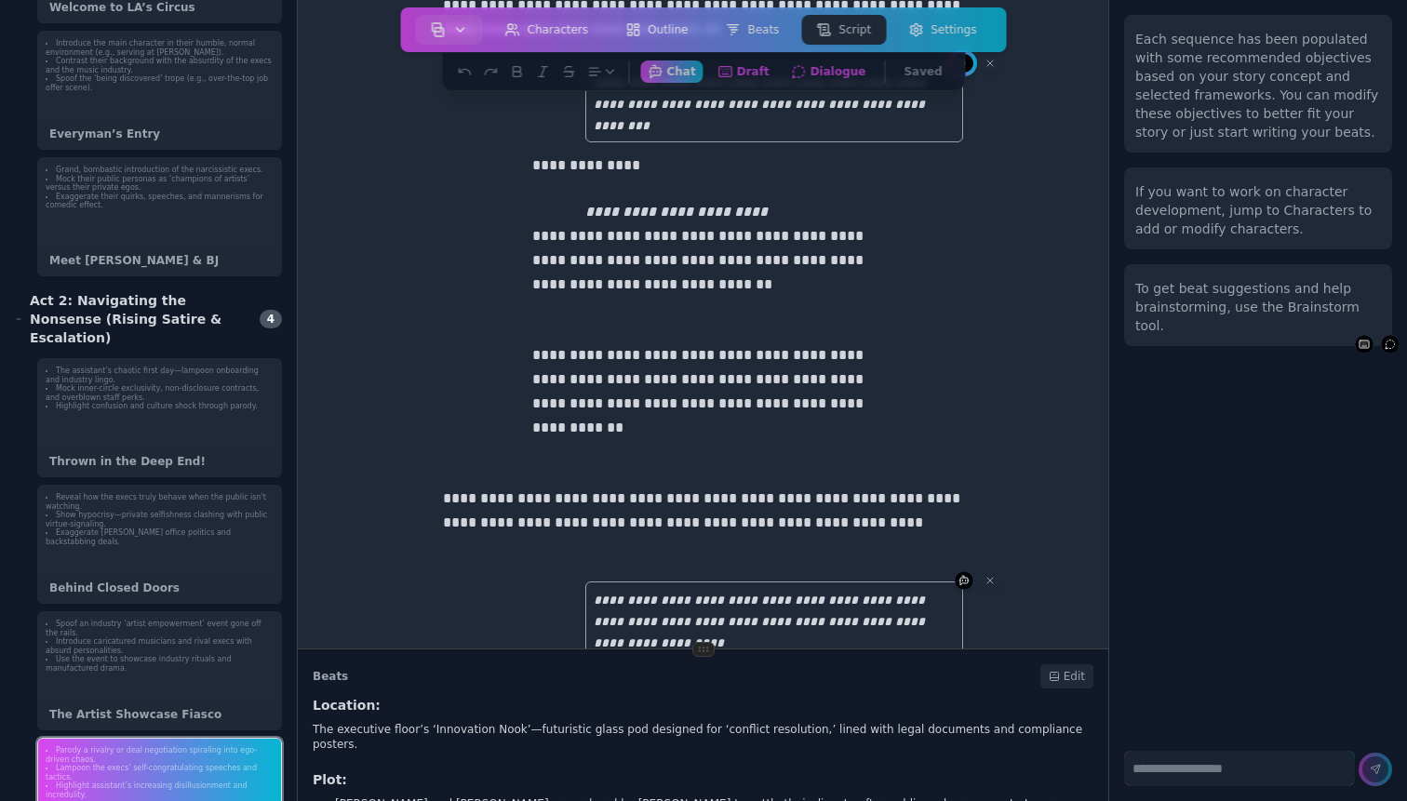
scroll to position [1773, 0]
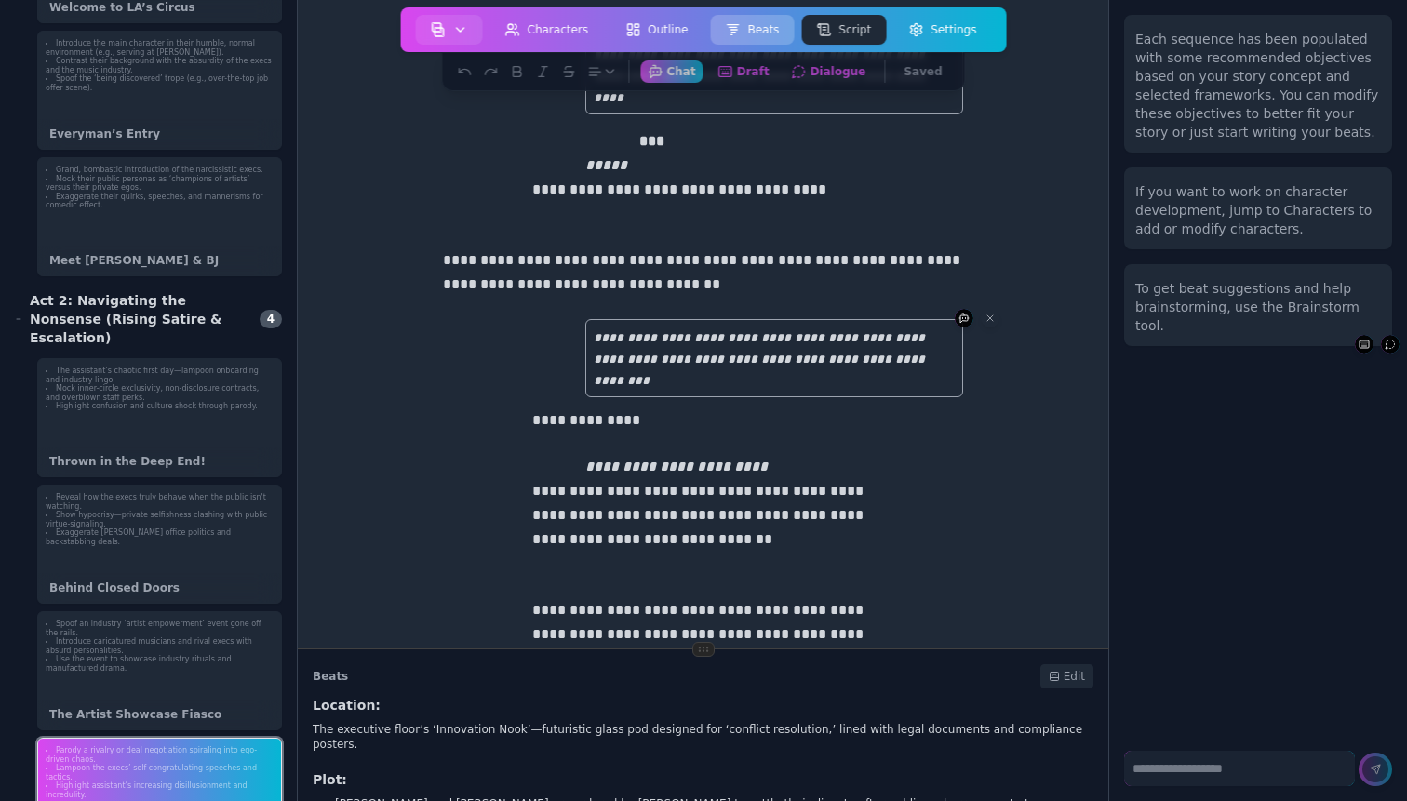
click at [748, 26] on button "Beats" at bounding box center [752, 30] width 84 height 30
